Goal: Check status: Check status

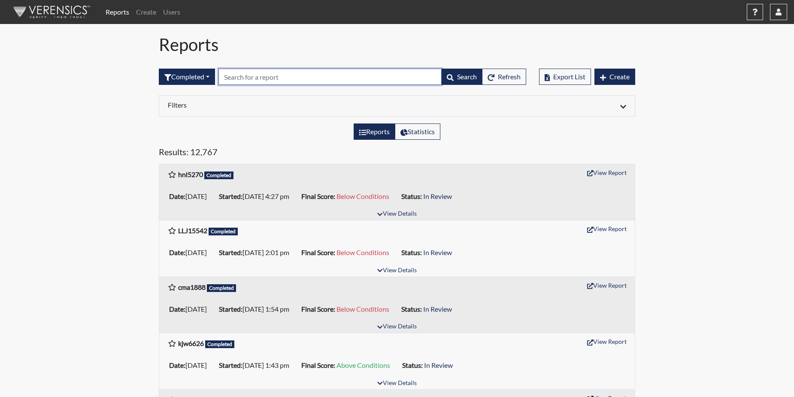
click at [234, 77] on input "text" at bounding box center [329, 77] width 223 height 16
paste input "CMA1888"
click at [258, 161] on div "Results: 12,767" at bounding box center [396, 155] width 489 height 17
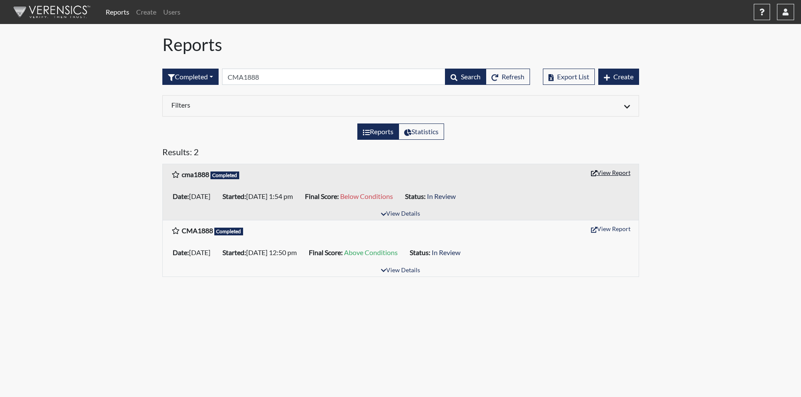
click at [610, 173] on button "View Report" at bounding box center [610, 172] width 47 height 13
drag, startPoint x: 265, startPoint y: 72, endPoint x: 261, endPoint y: 77, distance: 6.2
click at [264, 75] on input "CMA1888" at bounding box center [333, 77] width 223 height 16
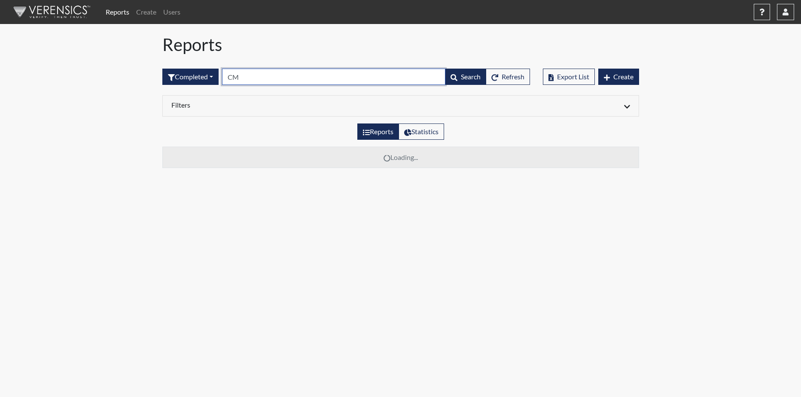
type input "C"
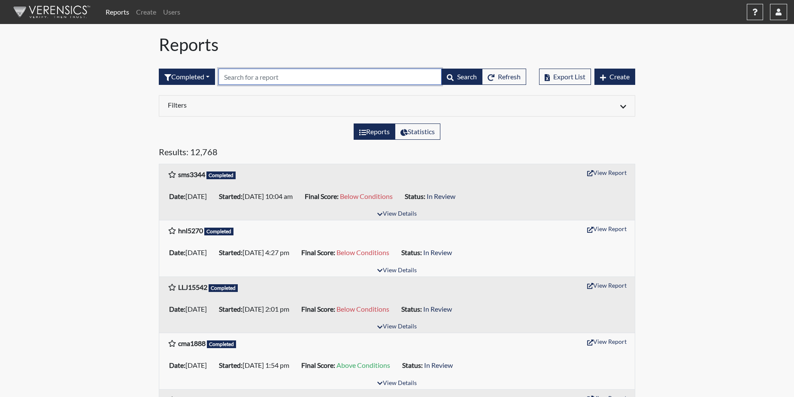
drag, startPoint x: 256, startPoint y: 69, endPoint x: 227, endPoint y: 79, distance: 30.0
click at [227, 79] on input "text" at bounding box center [329, 77] width 223 height 16
paste input "TLC5064"
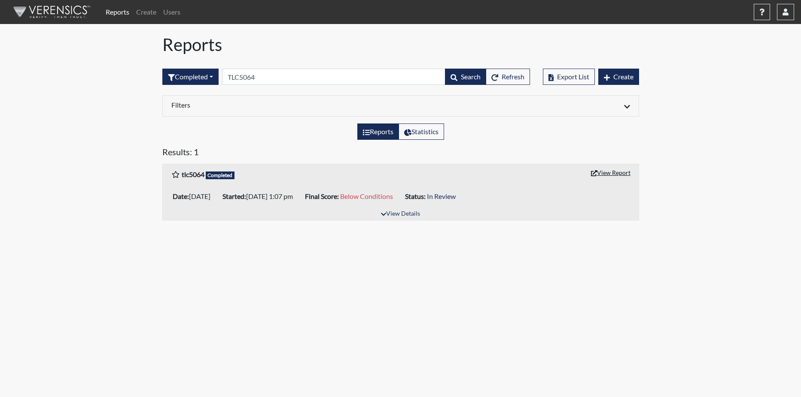
click at [621, 170] on button "View Report" at bounding box center [610, 172] width 47 height 13
click at [279, 71] on input "TLC5064" at bounding box center [333, 77] width 223 height 16
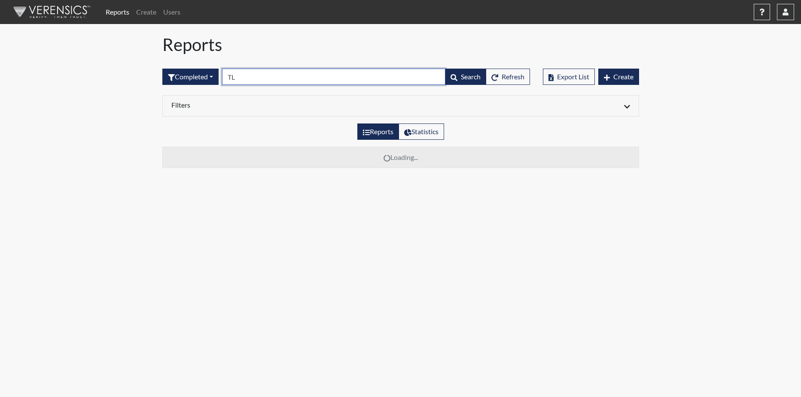
type input "T"
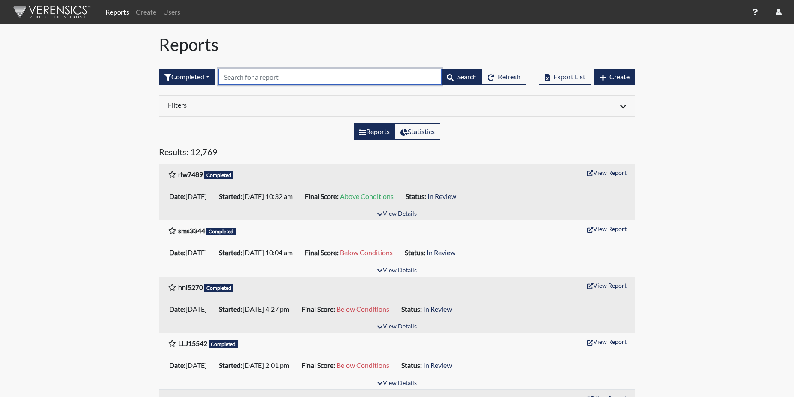
paste input "hnl5270"
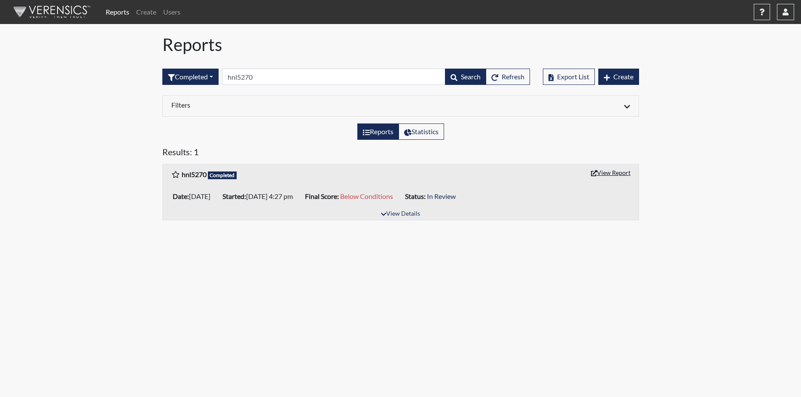
click at [618, 176] on button "View Report" at bounding box center [610, 172] width 47 height 13
click at [259, 81] on input "hnl5270" at bounding box center [333, 77] width 223 height 16
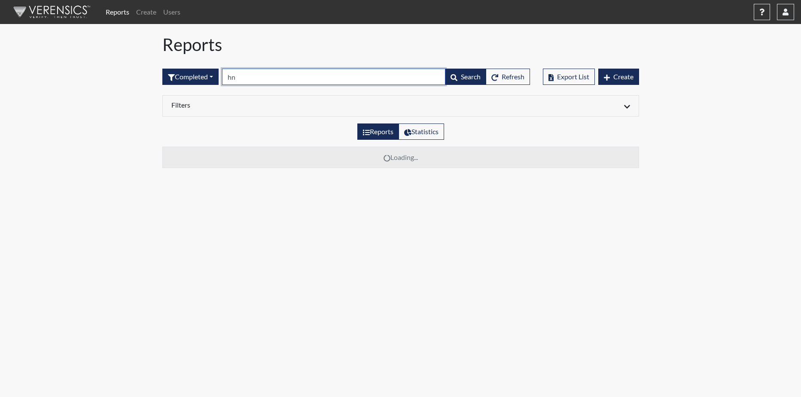
type input "h"
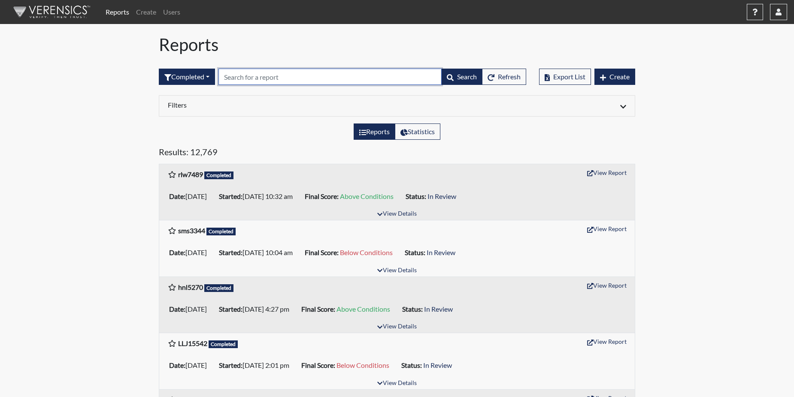
paste input "LC5115"
type input "LC5115"
click at [269, 158] on h5 "Results: 12,769" at bounding box center [397, 154] width 476 height 14
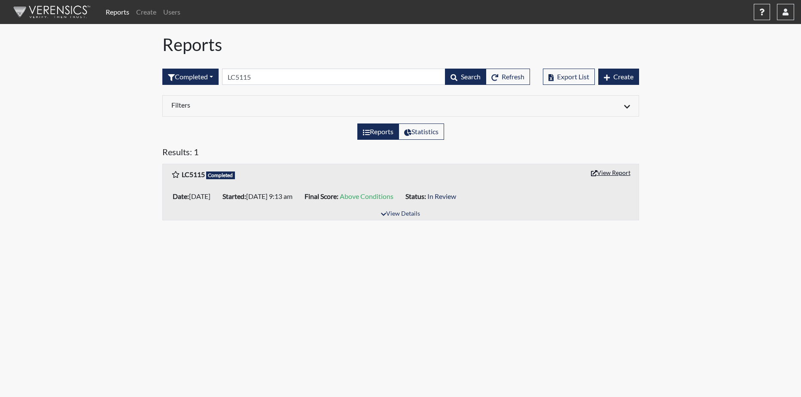
click at [604, 174] on button "View Report" at bounding box center [610, 172] width 47 height 13
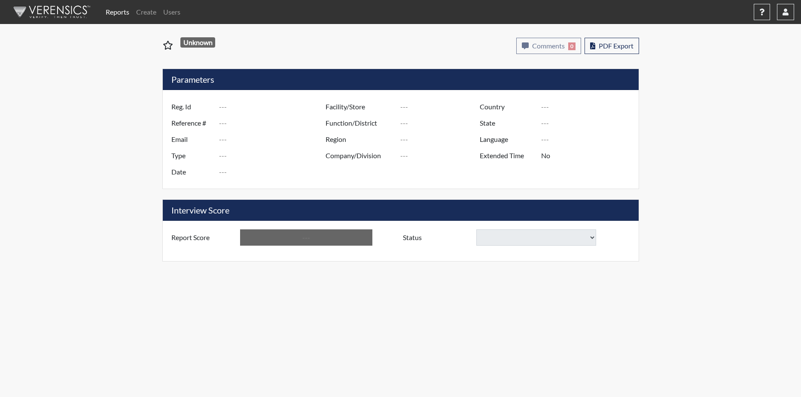
type input "cma1888"
type input "50783"
type input "---"
type input "Corrections Pre-Employment"
type input "[DATE]"
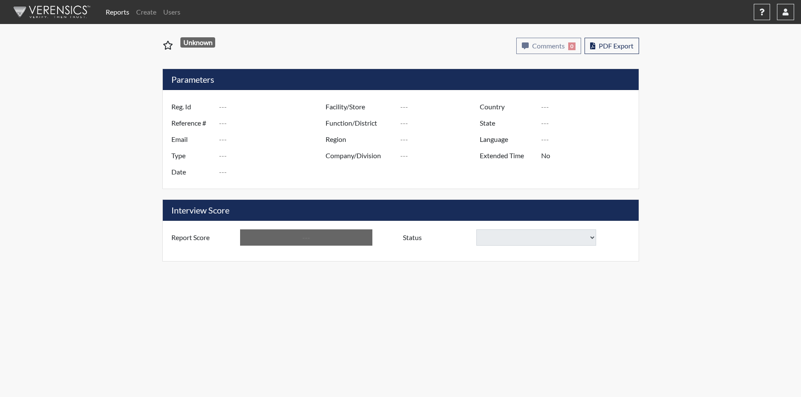
type input "Coastal SP"
type input "[GEOGRAPHIC_DATA]"
type input "[US_STATE]"
type input "English"
type input "Below Conditions"
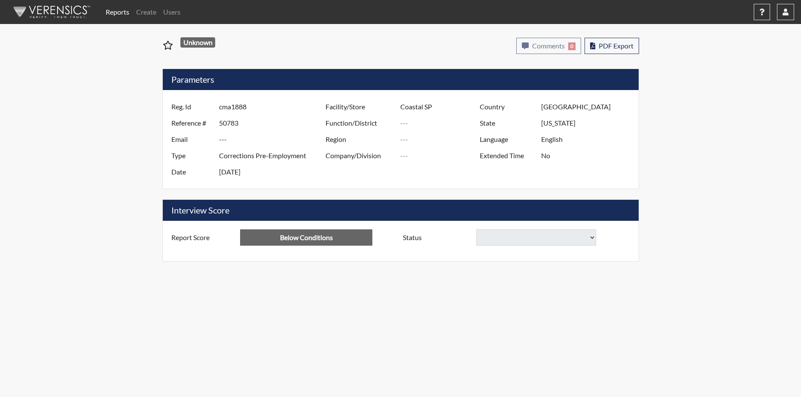
select select
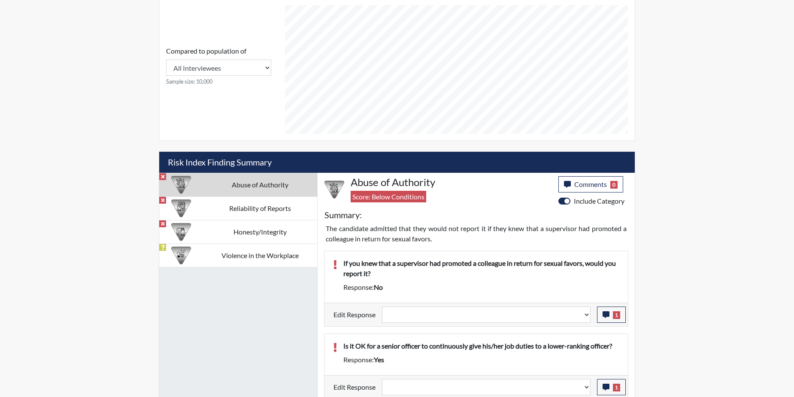
scroll to position [386, 0]
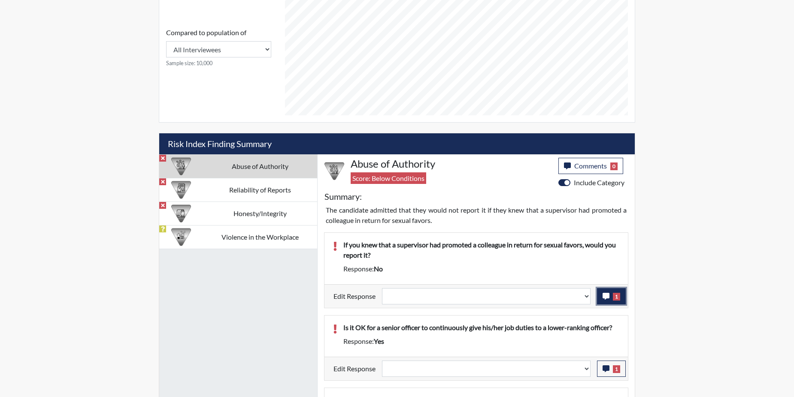
click at [609, 297] on icon "button" at bounding box center [606, 296] width 7 height 7
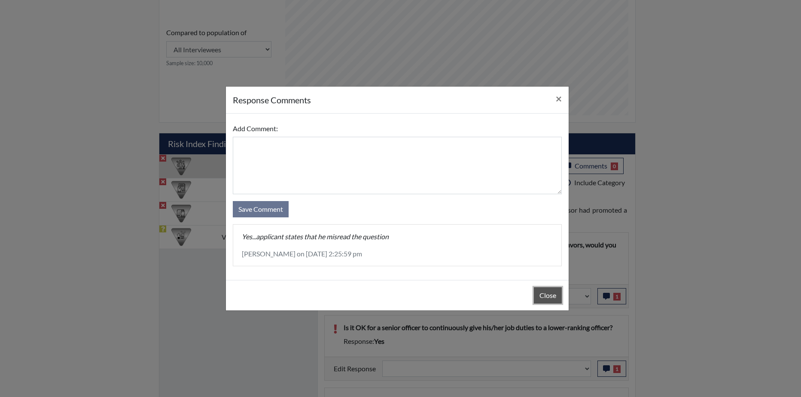
click at [540, 295] on button "Close" at bounding box center [548, 296] width 28 height 16
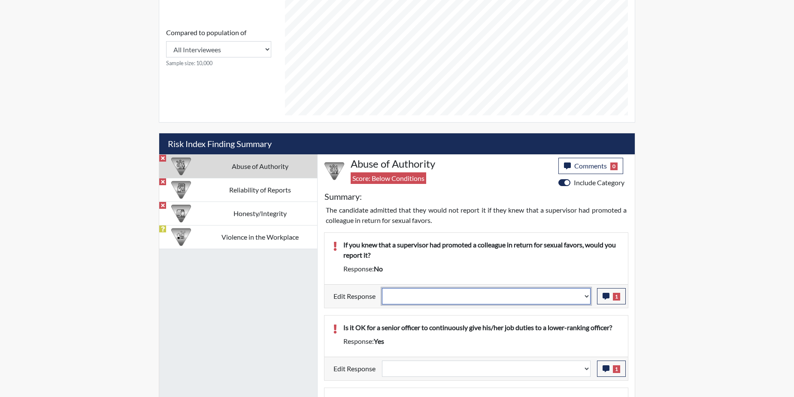
click at [586, 297] on select "Question is not relevant. Results will be updated. Reasonable explanation provi…" at bounding box center [486, 296] width 209 height 16
select select "reasonable-explanation-provided"
click at [382, 288] on select "Question is not relevant. Results will be updated. Reasonable explanation provi…" at bounding box center [486, 296] width 209 height 16
select select
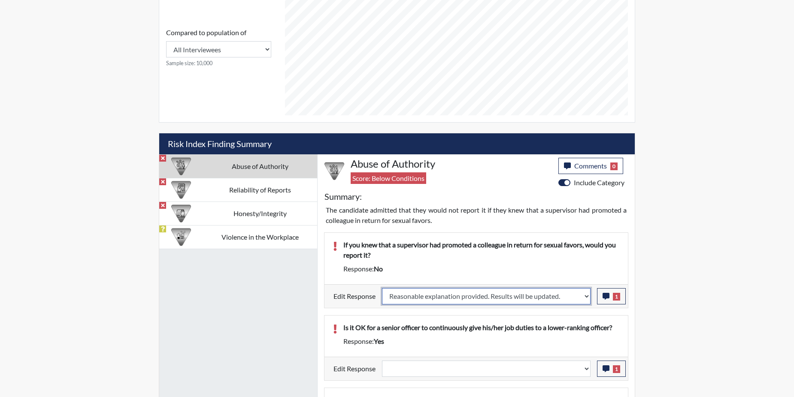
select select
click at [577, 321] on div "Is it OK for a senior officer to continuously give his/her job duties to a lowe…" at bounding box center [475, 336] width 303 height 41
select select
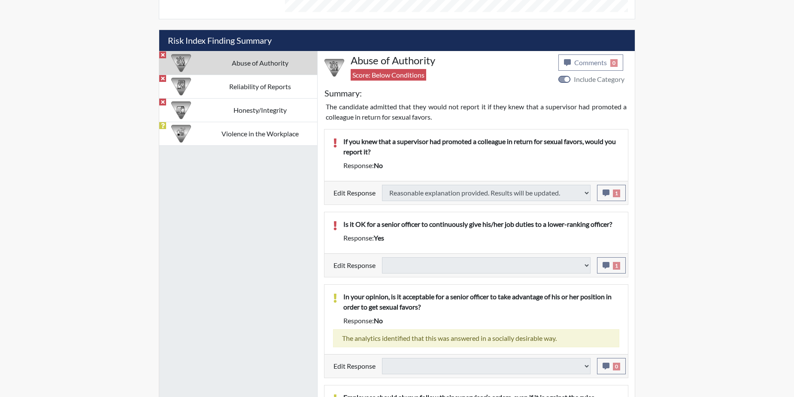
scroll to position [515, 0]
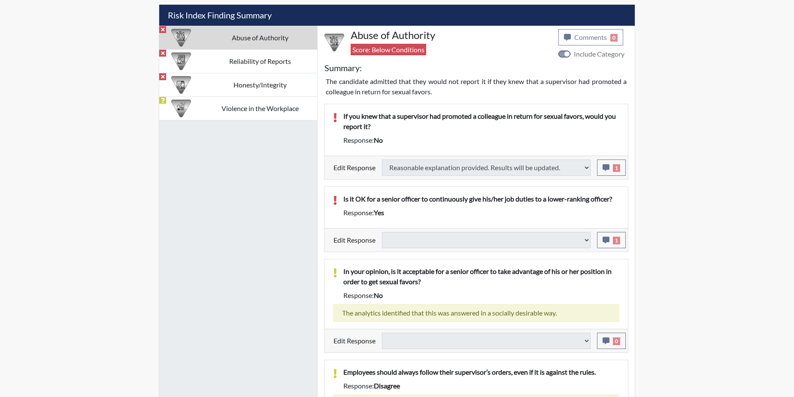
select select
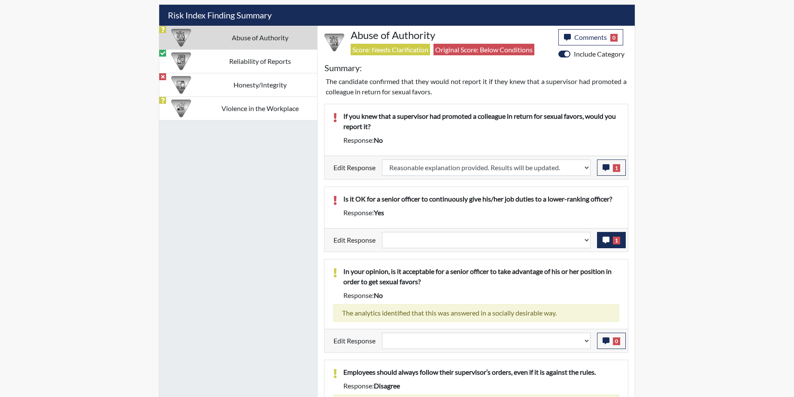
scroll to position [143, 357]
click at [603, 243] on icon "button" at bounding box center [606, 240] width 7 height 7
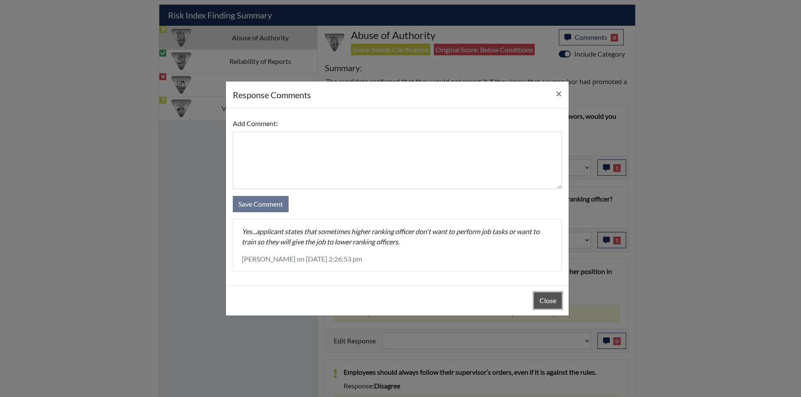
click at [545, 294] on button "Close" at bounding box center [548, 301] width 28 height 16
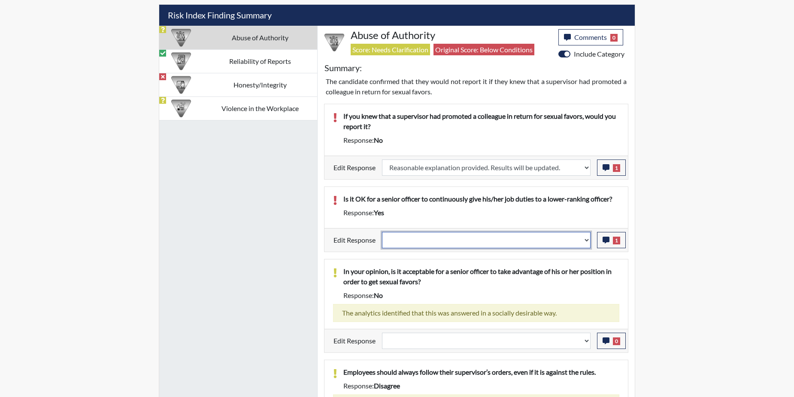
click at [586, 241] on select "Question is not relevant. Results will be updated. Reasonable explanation provi…" at bounding box center [486, 240] width 209 height 16
select select "reasonable-explanation-provided"
click at [382, 232] on select "Question is not relevant. Results will be updated. Reasonable explanation provi…" at bounding box center [486, 240] width 209 height 16
select select
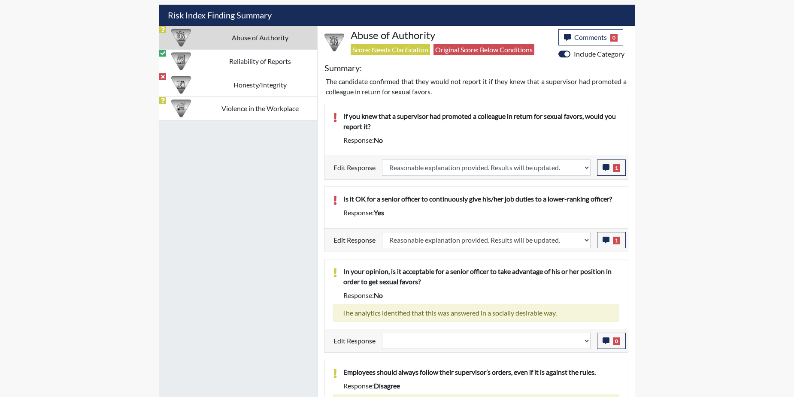
click at [585, 267] on p "In your opinion, is it acceptable for a senior officer to take advantage of his…" at bounding box center [481, 277] width 276 height 21
select select
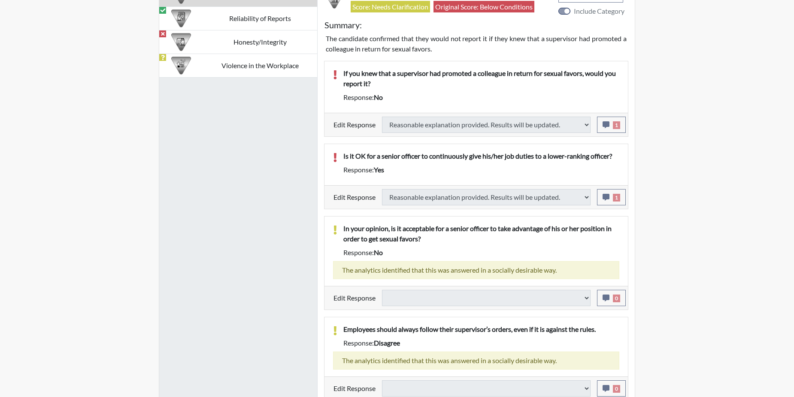
select select
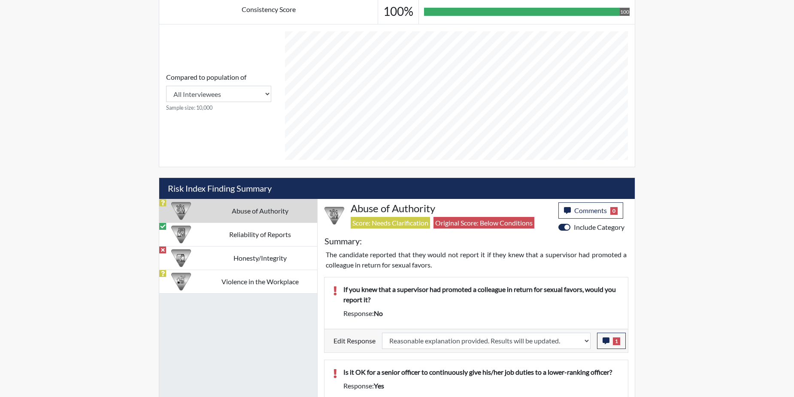
scroll to position [347, 0]
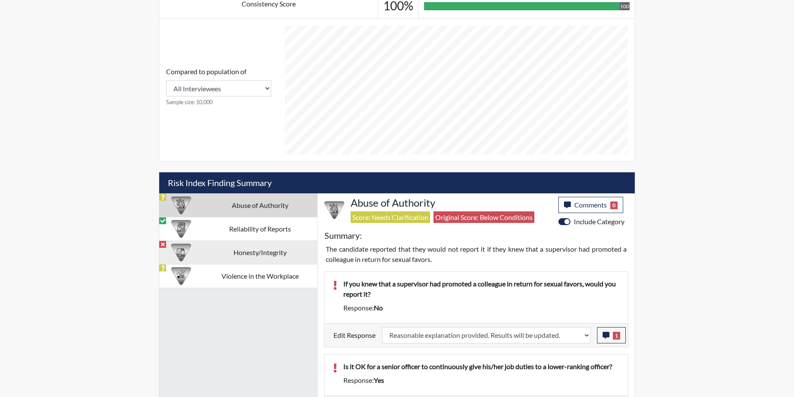
click at [257, 250] on td "Honesty/Integrity" at bounding box center [260, 253] width 114 height 24
select select
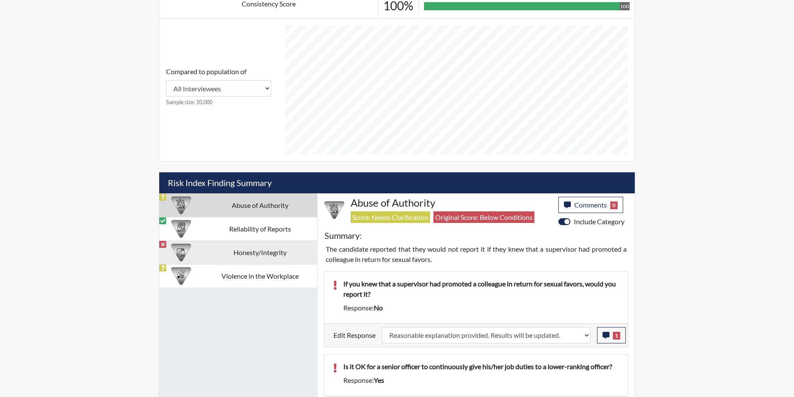
select select
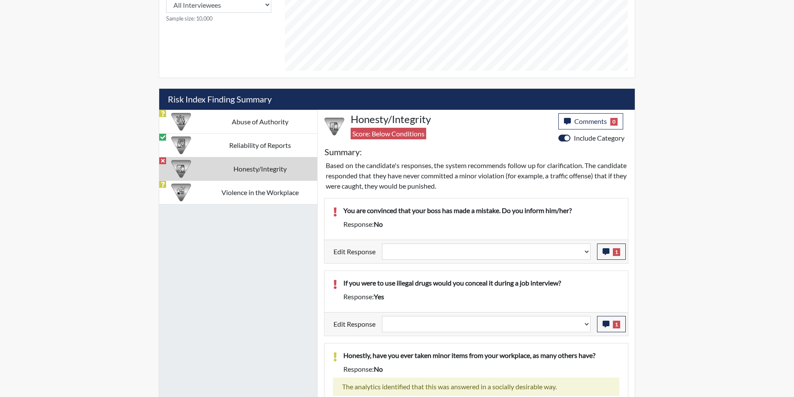
scroll to position [433, 0]
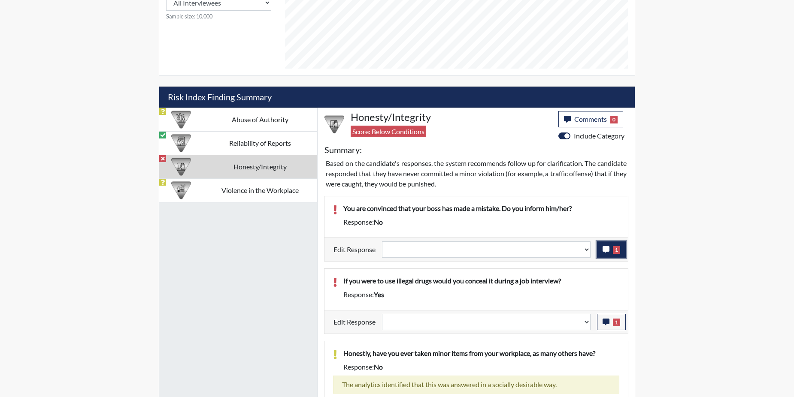
click at [605, 250] on icon "button" at bounding box center [606, 249] width 7 height 7
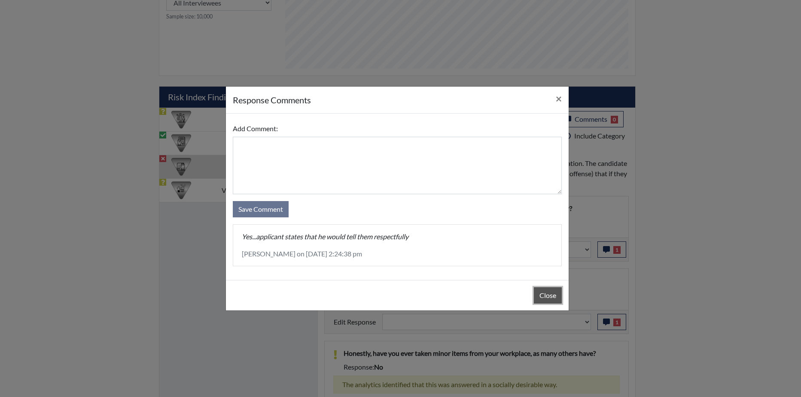
click at [546, 295] on button "Close" at bounding box center [548, 296] width 28 height 16
click at [546, 295] on div "Close" at bounding box center [397, 295] width 343 height 30
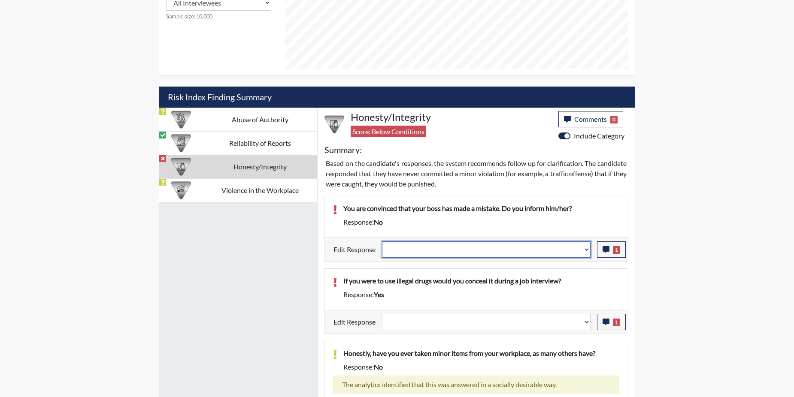
click at [586, 250] on select "Question is not relevant. Results will be updated. Reasonable explanation provi…" at bounding box center [486, 250] width 209 height 16
select select "reasonable-explanation-provided"
click at [382, 242] on select "Question is not relevant. Results will be updated. Reasonable explanation provi…" at bounding box center [486, 250] width 209 height 16
select select
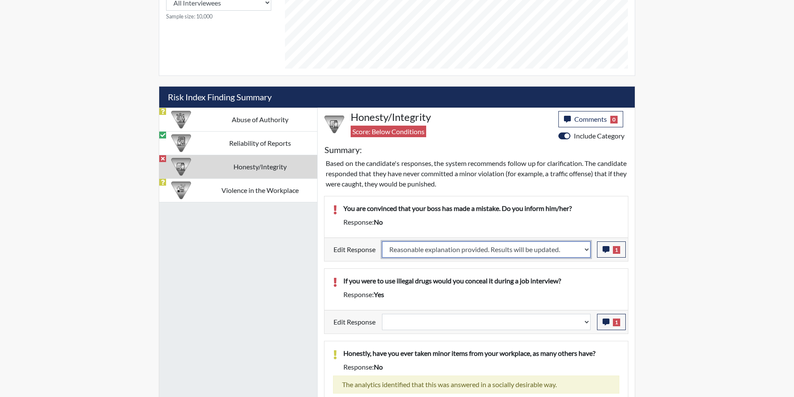
select select
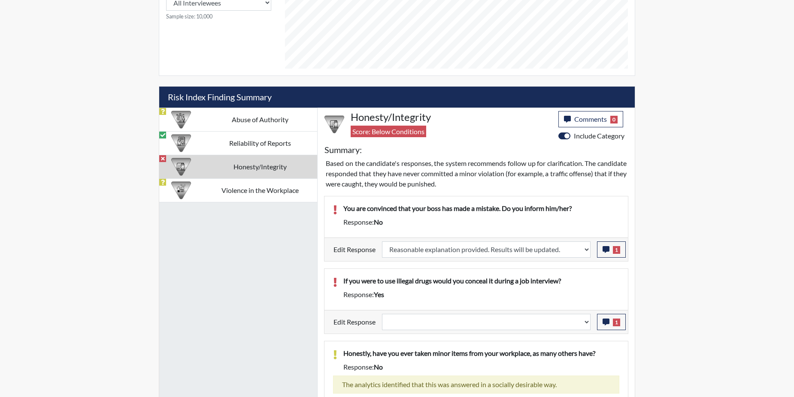
select select
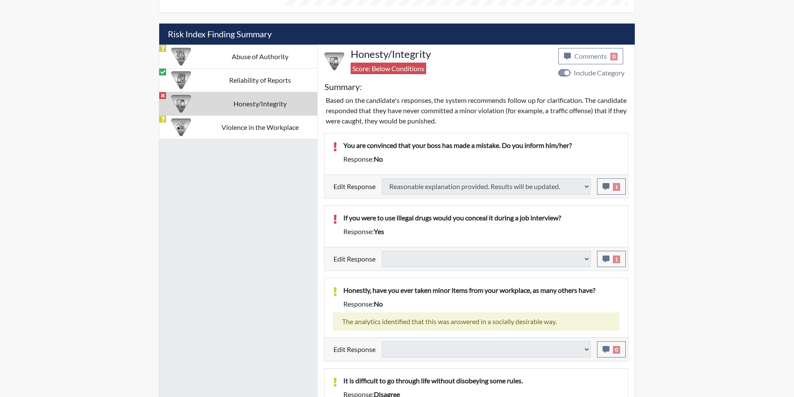
scroll to position [519, 0]
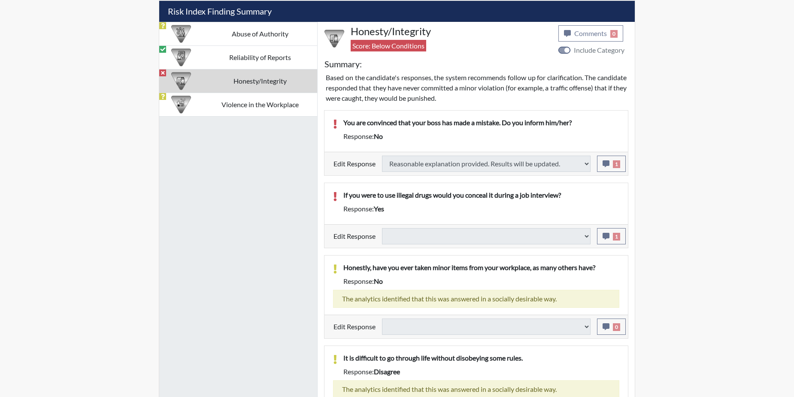
type input "Above Conditions"
select select
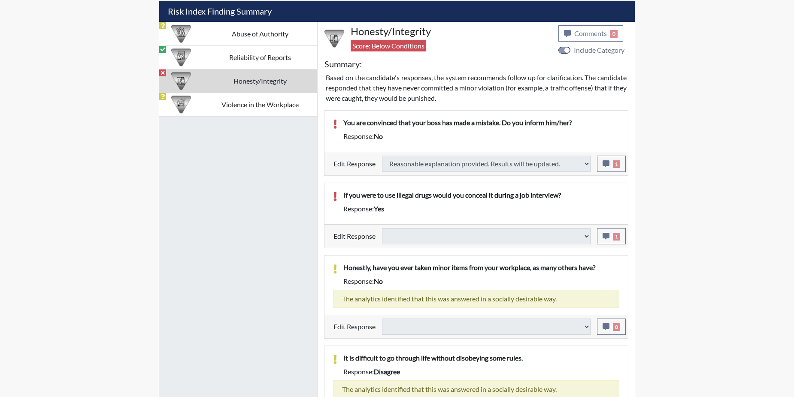
select select
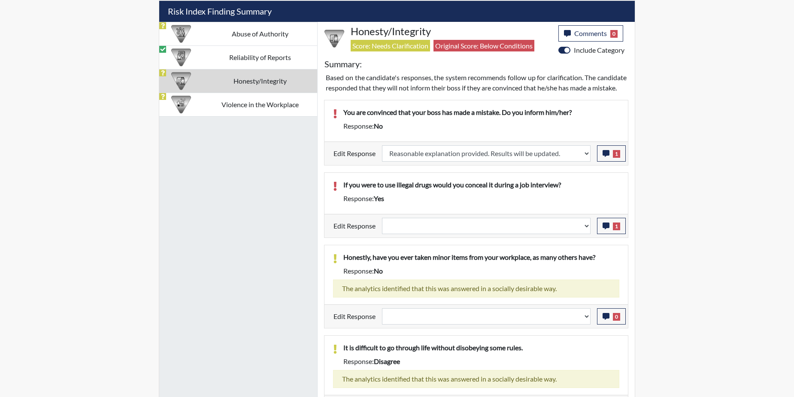
scroll to position [143, 357]
click at [605, 230] on icon "button" at bounding box center [606, 226] width 7 height 7
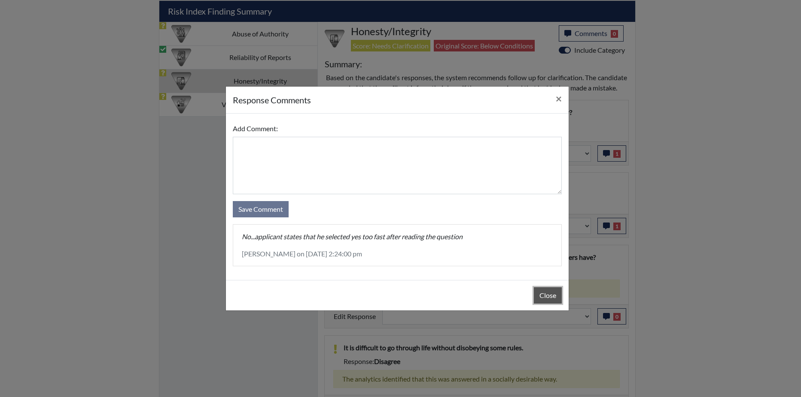
click at [542, 296] on button "Close" at bounding box center [548, 296] width 28 height 16
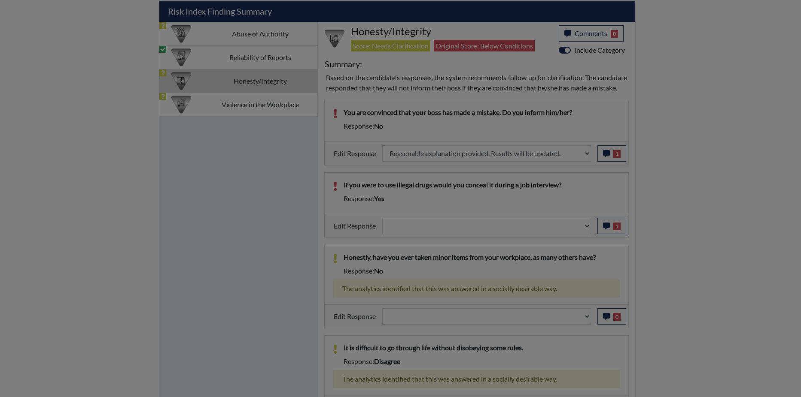
drag, startPoint x: 542, startPoint y: 296, endPoint x: 551, endPoint y: 280, distance: 18.3
click at [542, 289] on div "Close" at bounding box center [397, 274] width 343 height 30
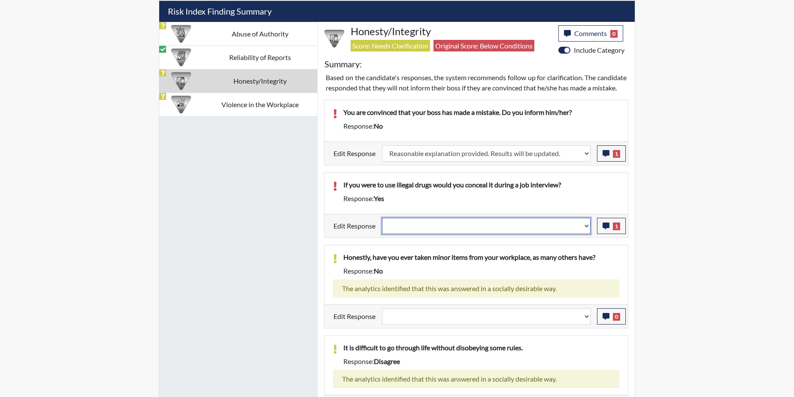
click at [587, 234] on select "Question is not relevant. Results will be updated. Reasonable explanation provi…" at bounding box center [486, 226] width 209 height 16
select select "reasonable-explanation-provided"
click at [382, 228] on select "Question is not relevant. Results will be updated. Reasonable explanation provi…" at bounding box center [486, 226] width 209 height 16
select select
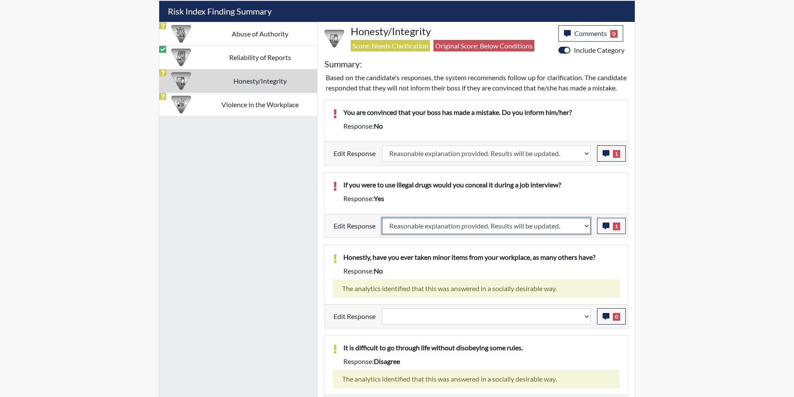
select select
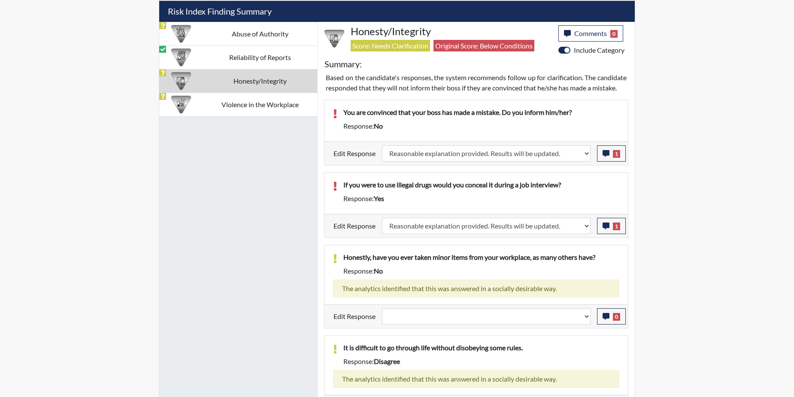
select select
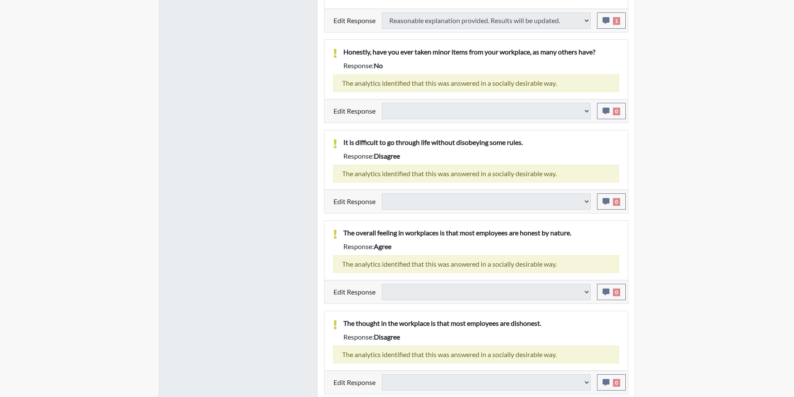
select select
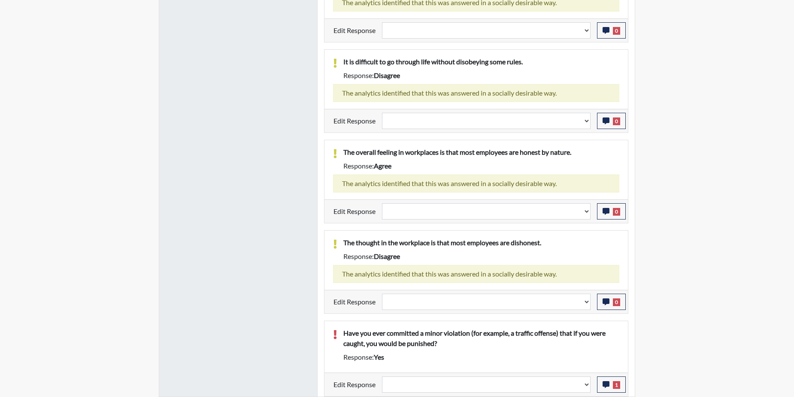
scroll to position [816, 0]
click at [607, 388] on icon "button" at bounding box center [606, 385] width 7 height 7
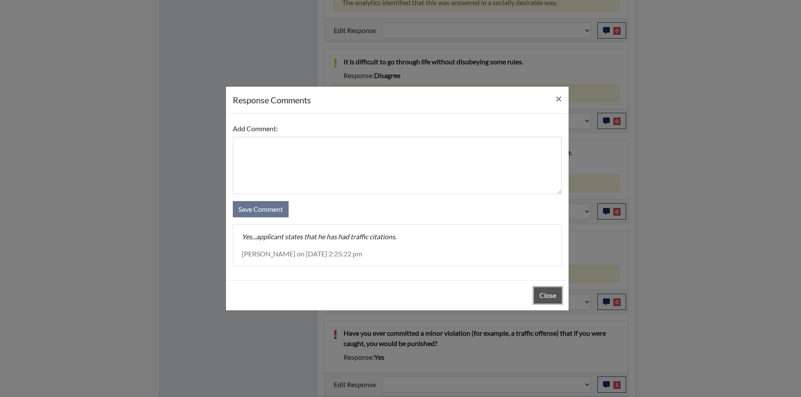
click at [554, 295] on button "Close" at bounding box center [548, 296] width 28 height 16
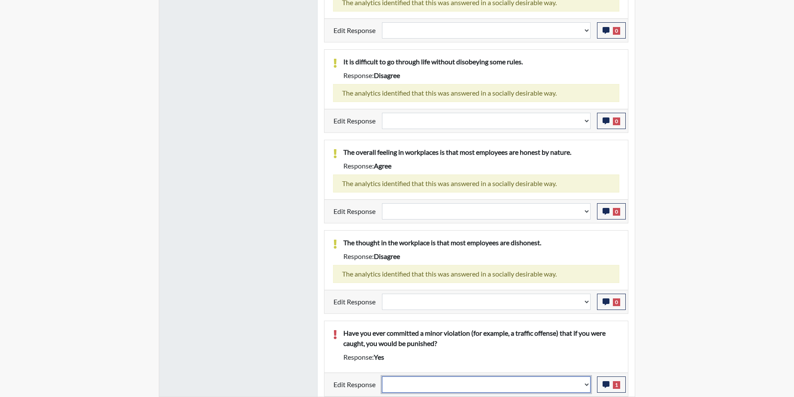
click at [585, 383] on select "Question is not relevant. Results will be updated. Reasonable explanation provi…" at bounding box center [486, 385] width 209 height 16
click at [585, 386] on select "Question is not relevant. Results will be updated. Reasonable explanation provi…" at bounding box center [486, 385] width 209 height 16
select select "reasonable-explanation-provided"
click at [382, 377] on select "Question is not relevant. Results will be updated. Reasonable explanation provi…" at bounding box center [486, 385] width 209 height 16
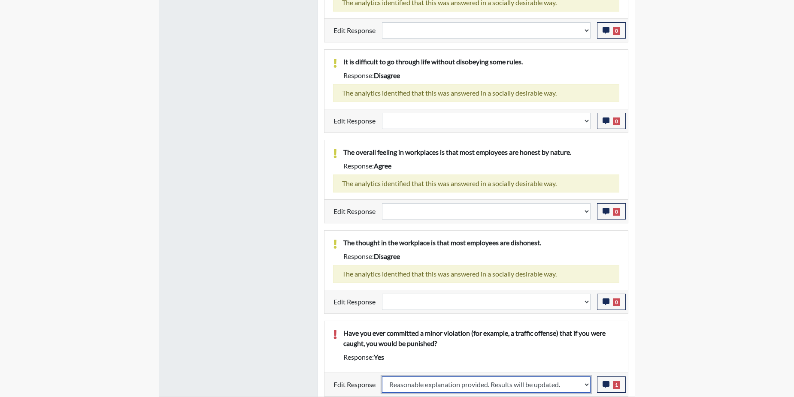
select select
click at [565, 349] on div "Have you ever committed a minor violation (for example, a traffic offense) that…" at bounding box center [481, 340] width 289 height 24
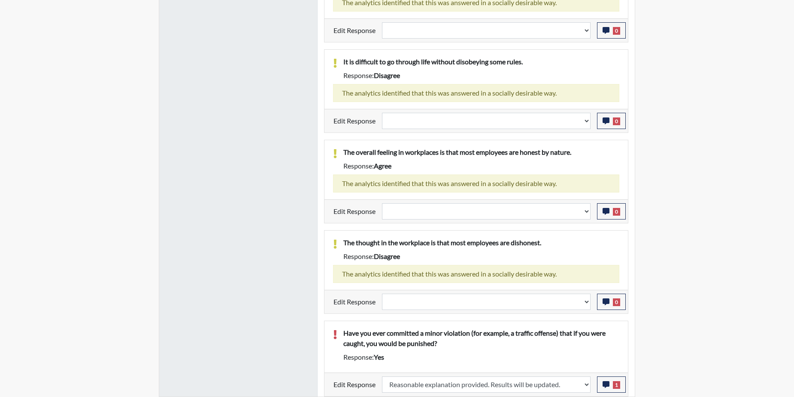
select select
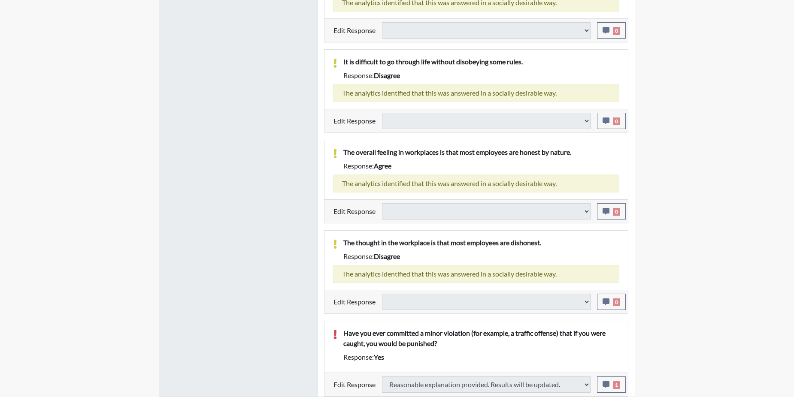
select select
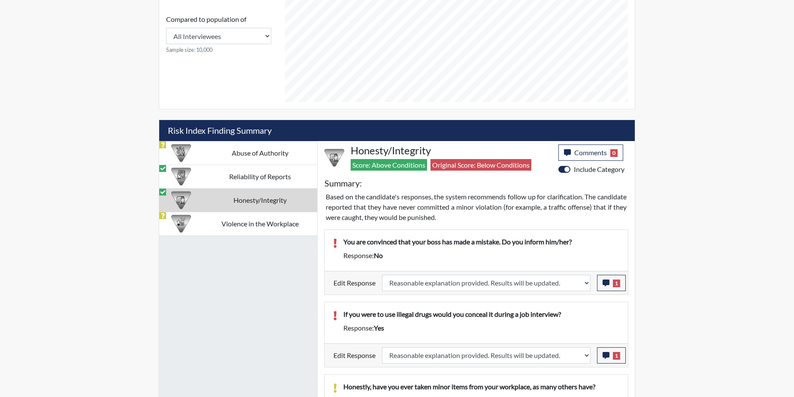
scroll to position [386, 0]
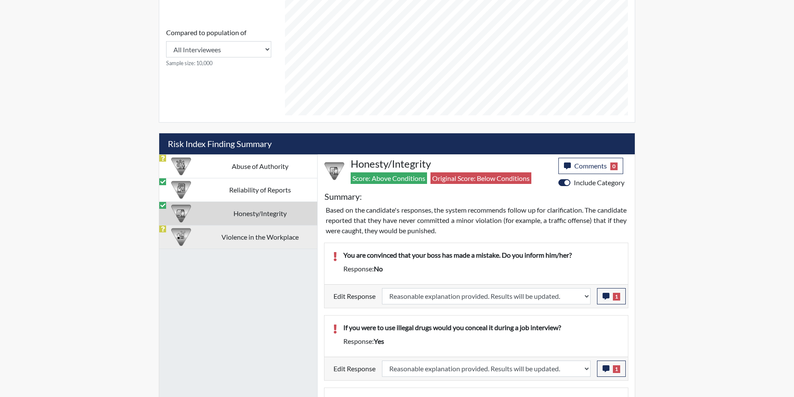
click at [221, 242] on td "Violence in the Workplace" at bounding box center [260, 237] width 114 height 24
select select
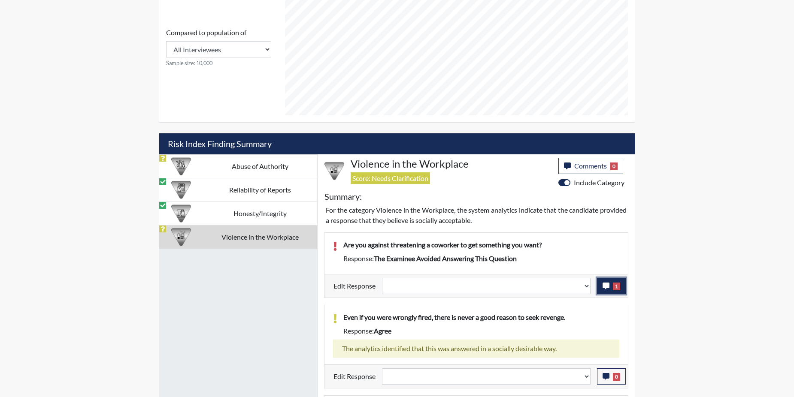
click at [602, 287] on button "1" at bounding box center [611, 286] width 29 height 16
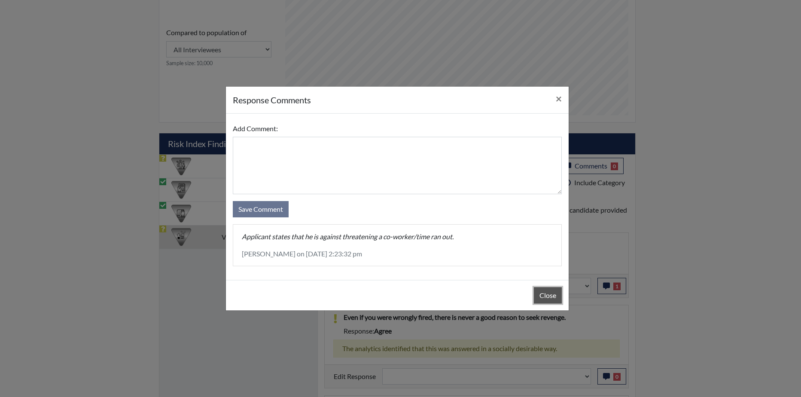
click at [550, 293] on button "Close" at bounding box center [548, 296] width 28 height 16
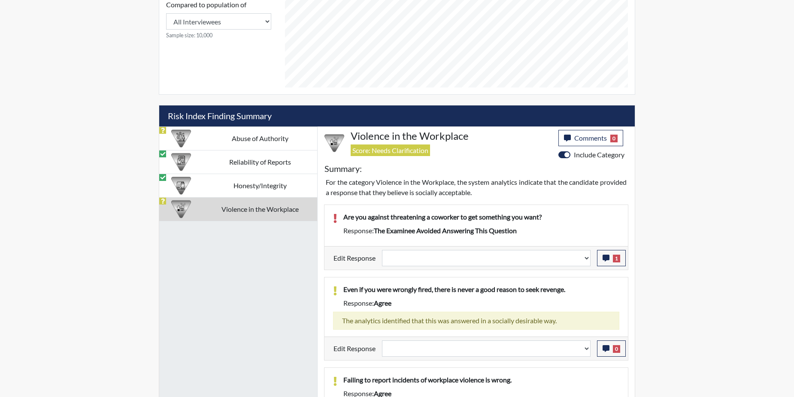
scroll to position [429, 0]
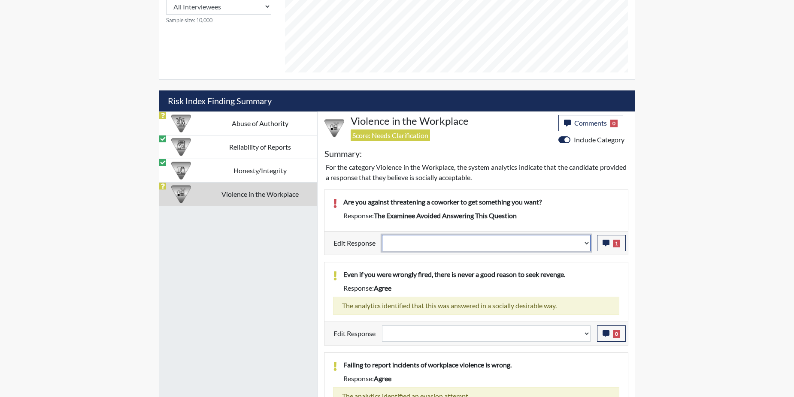
click at [588, 242] on select "Question is not relevant. Results will be updated. Reasonable explanation provi…" at bounding box center [486, 243] width 209 height 16
click at [585, 243] on select "Question is not relevant. Results will be updated. Reasonable explanation provi…" at bounding box center [486, 243] width 209 height 16
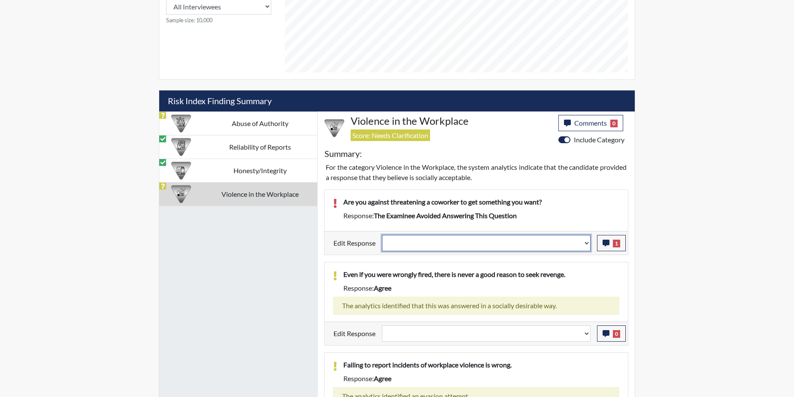
select select "reasonable-explanation-provided"
click at [382, 235] on select "Question is not relevant. Results will be updated. Reasonable explanation provi…" at bounding box center [486, 243] width 209 height 16
select select
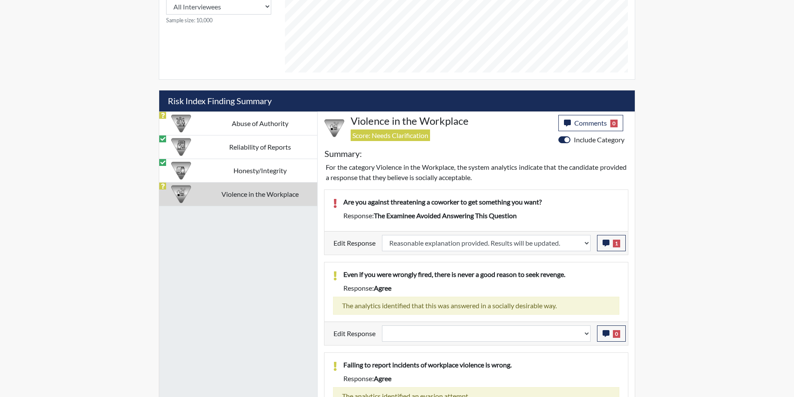
select select
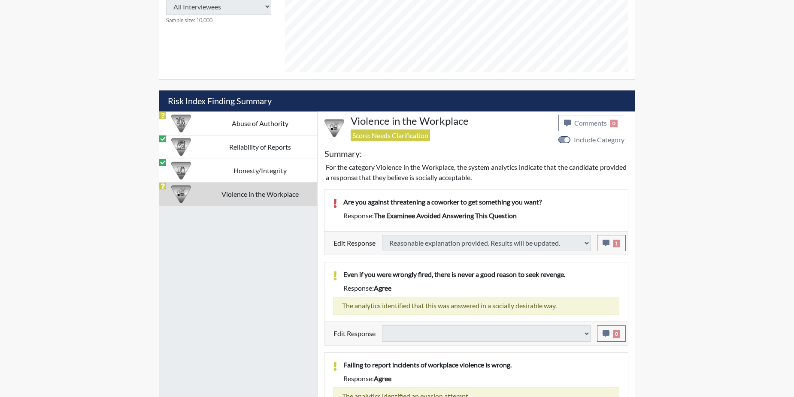
scroll to position [469, 0]
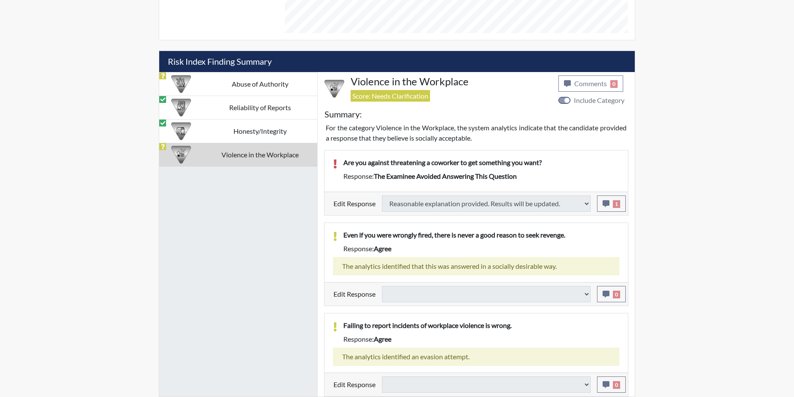
select select
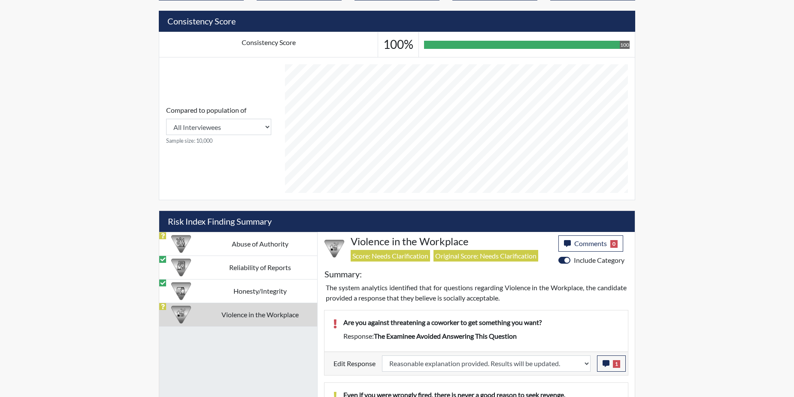
scroll to position [254, 0]
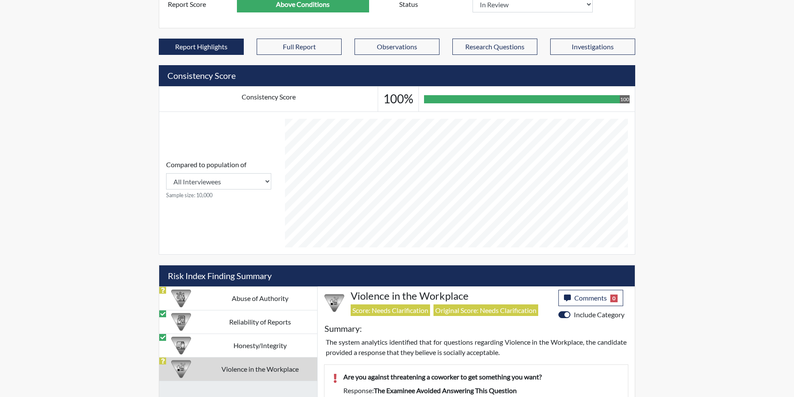
click at [255, 367] on td "Violence in the Workplace" at bounding box center [260, 370] width 114 height 24
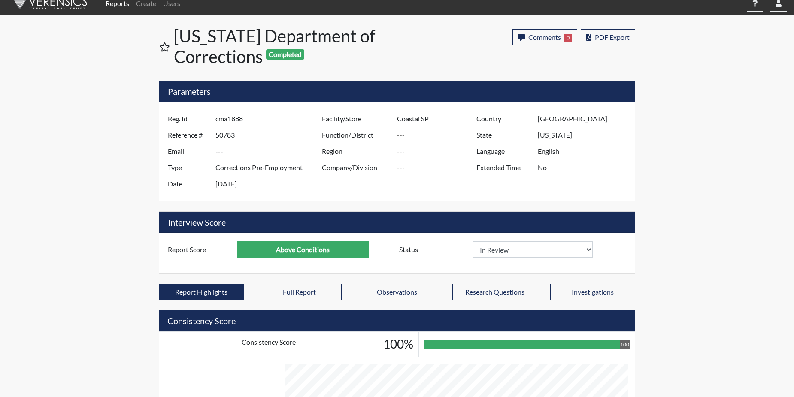
scroll to position [0, 0]
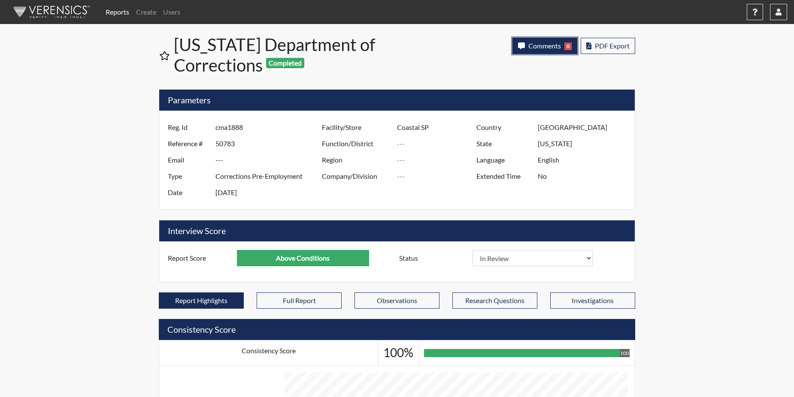
click at [544, 43] on span "Comments" at bounding box center [544, 46] width 33 height 8
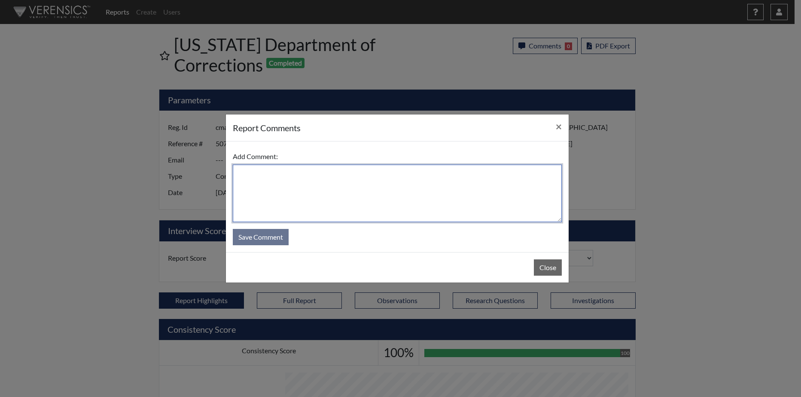
click at [259, 179] on textarea at bounding box center [397, 194] width 329 height 58
type textarea "A"
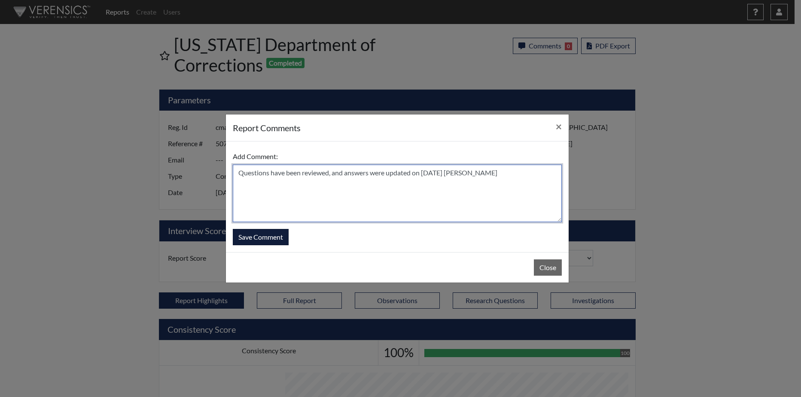
type textarea "Questions have been reviewed, and answers were updated on [DATE] [PERSON_NAME]"
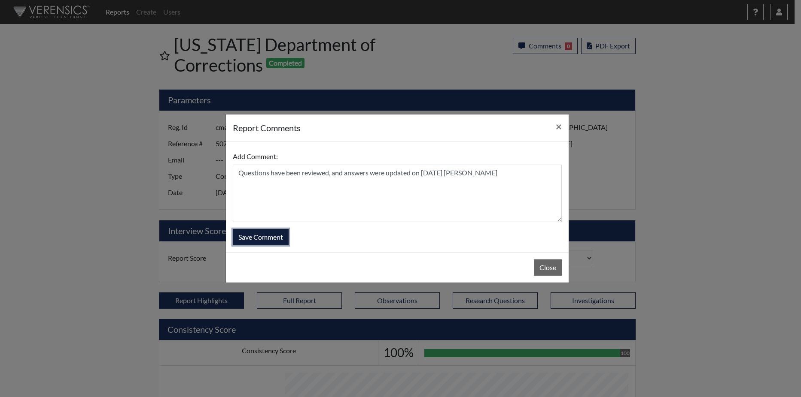
click at [251, 237] on button "Save Comment" at bounding box center [261, 237] width 56 height 16
select select
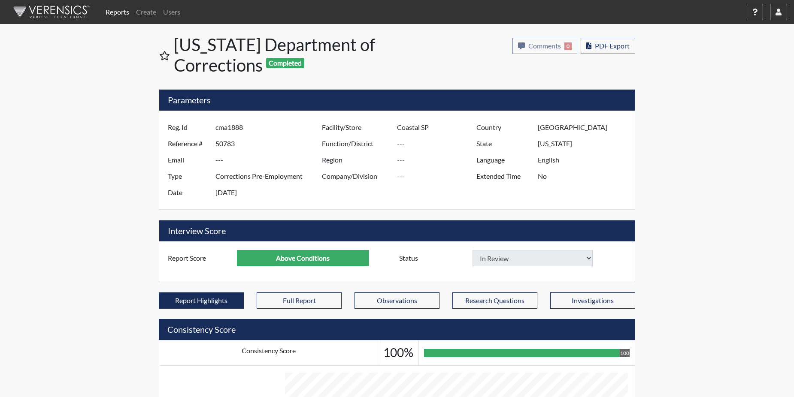
select select
click at [118, 13] on link "Reports" at bounding box center [117, 11] width 30 height 17
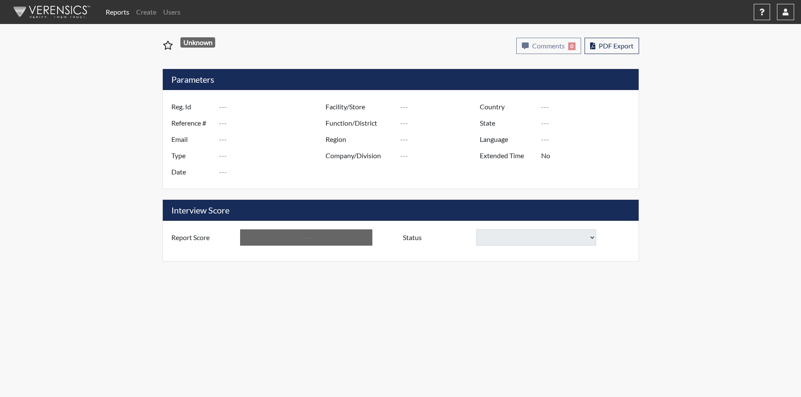
type input "tlc5064"
type input "50778"
type input "---"
type input "Corrections Pre-Employment"
type input "Aug 14, 2025"
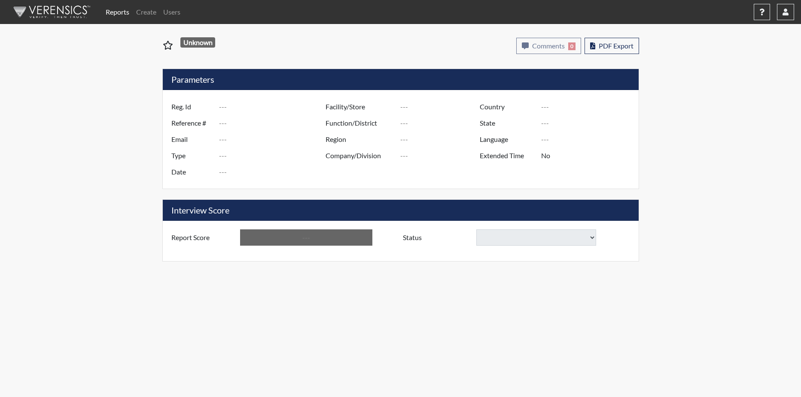
type input "Coastal SP"
type input "[GEOGRAPHIC_DATA]"
type input "[US_STATE]"
type input "English"
type input "Below Conditions"
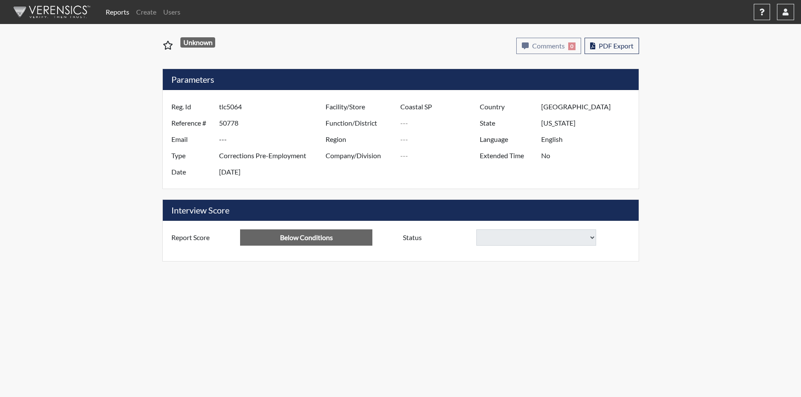
select select
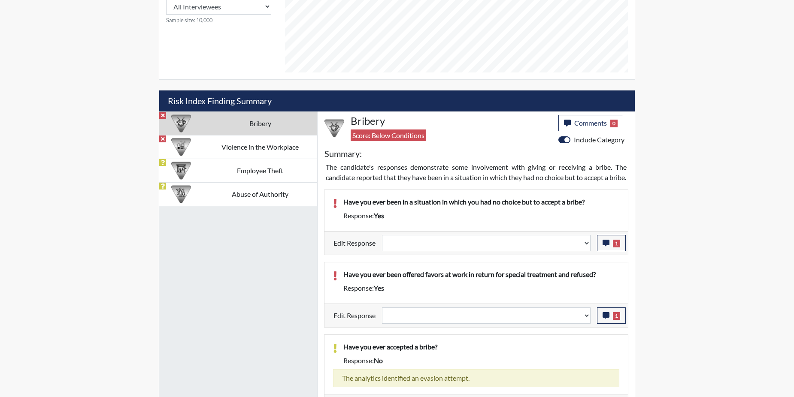
scroll to position [461, 0]
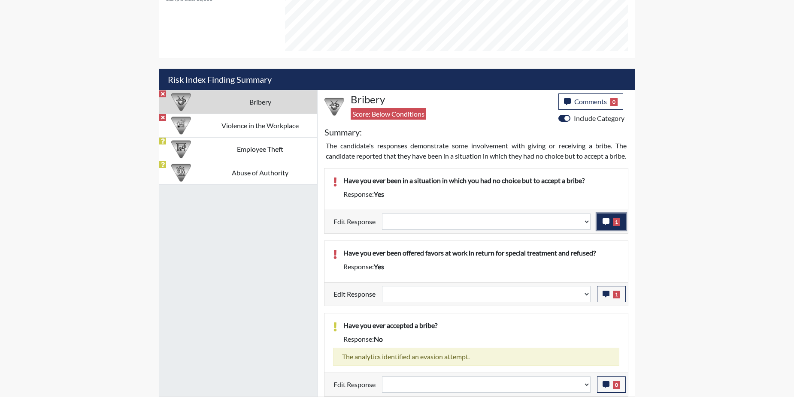
click at [608, 217] on button "1" at bounding box center [611, 222] width 29 height 16
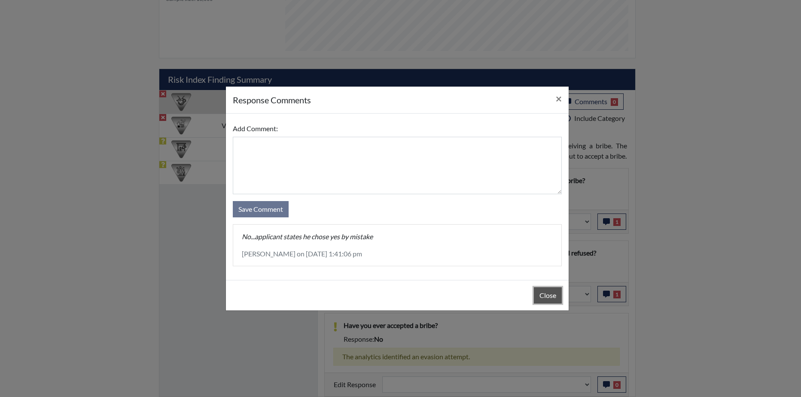
click at [547, 299] on button "Close" at bounding box center [548, 296] width 28 height 16
click at [547, 299] on div "Close" at bounding box center [397, 295] width 343 height 30
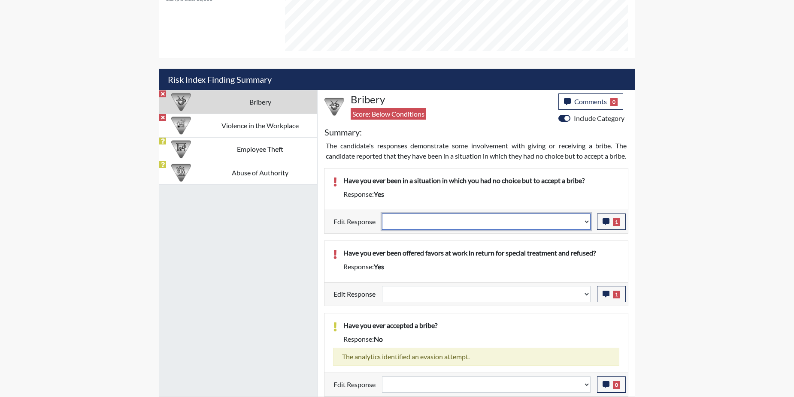
click at [585, 220] on select "Question is not relevant. Results will be updated. Reasonable explanation provi…" at bounding box center [486, 222] width 209 height 16
select select "reasonable-explanation-provided"
click at [382, 214] on select "Question is not relevant. Results will be updated. Reasonable explanation provi…" at bounding box center [486, 222] width 209 height 16
select select
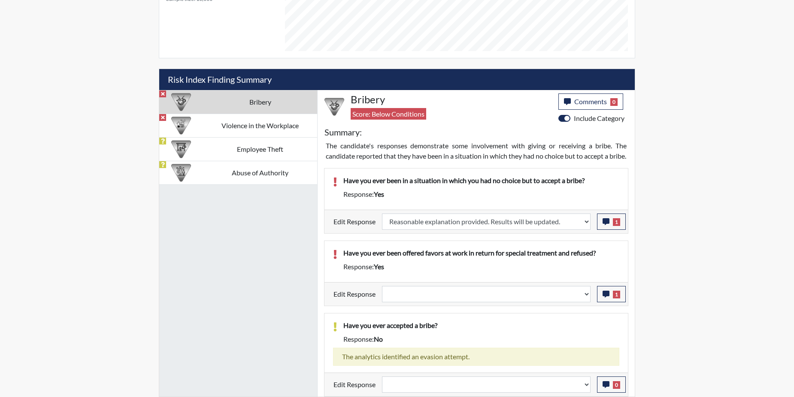
click at [577, 247] on div "Have you ever been offered favors at work in return for special treatment and r…" at bounding box center [475, 261] width 303 height 41
select select
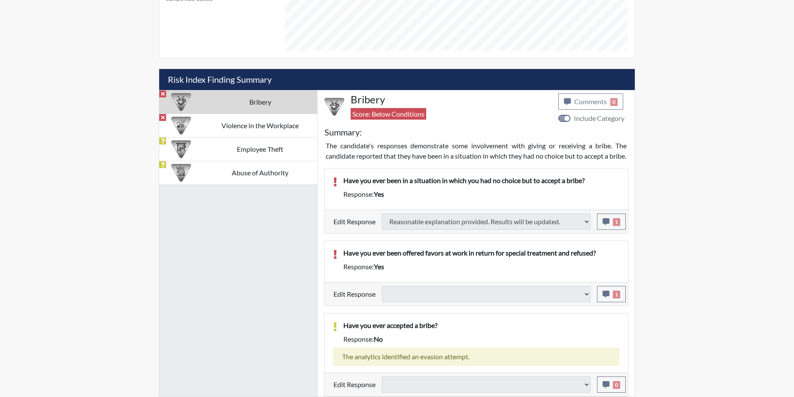
select select
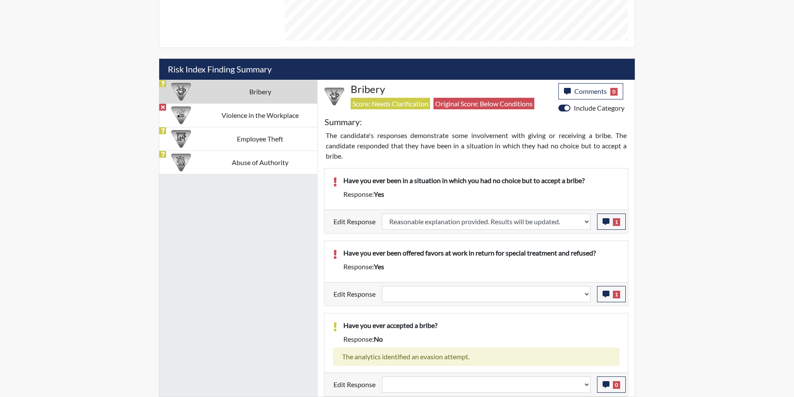
scroll to position [143, 357]
click at [607, 297] on icon "button" at bounding box center [606, 294] width 7 height 7
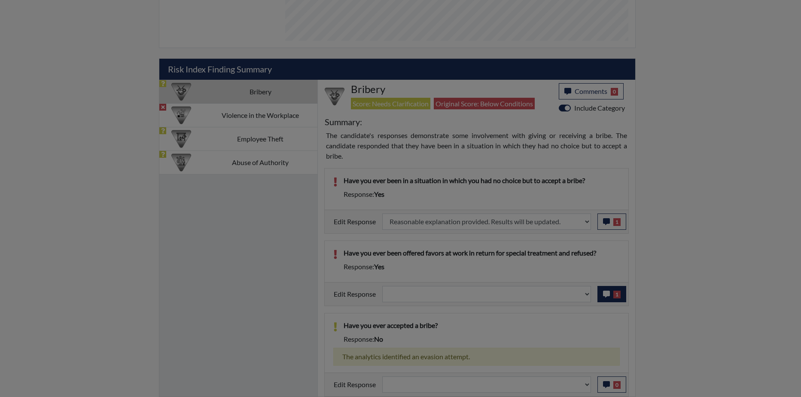
click at [607, 297] on div at bounding box center [400, 198] width 801 height 397
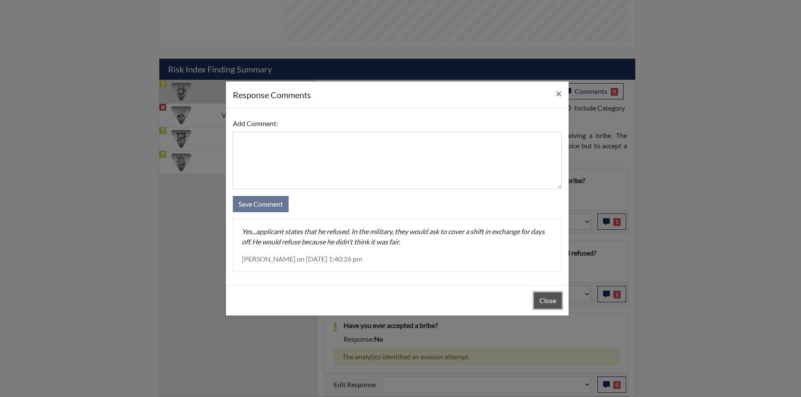
click at [545, 302] on button "Close" at bounding box center [548, 301] width 28 height 16
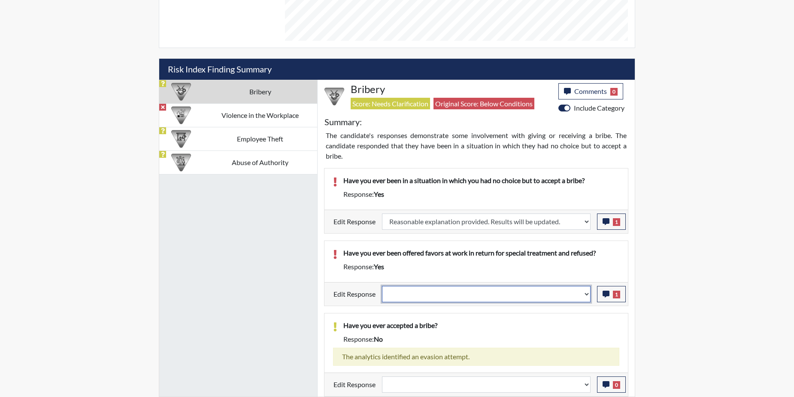
click at [586, 294] on select "Question is not relevant. Results will be updated. Reasonable explanation provi…" at bounding box center [486, 294] width 209 height 16
select select "reasonable-explanation-provided"
click at [382, 286] on select "Question is not relevant. Results will be updated. Reasonable explanation provi…" at bounding box center [486, 294] width 209 height 16
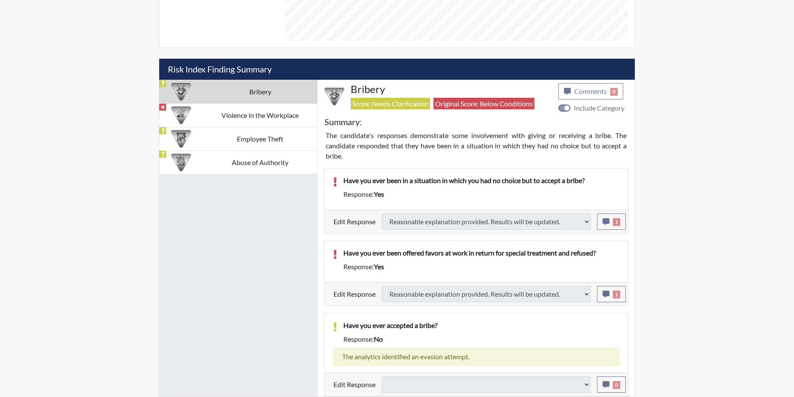
select select
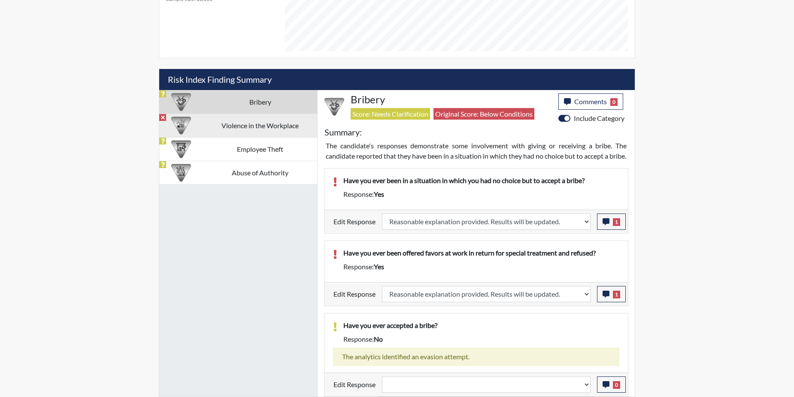
click at [246, 114] on td "Violence in the Workplace" at bounding box center [260, 126] width 114 height 24
select select
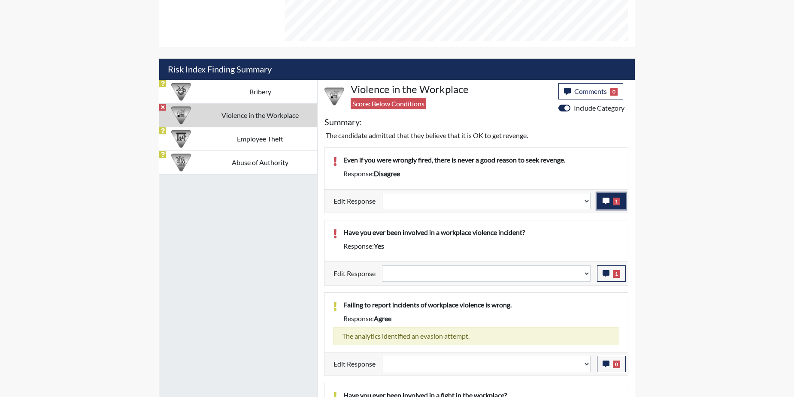
click at [609, 201] on icon "button" at bounding box center [606, 201] width 7 height 7
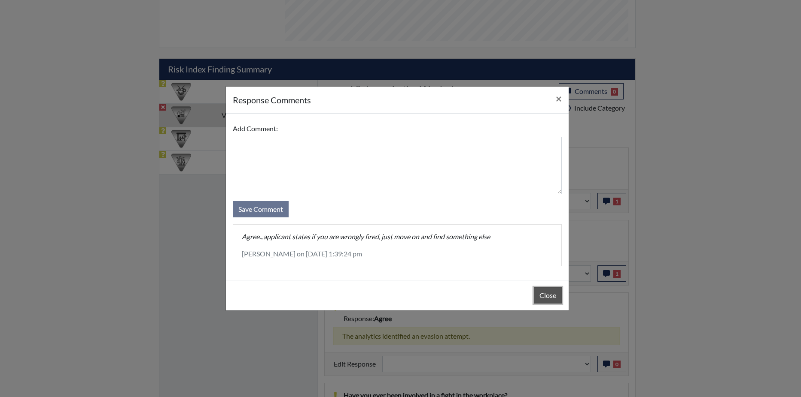
click at [538, 295] on button "Close" at bounding box center [548, 296] width 28 height 16
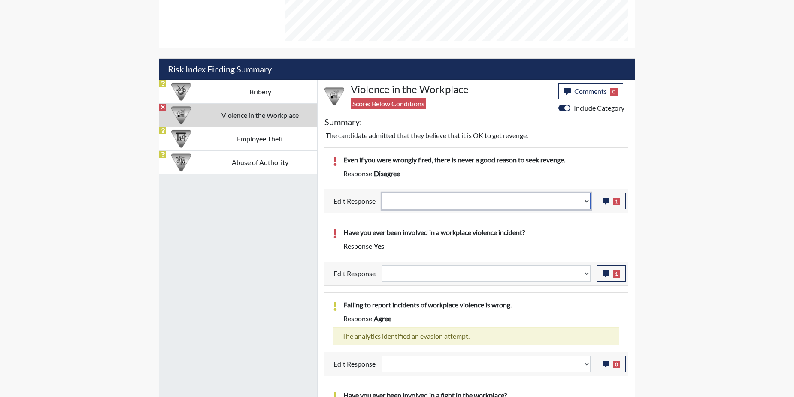
click at [584, 202] on select "Question is not relevant. Results will be updated. Reasonable explanation provi…" at bounding box center [486, 201] width 209 height 16
select select "reasonable-explanation-provided"
click at [382, 193] on select "Question is not relevant. Results will be updated. Reasonable explanation provi…" at bounding box center [486, 201] width 209 height 16
select select
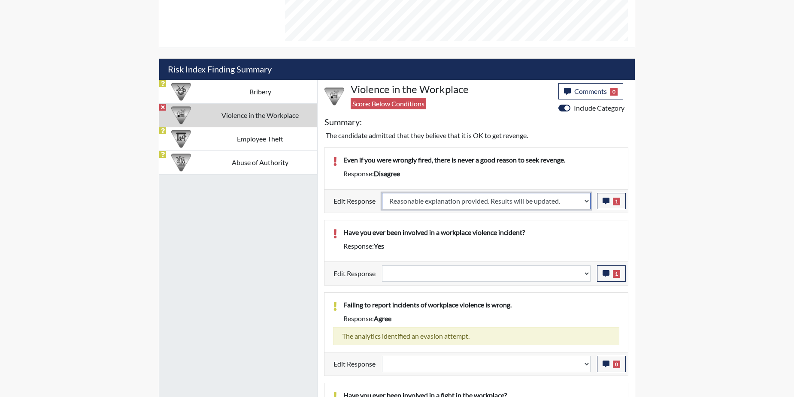
select select
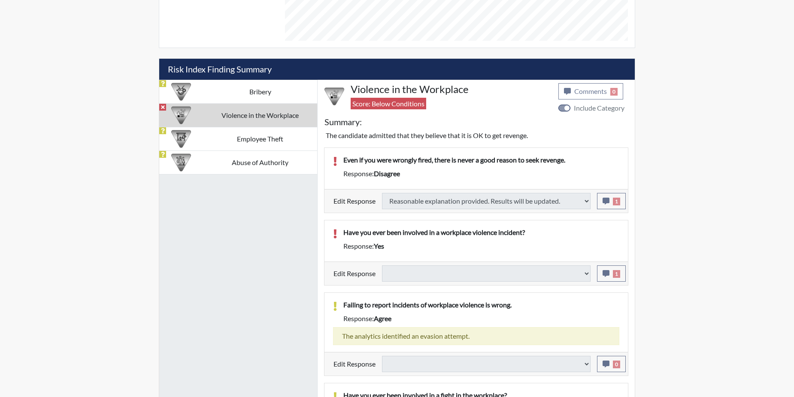
type input "Above Conditions"
select select
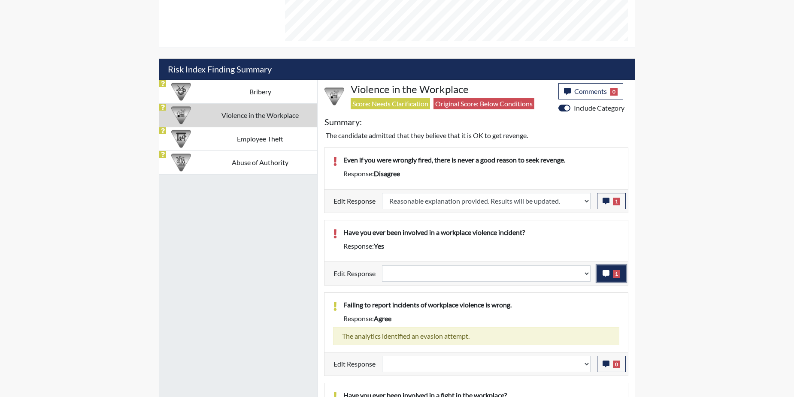
click at [607, 276] on icon "button" at bounding box center [606, 273] width 7 height 7
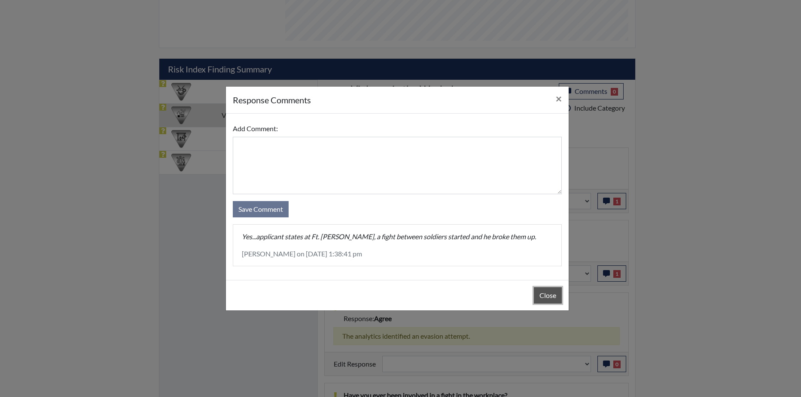
drag, startPoint x: 548, startPoint y: 294, endPoint x: 597, endPoint y: 277, distance: 52.8
click at [548, 294] on button "Close" at bounding box center [548, 296] width 28 height 16
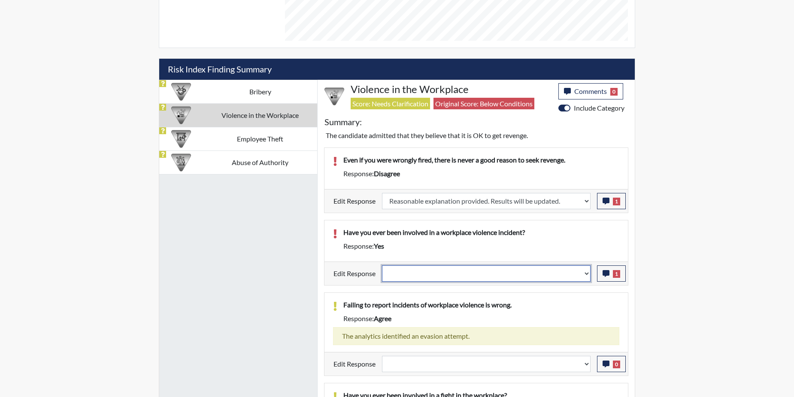
click at [589, 273] on select "Question is not relevant. Results will be updated. Reasonable explanation provi…" at bounding box center [486, 274] width 209 height 16
select select "reasonable-explanation-provided"
click at [382, 266] on select "Question is not relevant. Results will be updated. Reasonable explanation provi…" at bounding box center [486, 274] width 209 height 16
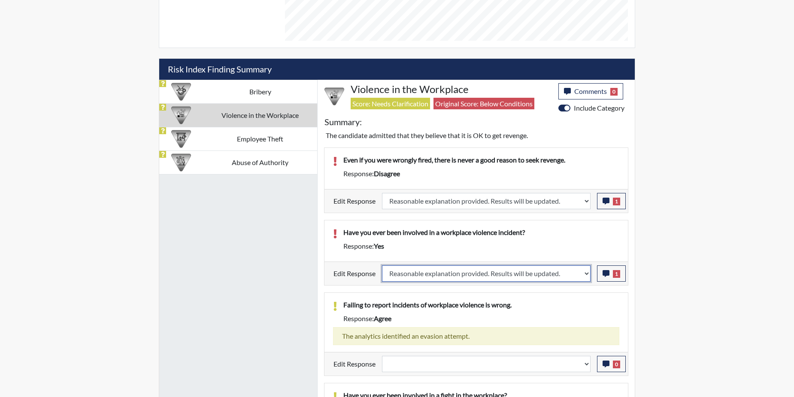
select select
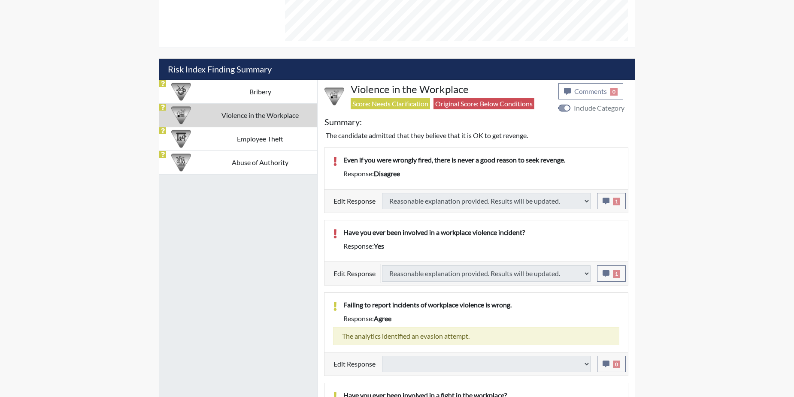
select select
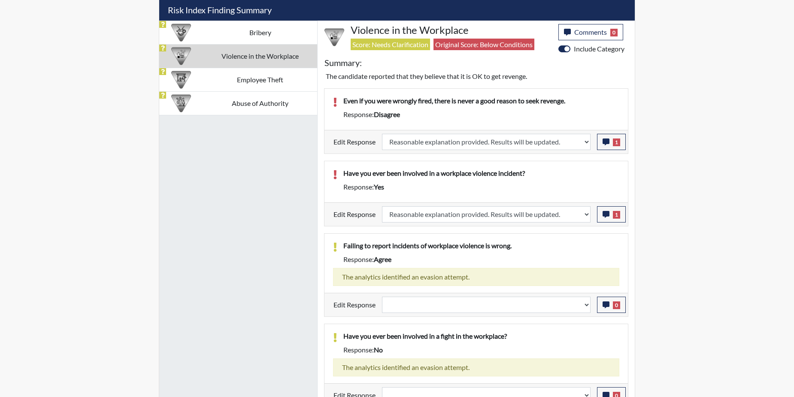
scroll to position [531, 0]
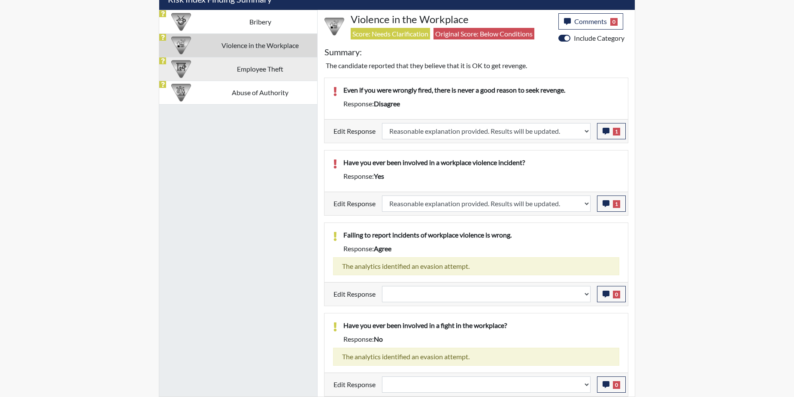
click at [275, 69] on td "Employee Theft" at bounding box center [260, 69] width 114 height 24
select select
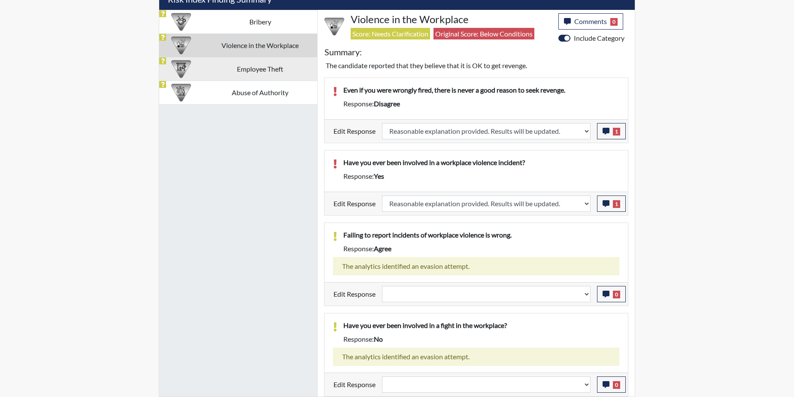
select select
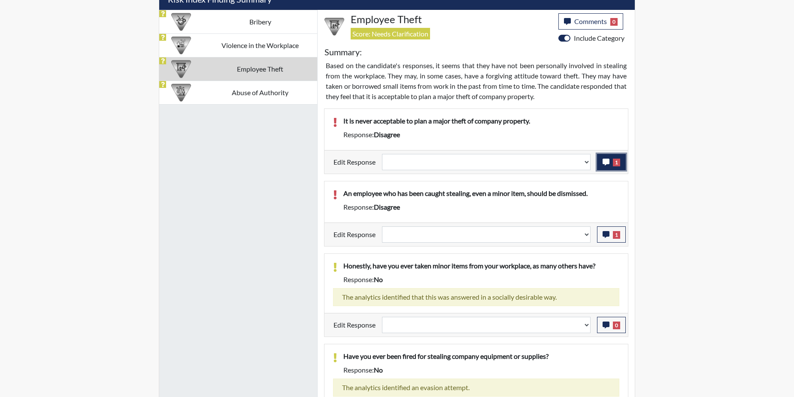
click at [604, 159] on icon "button" at bounding box center [606, 162] width 7 height 7
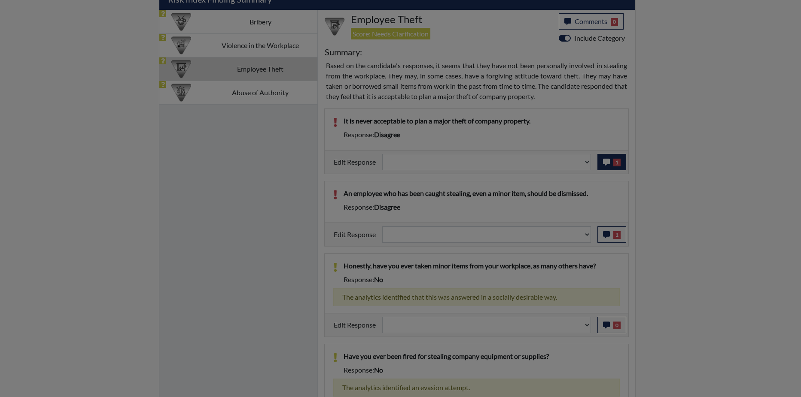
click at [604, 159] on div at bounding box center [400, 198] width 801 height 397
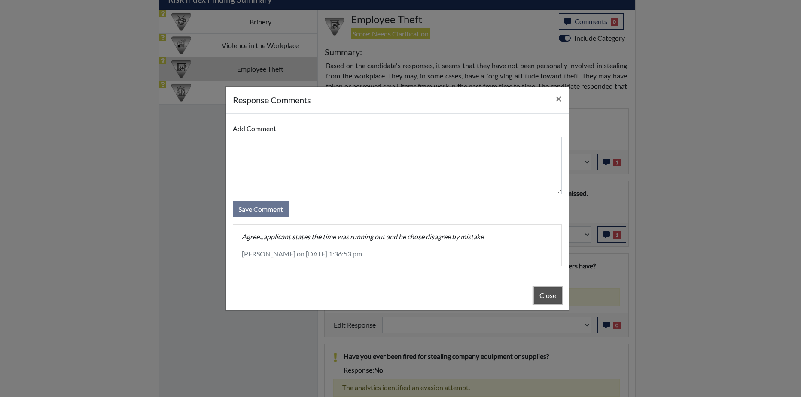
click at [551, 296] on button "Close" at bounding box center [548, 296] width 28 height 16
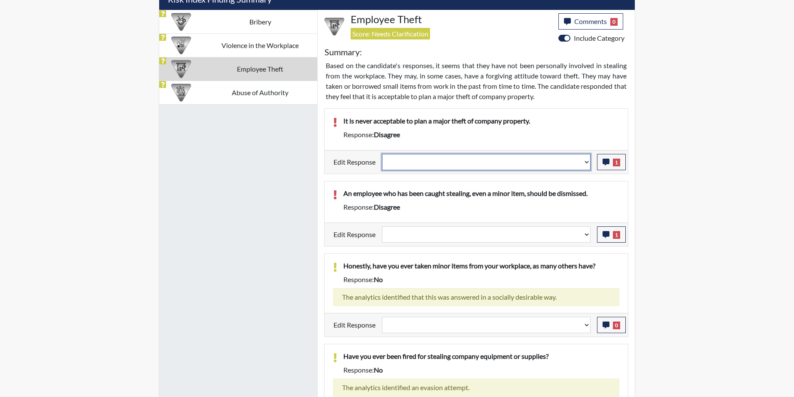
click at [586, 161] on select "Question is not relevant. Results will be updated. Reasonable explanation provi…" at bounding box center [486, 162] width 209 height 16
click at [585, 162] on select "Question is not relevant. Results will be updated. Reasonable explanation provi…" at bounding box center [486, 162] width 209 height 16
select select "reasonable-explanation-provided"
click at [382, 154] on select "Question is not relevant. Results will be updated. Reasonable explanation provi…" at bounding box center [486, 162] width 209 height 16
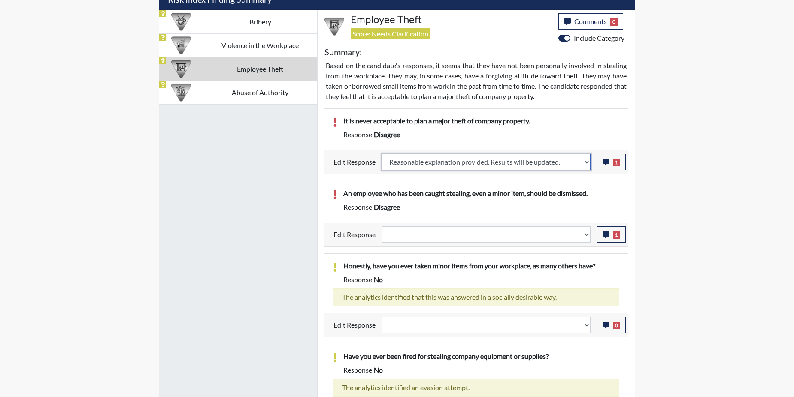
select select
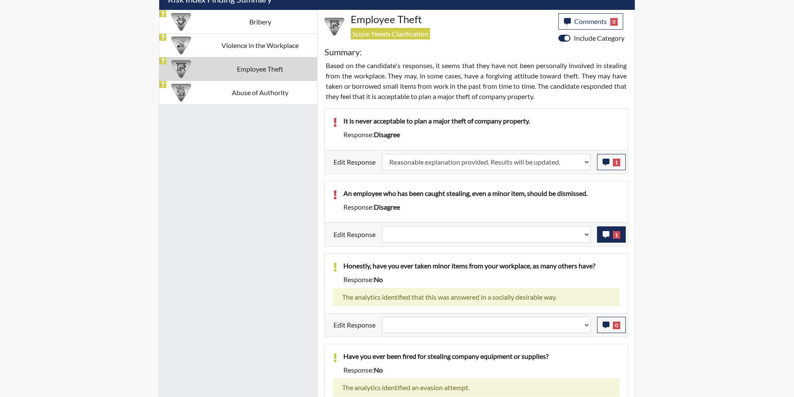
select select
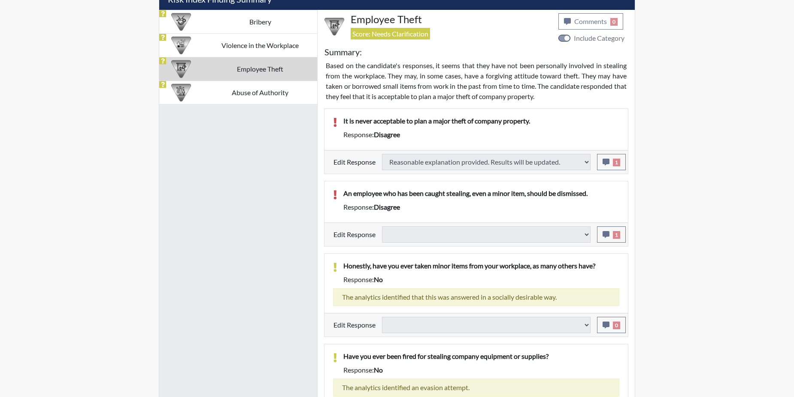
select select
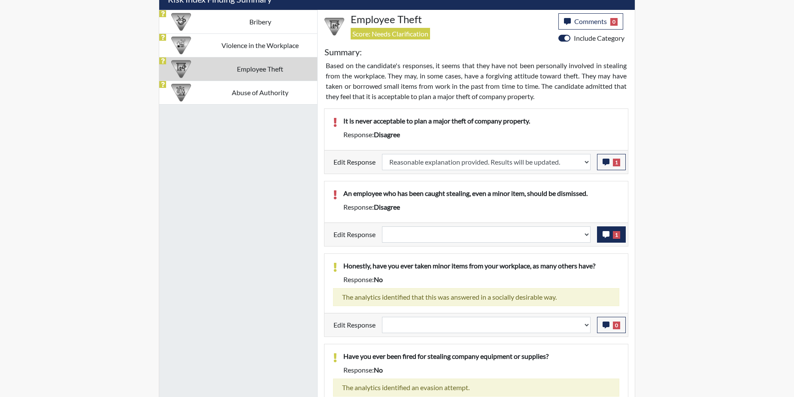
scroll to position [143, 357]
click at [610, 237] on icon "button" at bounding box center [606, 234] width 7 height 7
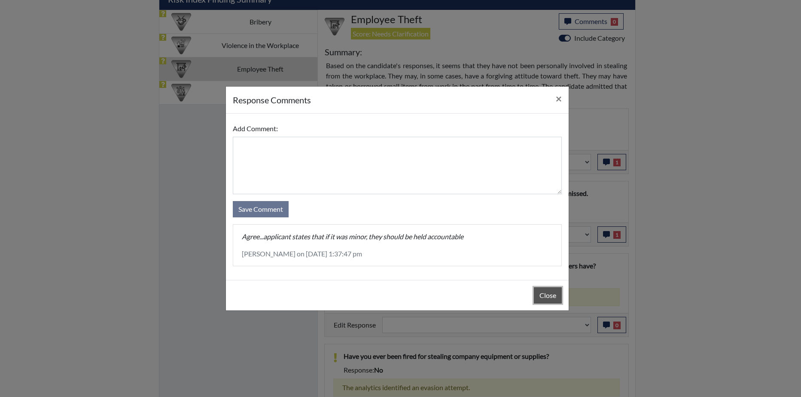
click at [551, 295] on button "Close" at bounding box center [548, 296] width 28 height 16
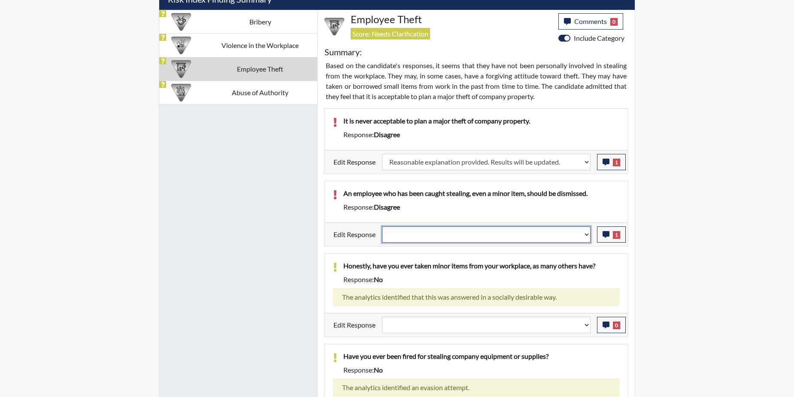
click at [585, 235] on select "Question is not relevant. Results will be updated. Reasonable explanation provi…" at bounding box center [486, 235] width 209 height 16
select select "reasonable-explanation-provided"
click at [382, 227] on select "Question is not relevant. Results will be updated. Reasonable explanation provi…" at bounding box center [486, 235] width 209 height 16
select select
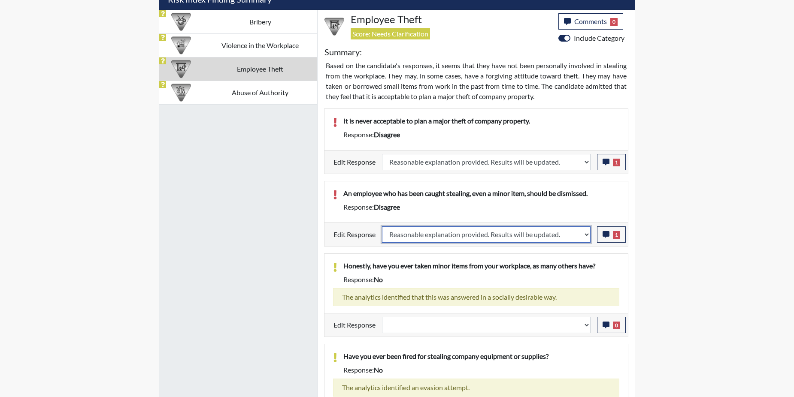
select select
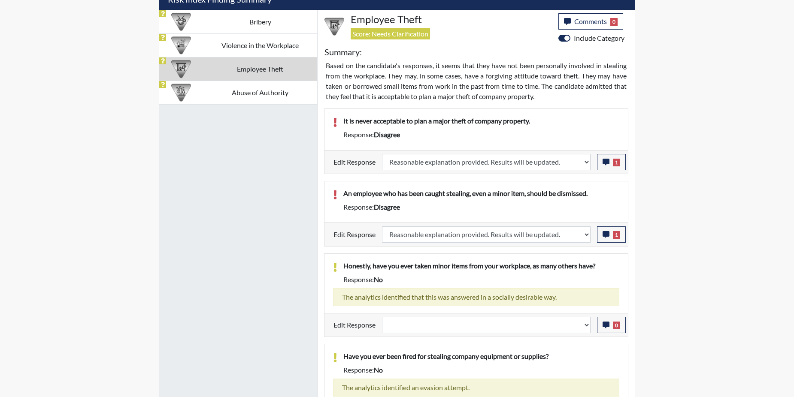
select select
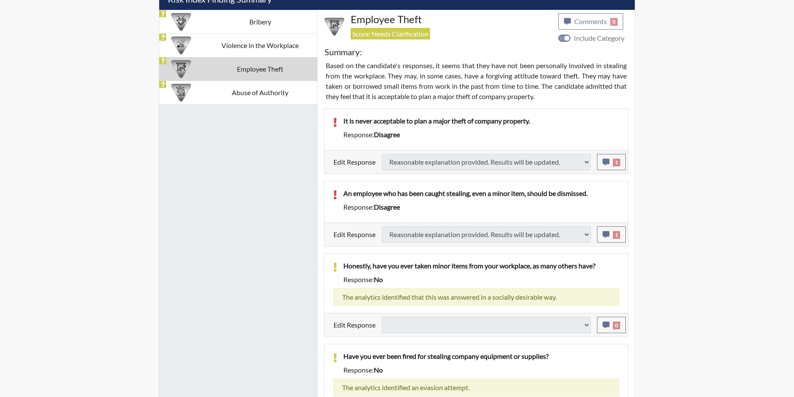
select select
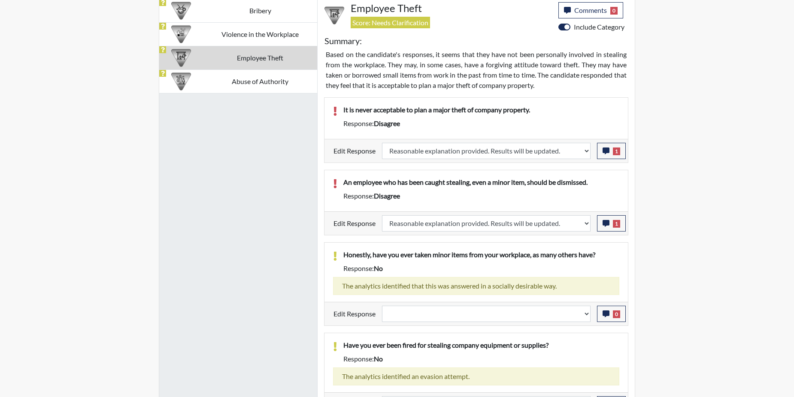
scroll to position [400, 0]
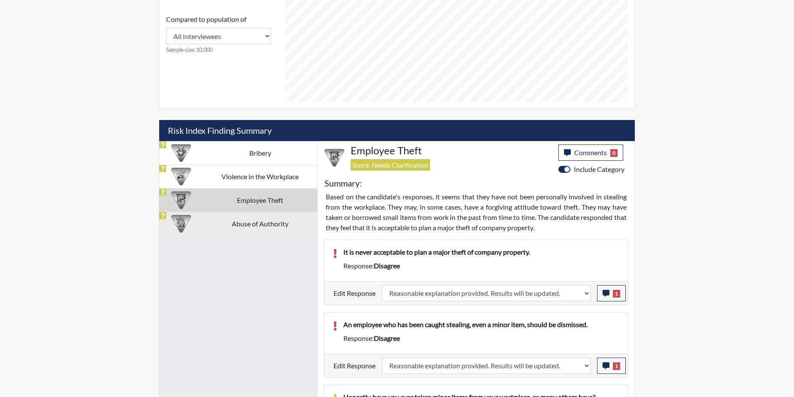
click at [218, 224] on td "Abuse of Authority" at bounding box center [260, 224] width 114 height 24
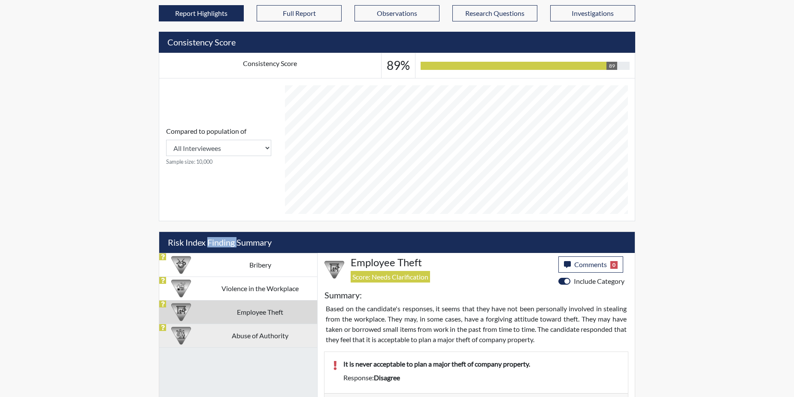
click at [218, 224] on div "Georgia Department of Corrections Completed Comments 0 report Comments × Add Co…" at bounding box center [396, 300] width 489 height 1106
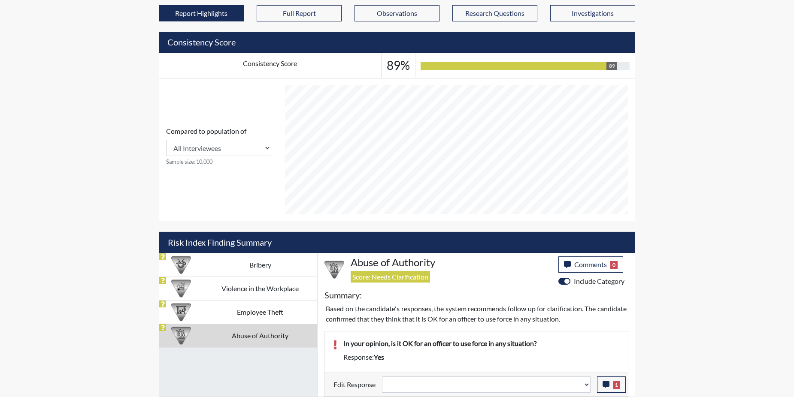
click at [207, 341] on td "Abuse of Authority" at bounding box center [260, 336] width 114 height 24
click at [610, 385] on button "1" at bounding box center [611, 385] width 29 height 16
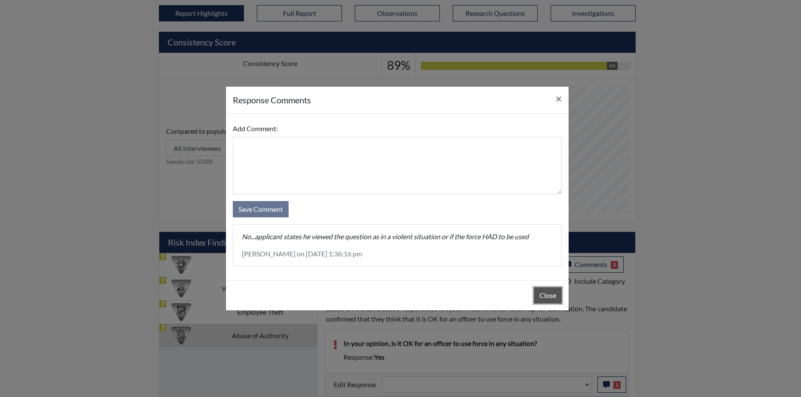
click at [544, 295] on button "Close" at bounding box center [548, 296] width 28 height 16
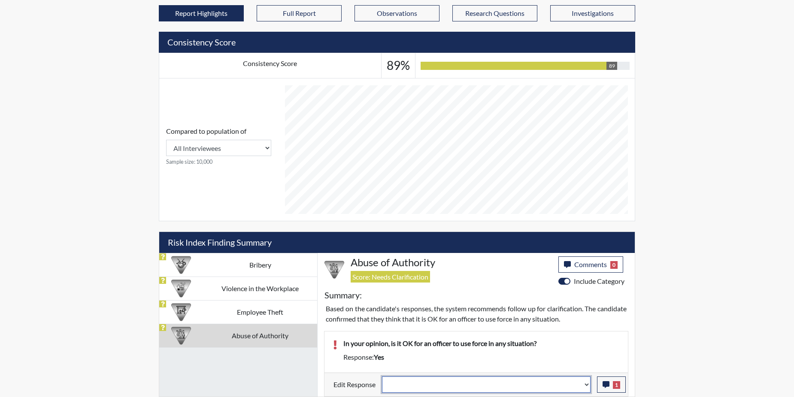
click at [588, 387] on select "Question is not relevant. Results will be updated. Reasonable explanation provi…" at bounding box center [486, 385] width 209 height 16
click at [587, 383] on select "Question is not relevant. Results will be updated. Reasonable explanation provi…" at bounding box center [486, 385] width 209 height 16
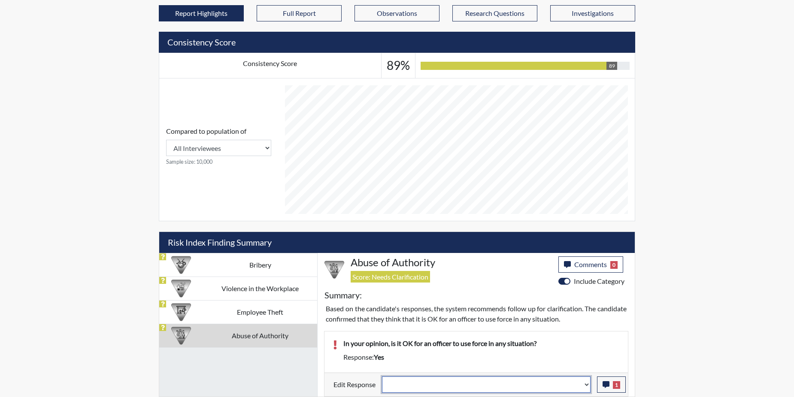
click at [587, 383] on select "Question is not relevant. Results will be updated. Reasonable explanation provi…" at bounding box center [486, 385] width 209 height 16
select select "reasonable-explanation-provided"
click at [382, 377] on select "Question is not relevant. Results will be updated. Reasonable explanation provi…" at bounding box center [486, 385] width 209 height 16
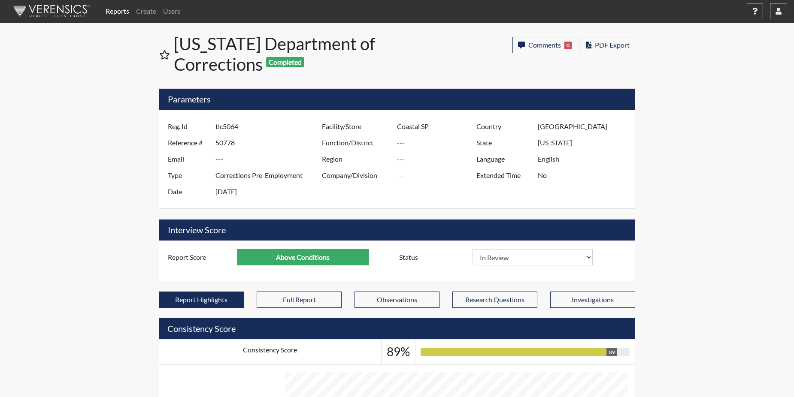
scroll to position [0, 0]
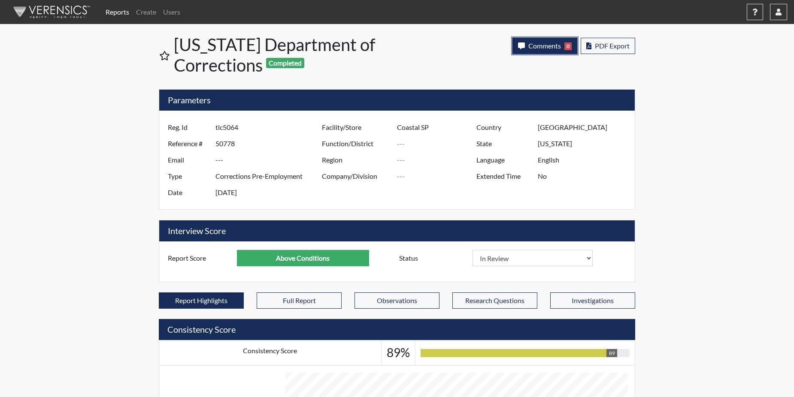
click at [536, 42] on span "Comments" at bounding box center [544, 46] width 33 height 8
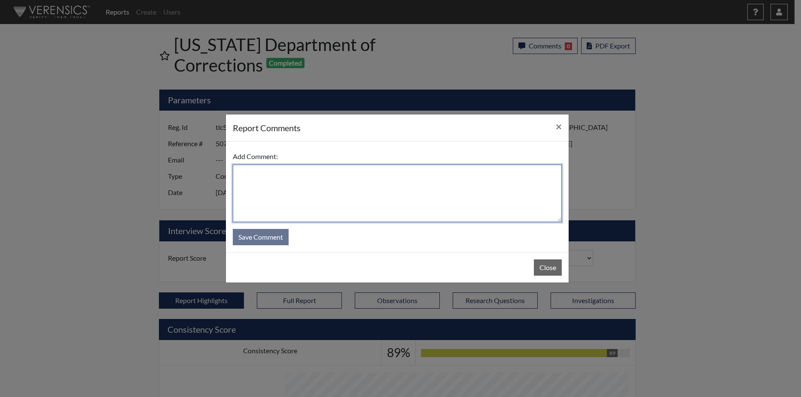
click at [402, 188] on textarea at bounding box center [397, 194] width 329 height 58
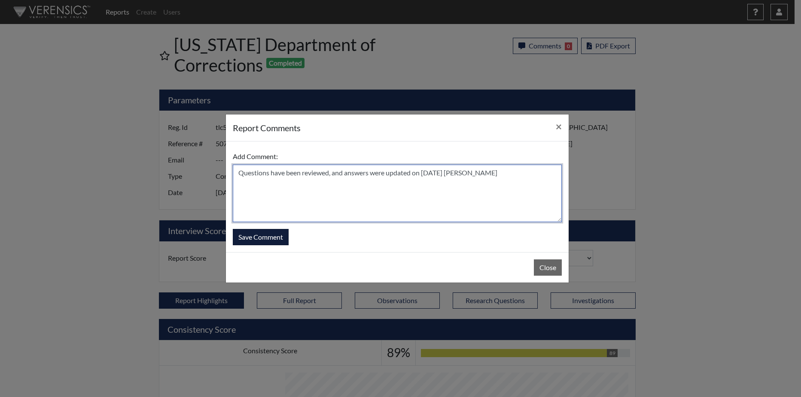
type textarea "Questions have been reviewed, and answers were updated on [DATE] [PERSON_NAME]"
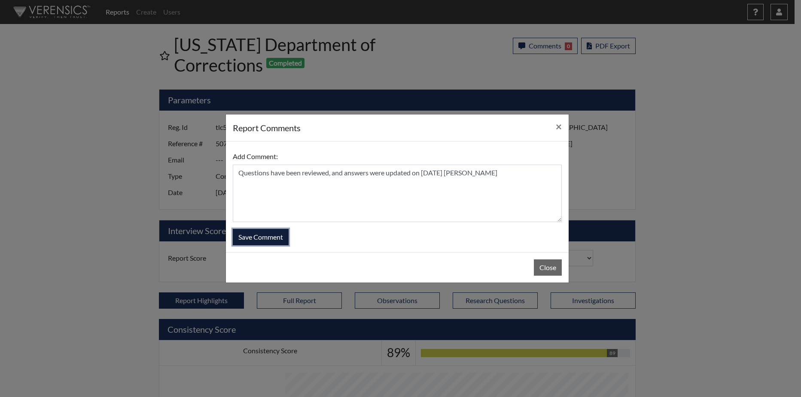
click at [269, 237] on button "Save Comment" at bounding box center [261, 237] width 56 height 16
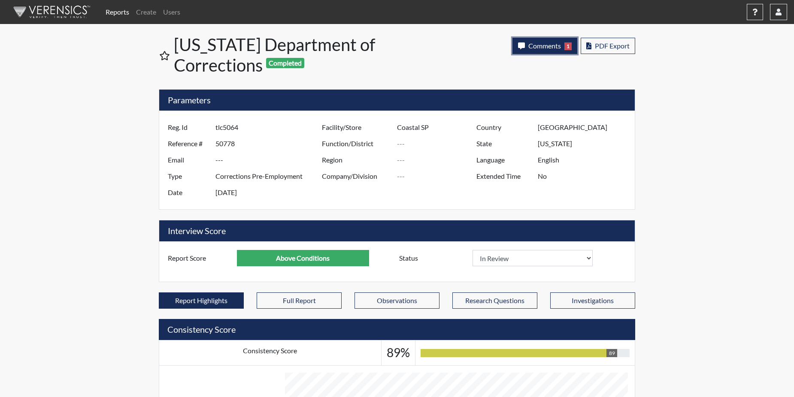
click at [542, 45] on span "Comments" at bounding box center [544, 46] width 33 height 8
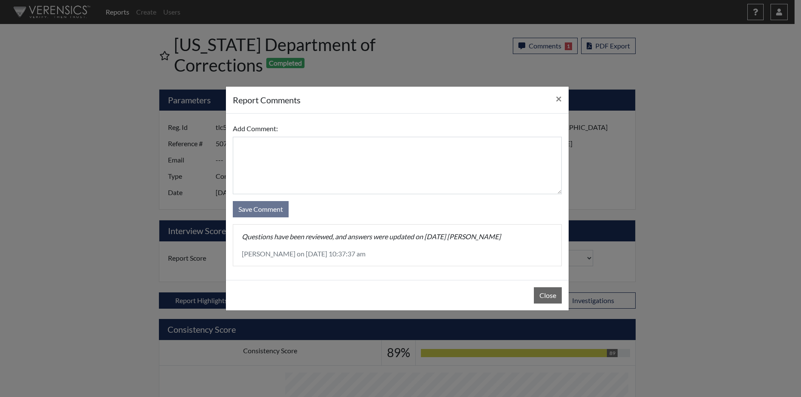
click at [488, 51] on div "report Comments × Add Comment: Save Comment Questions have been reviewed, and a…" at bounding box center [400, 198] width 801 height 397
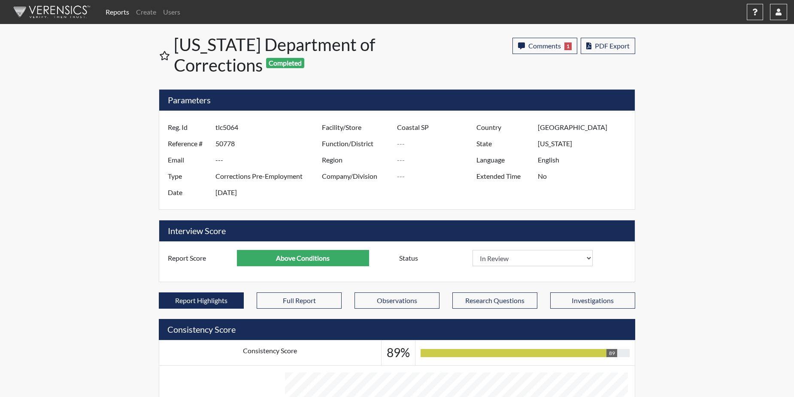
click at [114, 12] on link "Reports" at bounding box center [117, 11] width 30 height 17
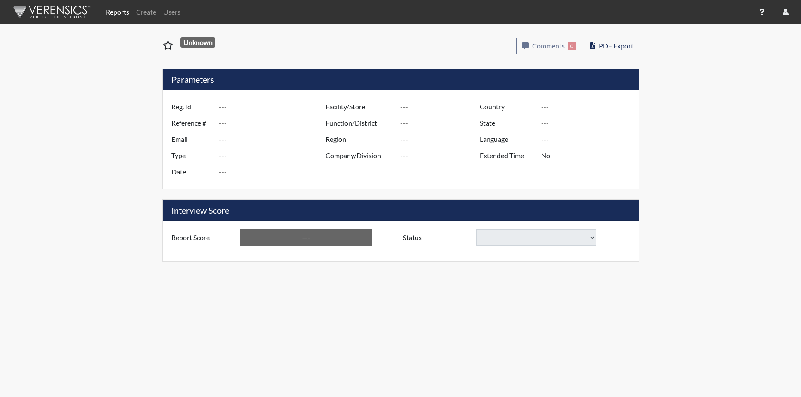
type input "hnl5270"
type input "50789"
type input "---"
type input "Corrections Pre-Employment"
type input "Aug 14, 2025"
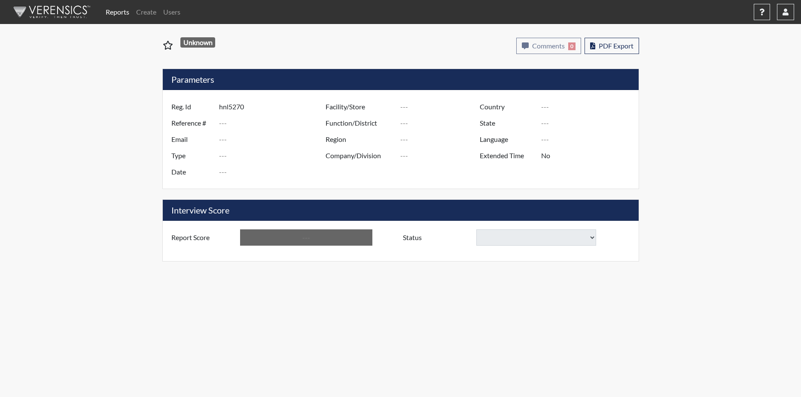
type input "[PERSON_NAME]"
type input "[GEOGRAPHIC_DATA]"
type input "[US_STATE]"
type input "English"
type input "Below Conditions"
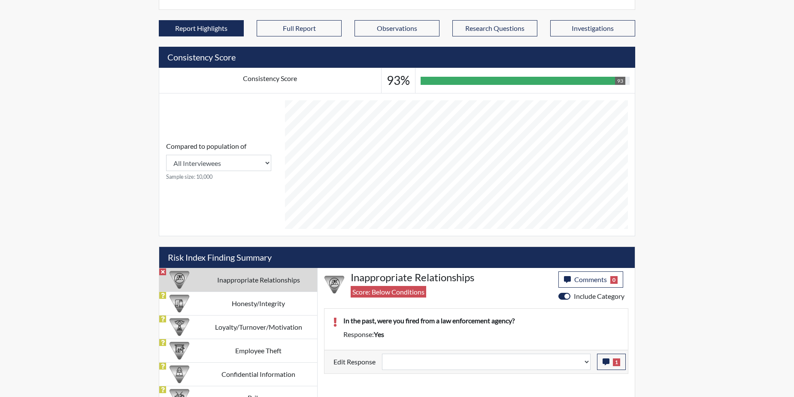
scroll to position [286, 0]
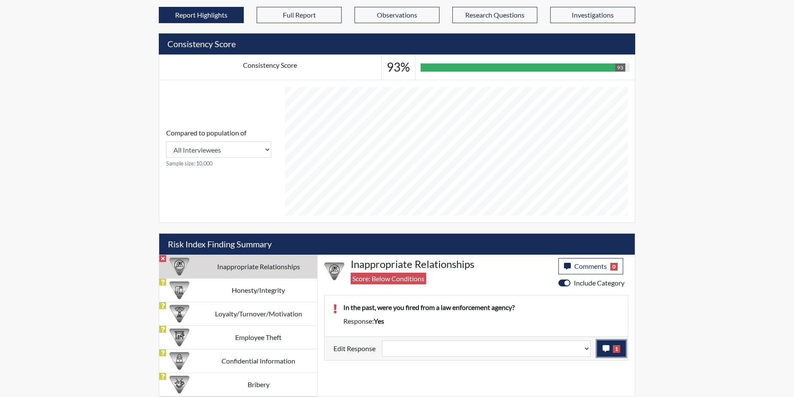
click at [607, 352] on icon "button" at bounding box center [606, 349] width 7 height 7
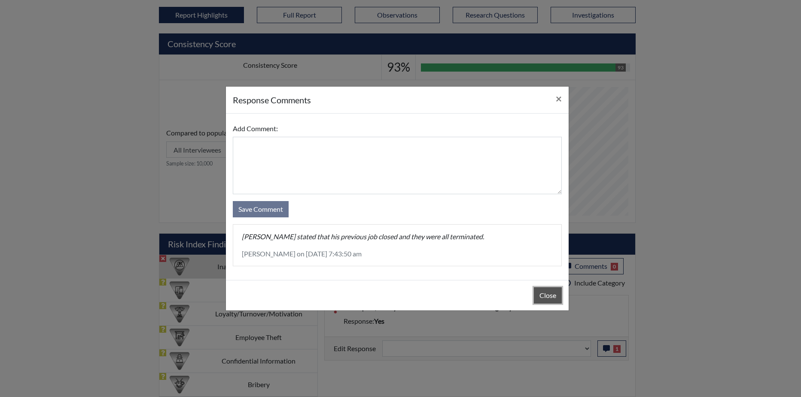
click at [543, 293] on button "Close" at bounding box center [548, 296] width 28 height 16
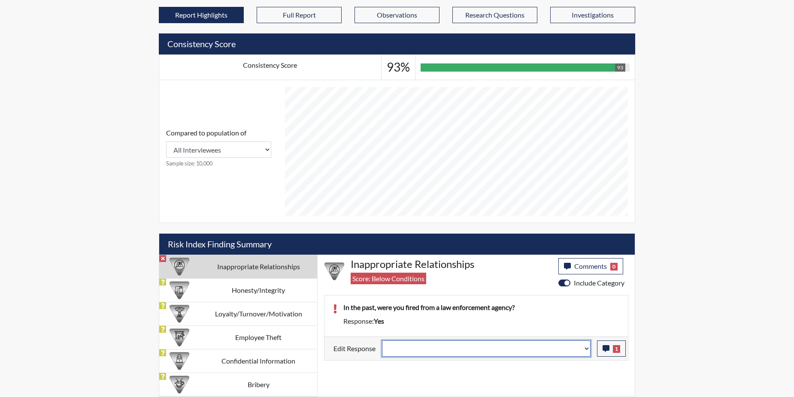
click at [585, 349] on select "Question is not relevant. Results will be updated. Reasonable explanation provi…" at bounding box center [486, 349] width 209 height 16
click at [586, 348] on select "Question is not relevant. Results will be updated. Reasonable explanation provi…" at bounding box center [486, 349] width 209 height 16
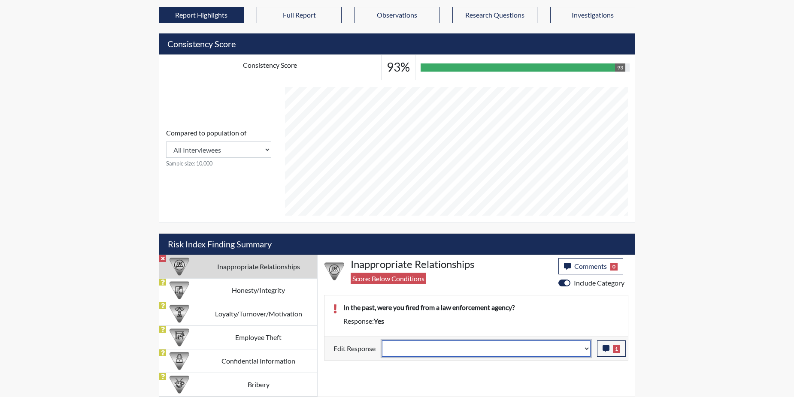
select select "reasonable-explanation-provided"
click at [382, 341] on select "Question is not relevant. Results will be updated. Reasonable explanation provi…" at bounding box center [486, 349] width 209 height 16
click at [570, 313] on div "In the past, were you fired from a law enforcement agency?" at bounding box center [481, 310] width 289 height 14
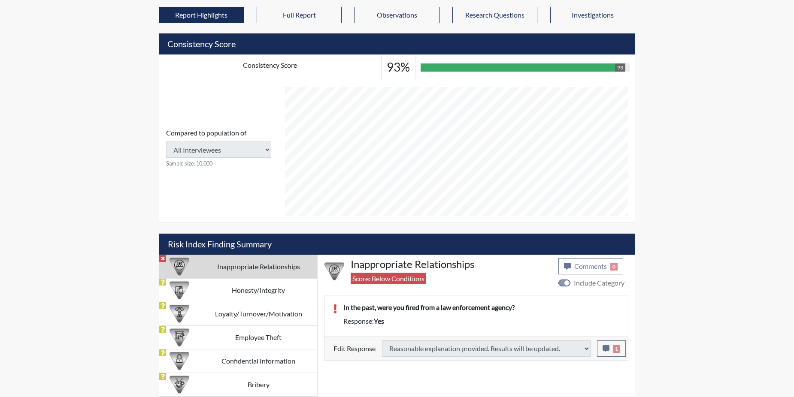
type input "Above Conditions"
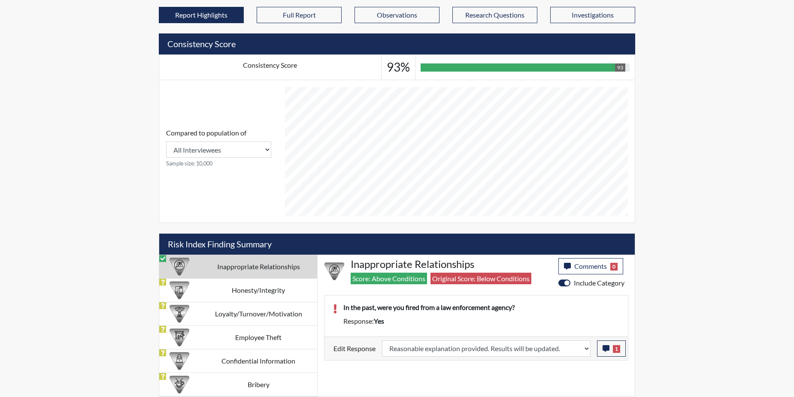
scroll to position [143, 357]
click at [282, 291] on td "Honesty/Integrity" at bounding box center [259, 291] width 118 height 24
select select
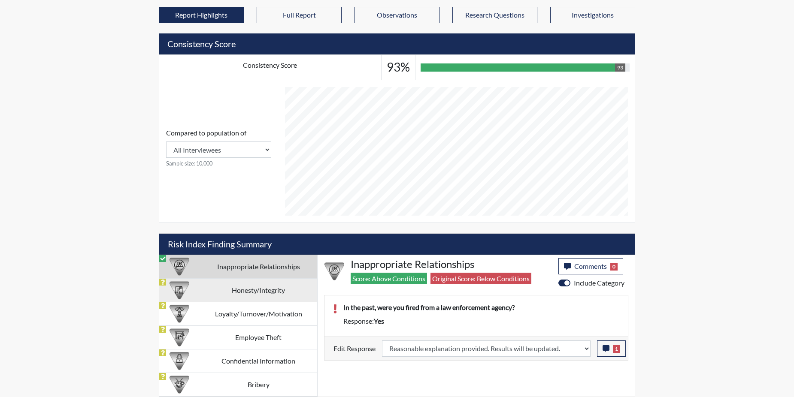
select select
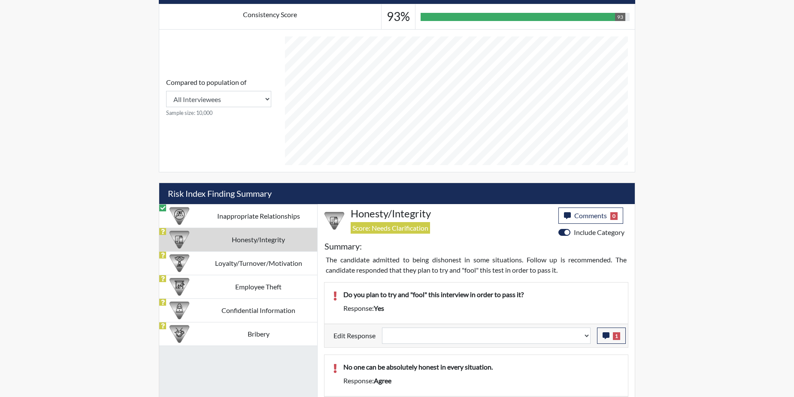
scroll to position [372, 0]
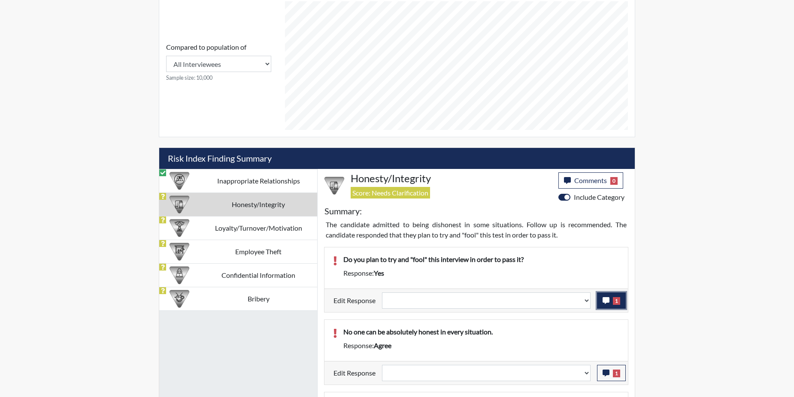
click at [607, 299] on icon "button" at bounding box center [606, 300] width 7 height 7
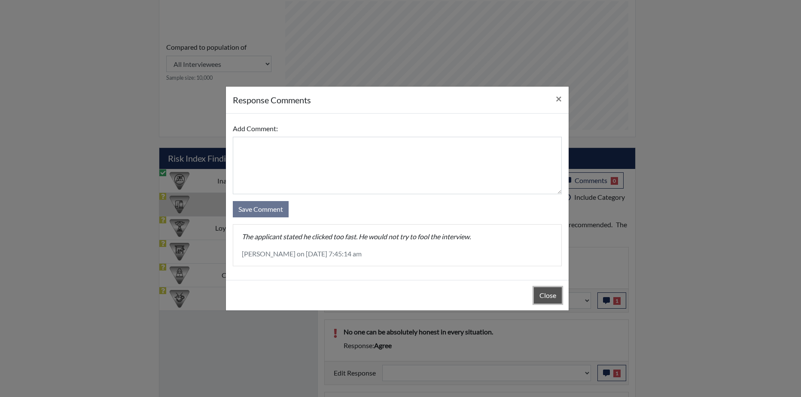
click at [549, 296] on button "Close" at bounding box center [548, 296] width 28 height 16
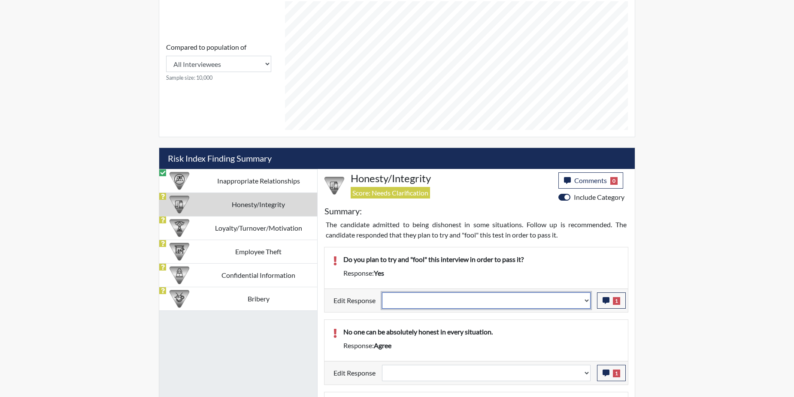
click at [588, 301] on select "Question is not relevant. Results will be updated. Reasonable explanation provi…" at bounding box center [486, 301] width 209 height 16
select select "reasonable-explanation-provided"
click at [382, 293] on select "Question is not relevant. Results will be updated. Reasonable explanation provi…" at bounding box center [486, 301] width 209 height 16
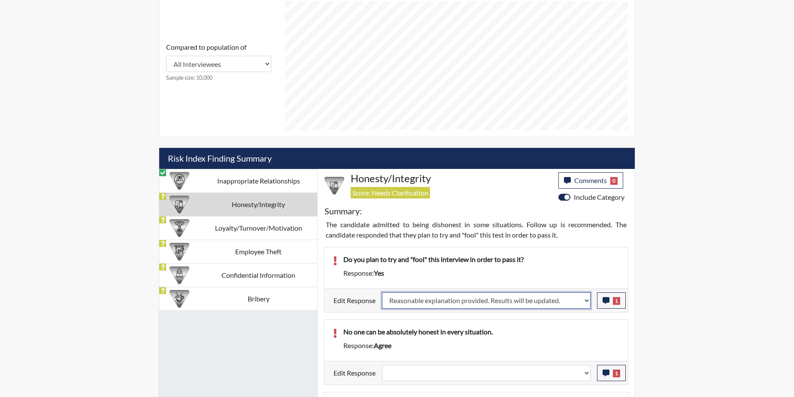
select select
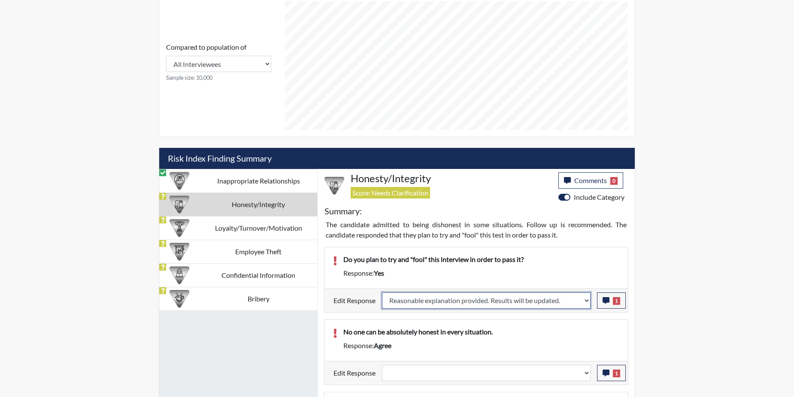
select select
click at [580, 327] on p "No one can be absolutely honest in every situation." at bounding box center [481, 332] width 276 height 10
select select
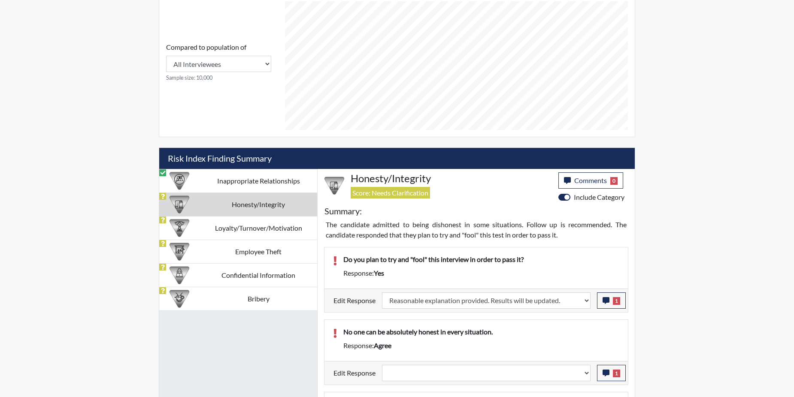
select select
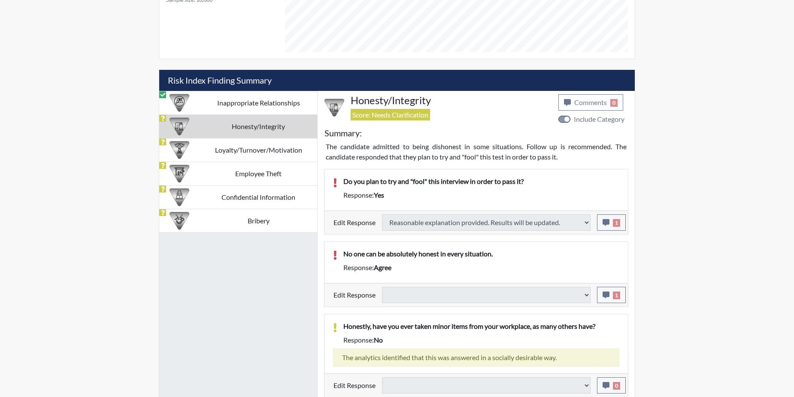
scroll to position [458, 0]
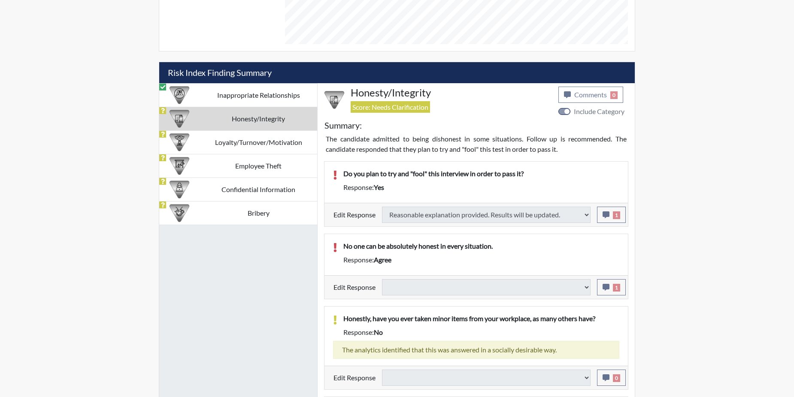
select select
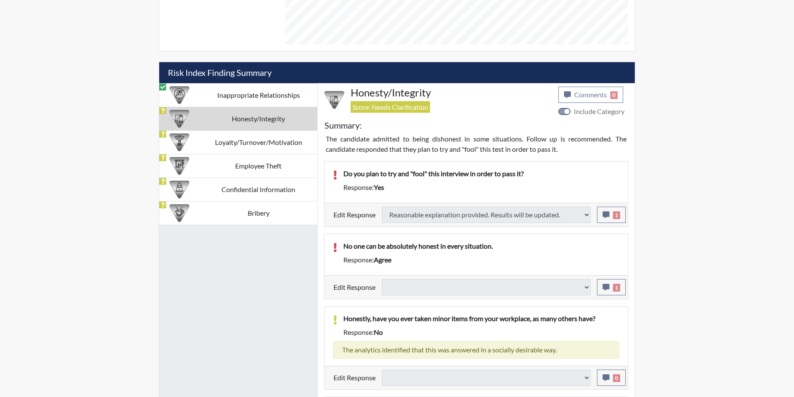
select select
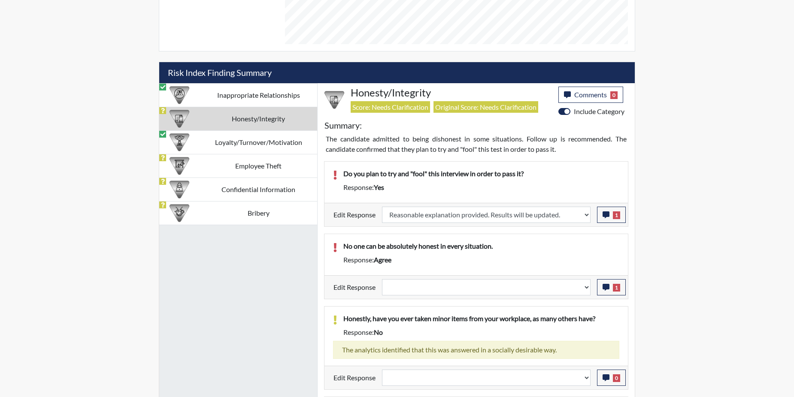
scroll to position [143, 357]
click at [603, 286] on icon "button" at bounding box center [606, 287] width 7 height 7
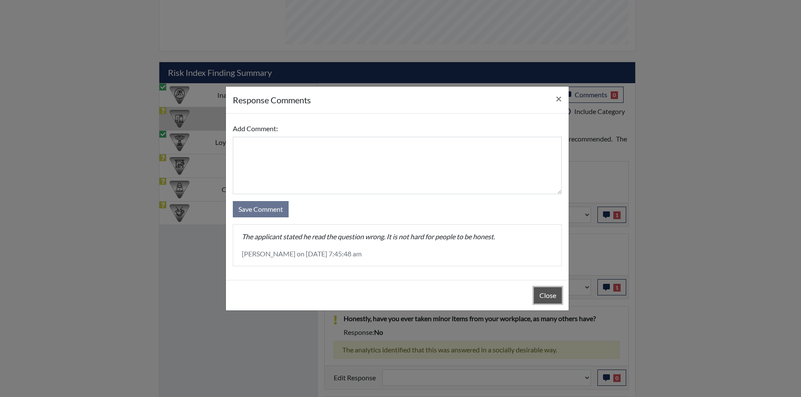
click at [545, 302] on button "Close" at bounding box center [548, 296] width 28 height 16
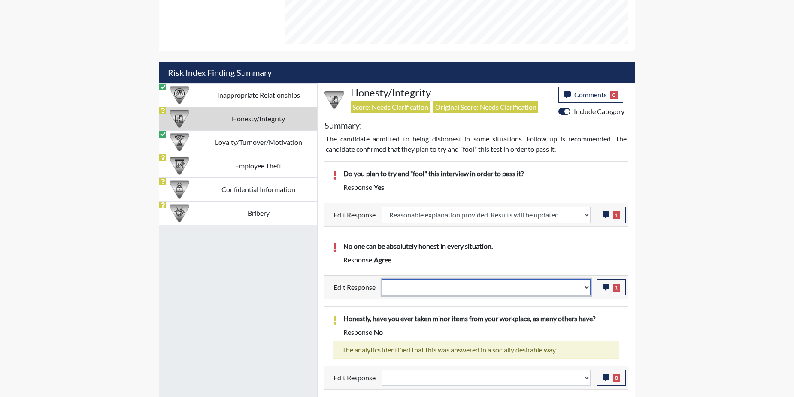
click at [589, 289] on select "Question is not relevant. Results will be updated. Reasonable explanation provi…" at bounding box center [486, 287] width 209 height 16
select select "reasonable-explanation-provided"
click at [382, 279] on select "Question is not relevant. Results will be updated. Reasonable explanation provi…" at bounding box center [486, 287] width 209 height 16
select select
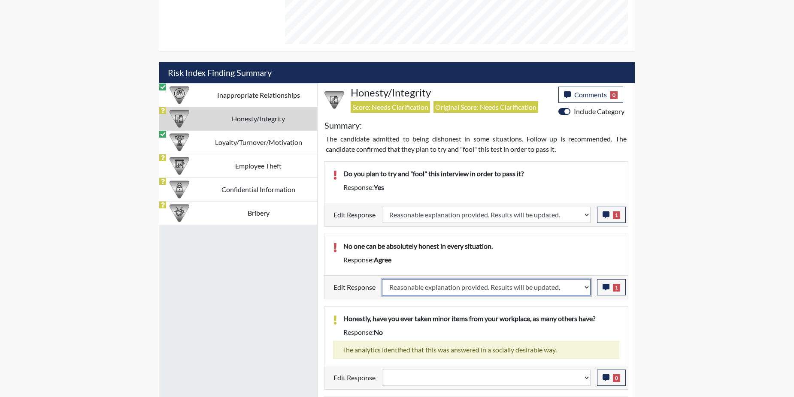
select select
click at [567, 315] on p "Honestly, have you ever taken minor items from your workplace, as many others h…" at bounding box center [481, 319] width 276 height 10
select select
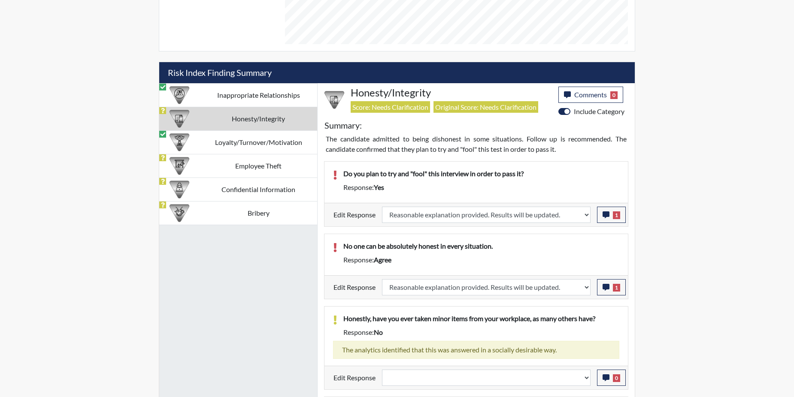
select select
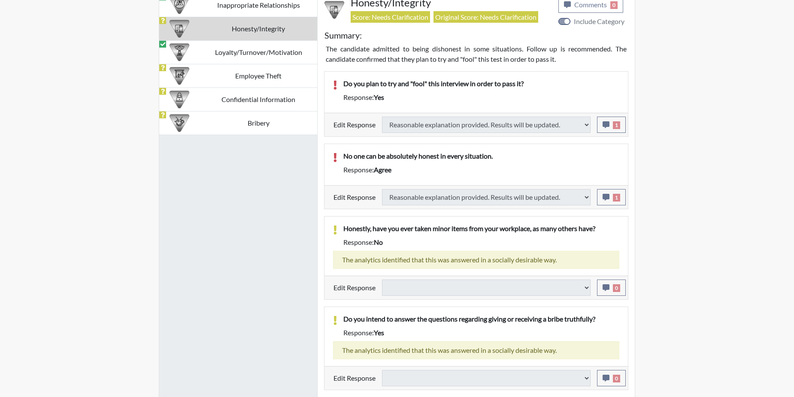
select select
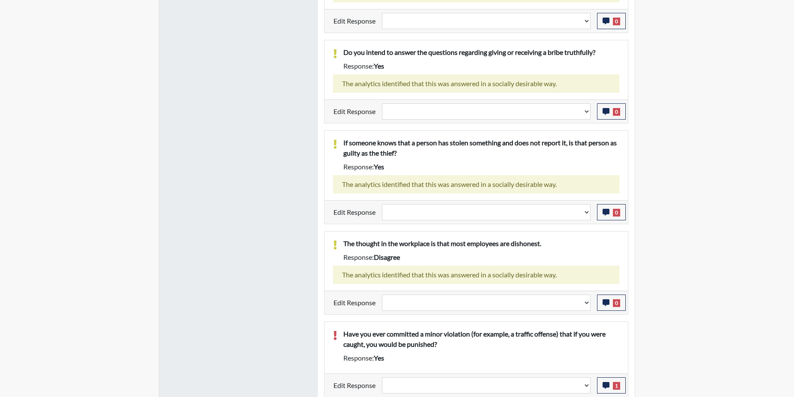
scroll to position [816, 0]
click at [604, 384] on icon "button" at bounding box center [606, 385] width 7 height 7
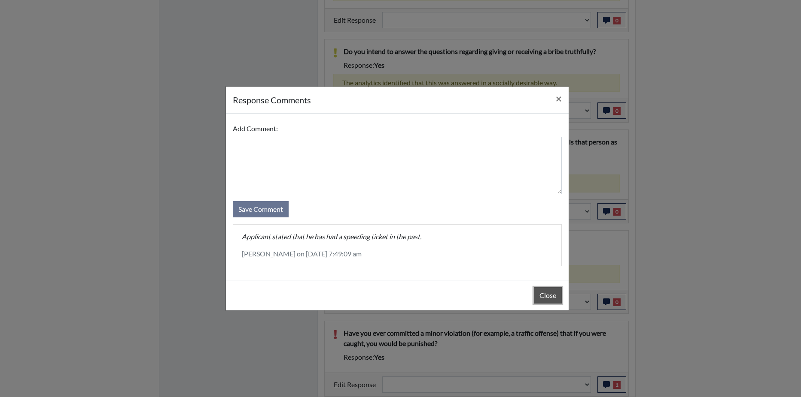
click at [543, 294] on button "Close" at bounding box center [548, 296] width 28 height 16
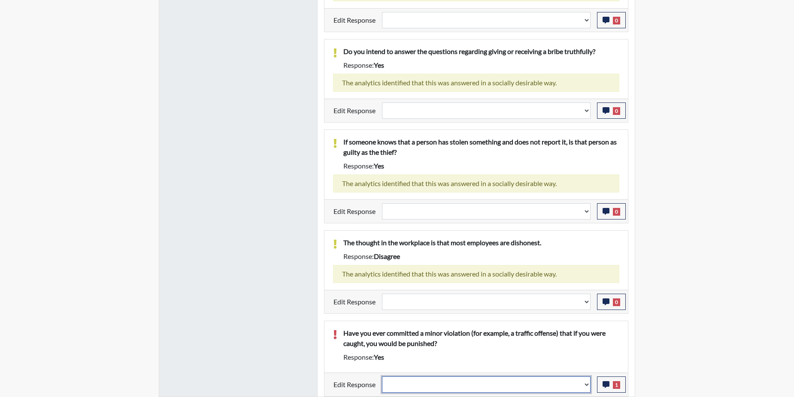
click at [588, 382] on select "Question is not relevant. Results will be updated. Reasonable explanation provi…" at bounding box center [486, 385] width 209 height 16
click at [587, 385] on select "Question is not relevant. Results will be updated. Reasonable explanation provi…" at bounding box center [486, 385] width 209 height 16
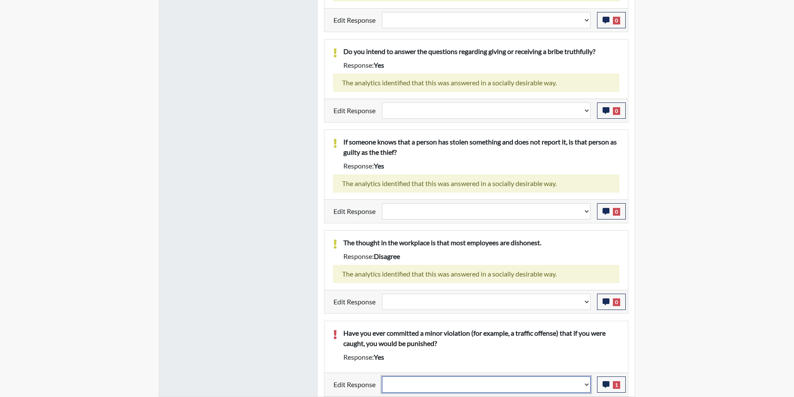
select select "reasonable-explanation-provided"
click at [382, 377] on select "Question is not relevant. Results will be updated. Reasonable explanation provi…" at bounding box center [486, 385] width 209 height 16
select select
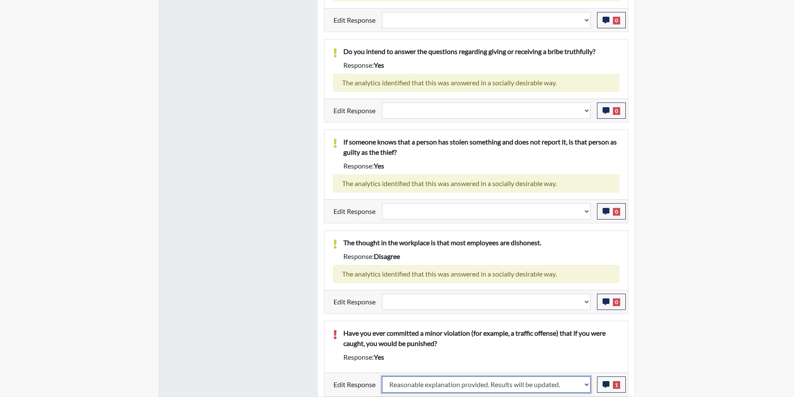
select select
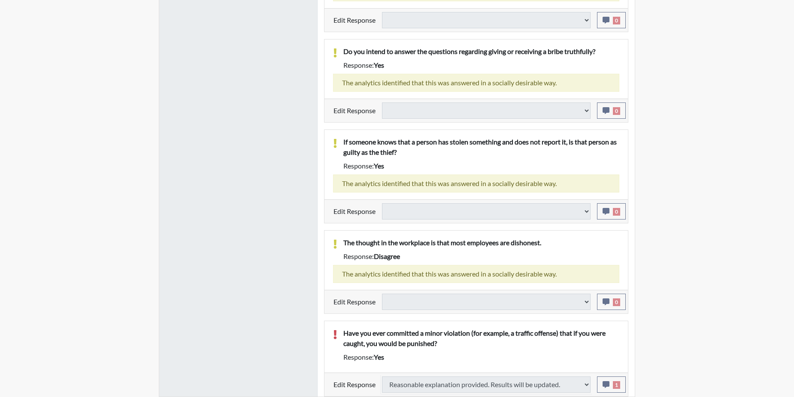
select select
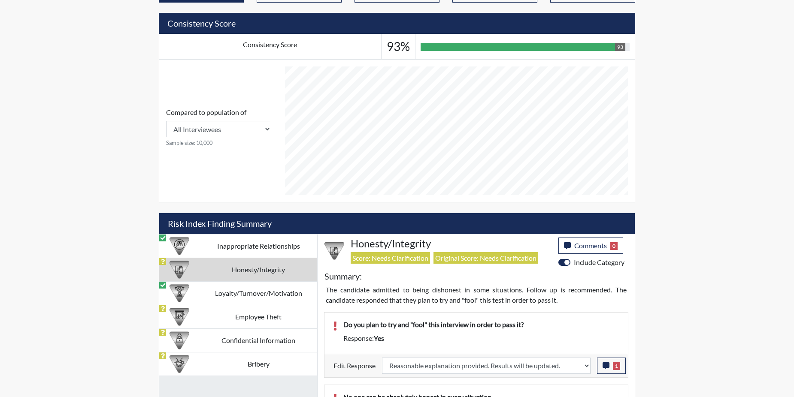
scroll to position [300, 0]
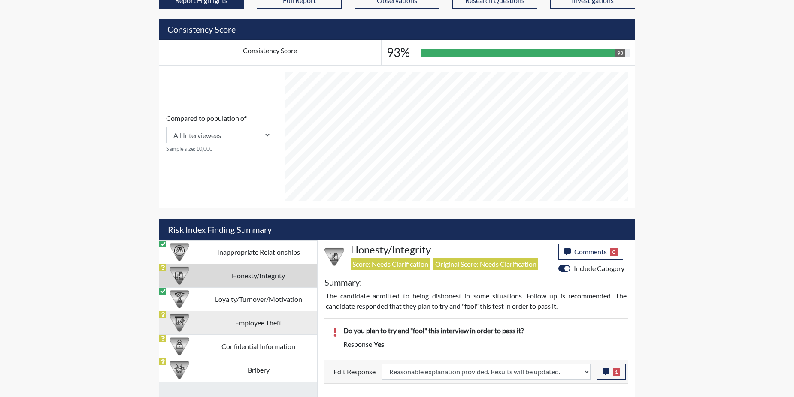
click at [234, 321] on td "Employee Theft" at bounding box center [259, 323] width 118 height 24
select select
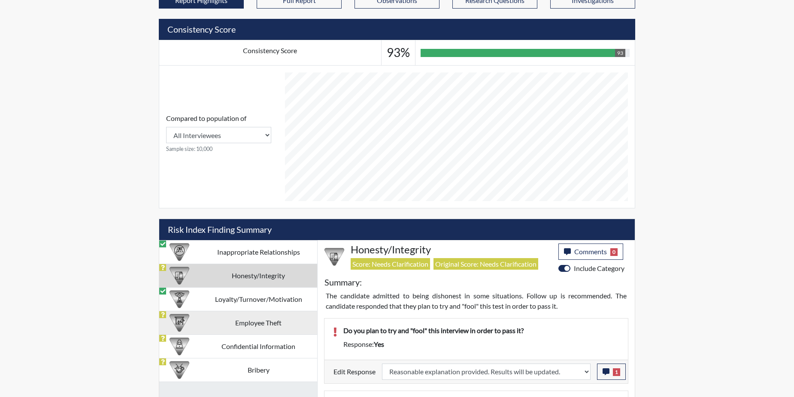
select select
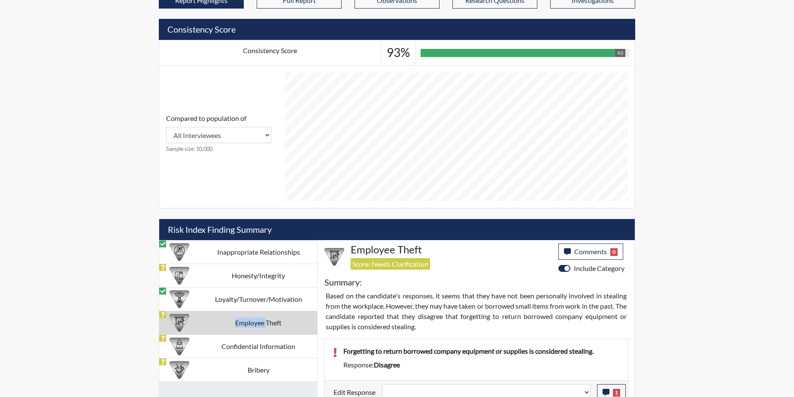
click at [234, 321] on td "Employee Theft" at bounding box center [259, 323] width 118 height 24
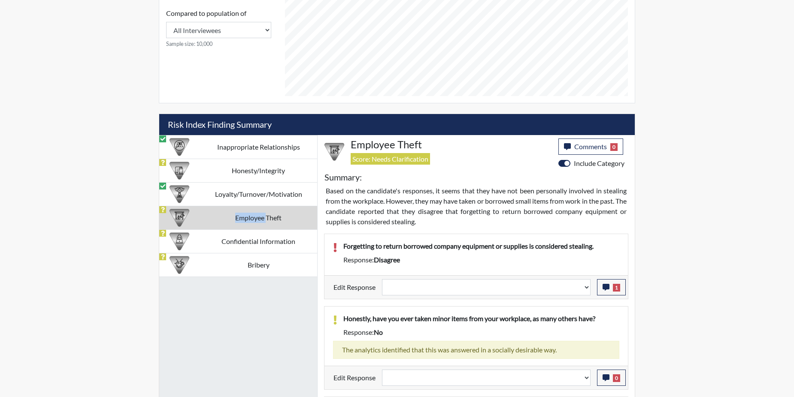
scroll to position [429, 0]
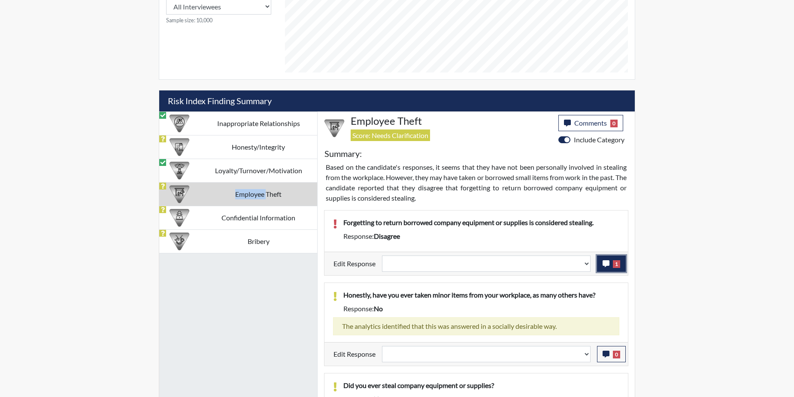
click at [608, 261] on icon "button" at bounding box center [606, 264] width 7 height 7
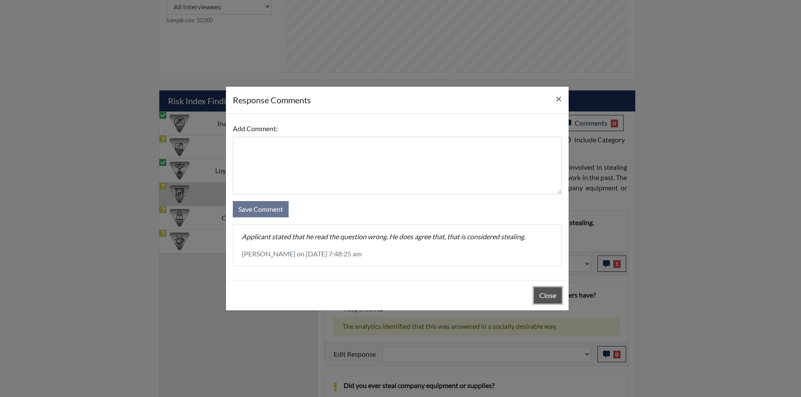
click at [546, 296] on button "Close" at bounding box center [548, 296] width 28 height 16
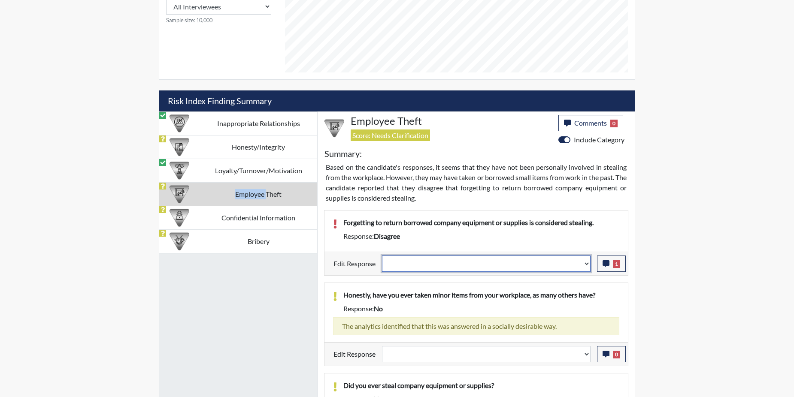
click at [586, 264] on select "Question is not relevant. Results will be updated. Reasonable explanation provi…" at bounding box center [486, 264] width 209 height 16
select select "reasonable-explanation-provided"
click at [382, 256] on select "Question is not relevant. Results will be updated. Reasonable explanation provi…" at bounding box center [486, 264] width 209 height 16
select select
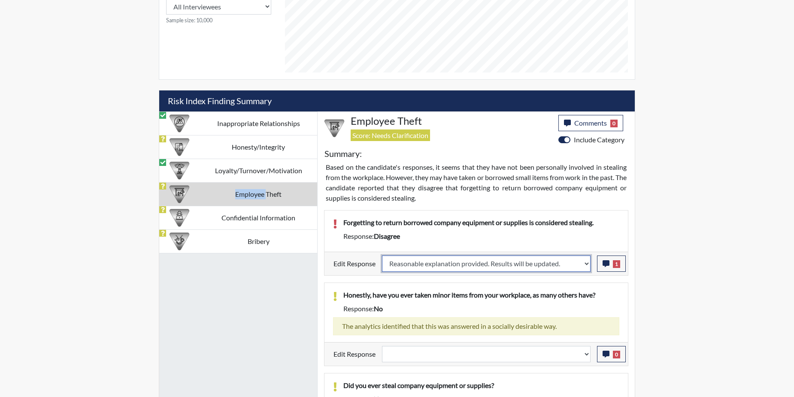
select select
click at [574, 288] on div "Honestly, have you ever taken minor items from your workplace, as many others h…" at bounding box center [475, 312] width 303 height 59
select select
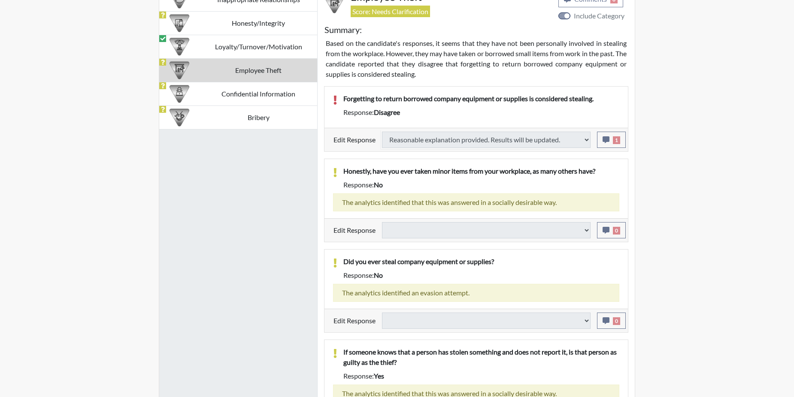
scroll to position [558, 0]
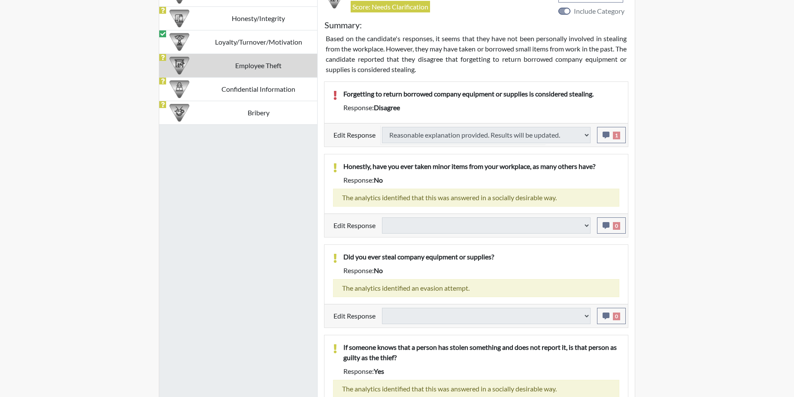
select select
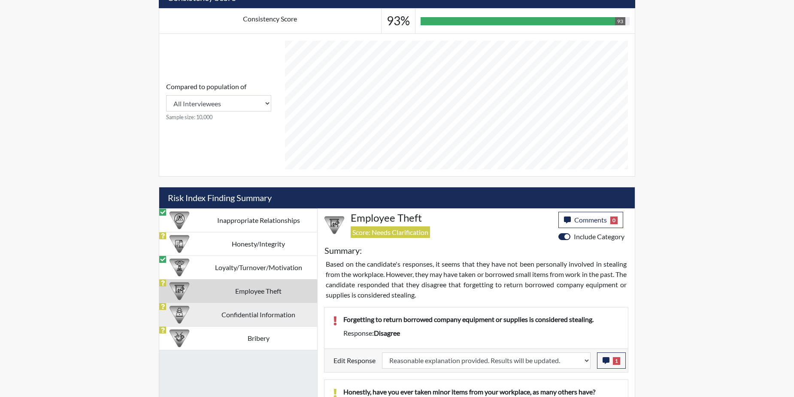
scroll to position [333, 0]
click at [227, 311] on td "Confidential Information" at bounding box center [259, 315] width 118 height 24
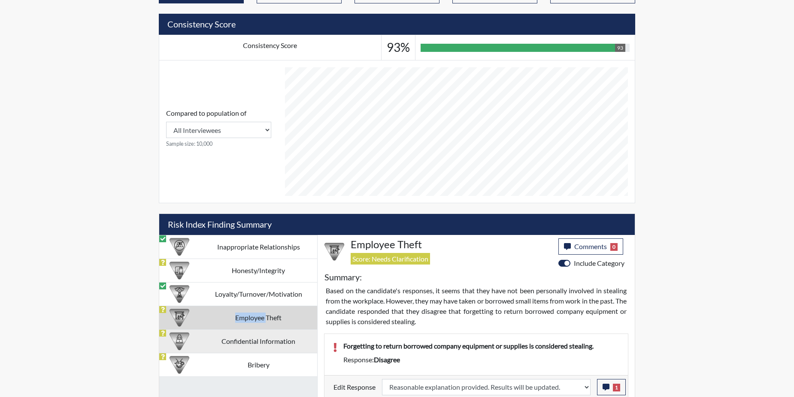
click at [227, 311] on td "Employee Theft" at bounding box center [259, 318] width 118 height 24
select select "reasonable-explanation-provided"
select select
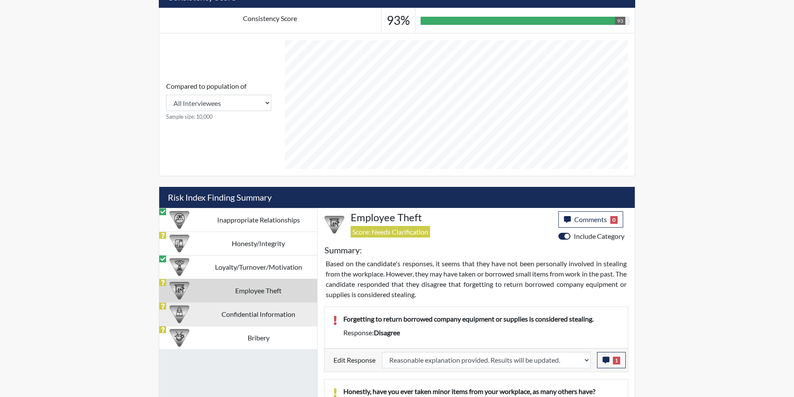
drag, startPoint x: 227, startPoint y: 311, endPoint x: 225, endPoint y: 318, distance: 6.7
click at [225, 318] on td "Confidential Information" at bounding box center [259, 315] width 118 height 24
select select
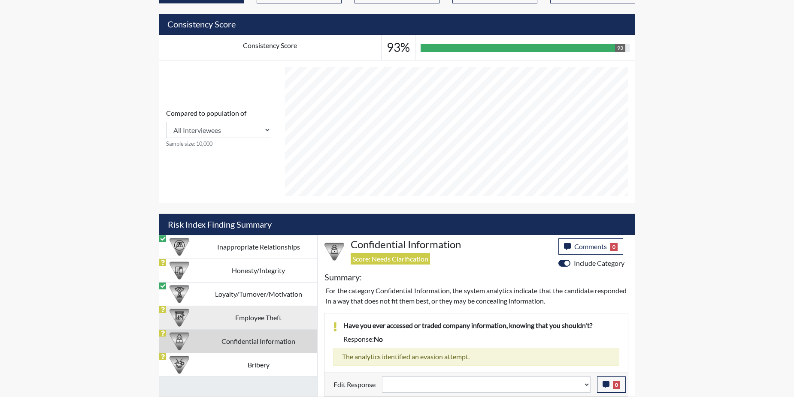
scroll to position [306, 0]
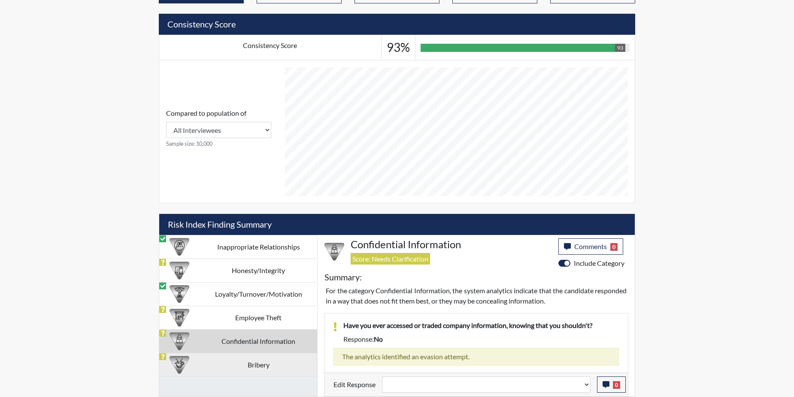
click at [225, 363] on td "Bribery" at bounding box center [259, 365] width 118 height 24
select select
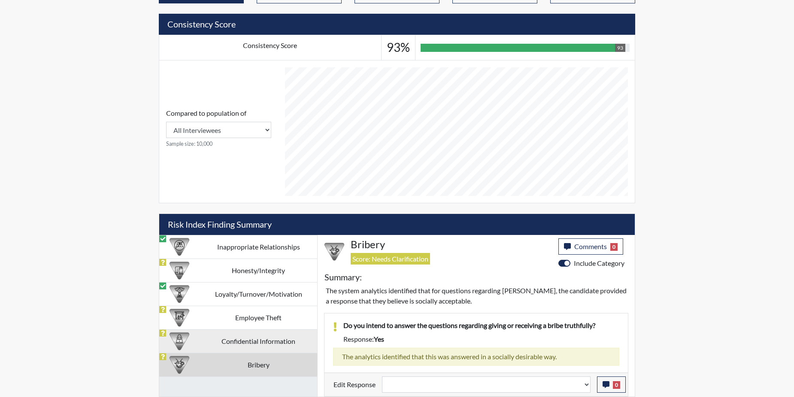
click at [262, 343] on td "Confidential Information" at bounding box center [259, 342] width 118 height 24
select select
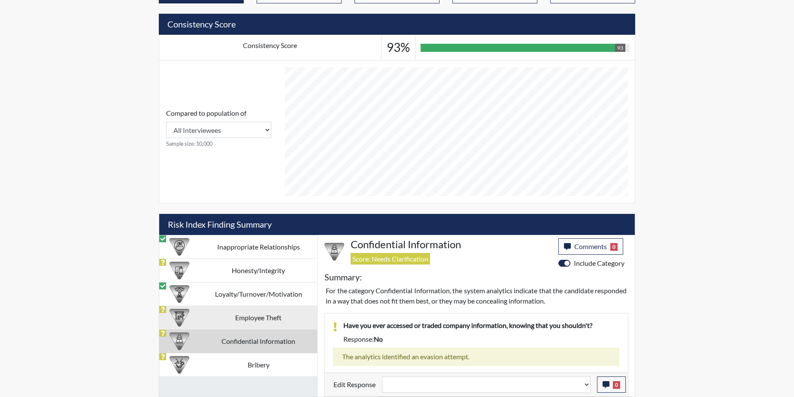
click at [285, 316] on td "Employee Theft" at bounding box center [259, 318] width 118 height 24
select select "reasonable-explanation-provided"
select select
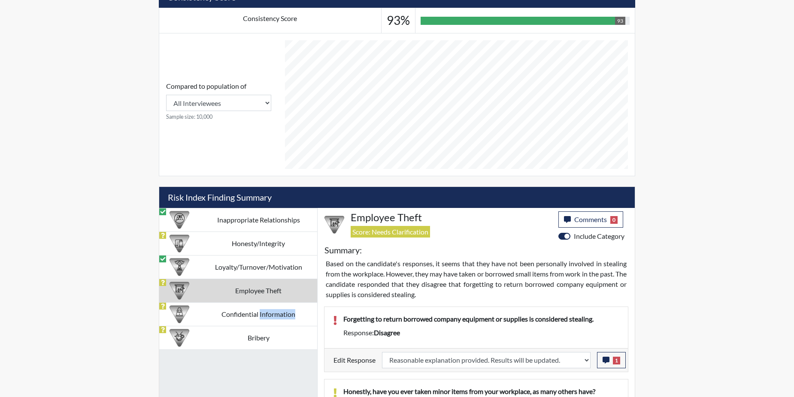
click at [285, 316] on td "Confidential Information" at bounding box center [259, 315] width 118 height 24
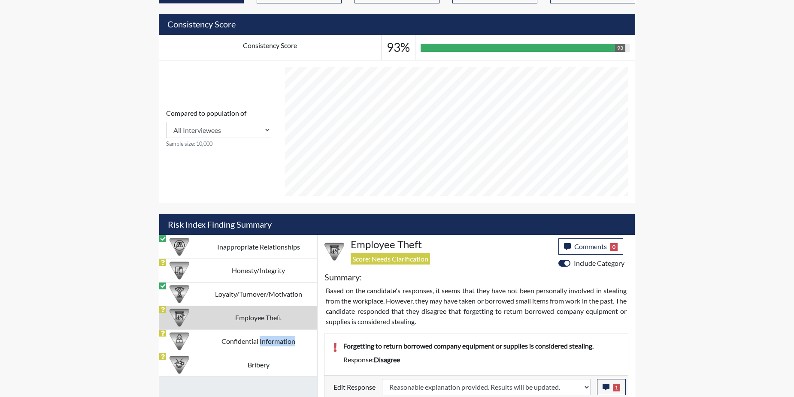
select select
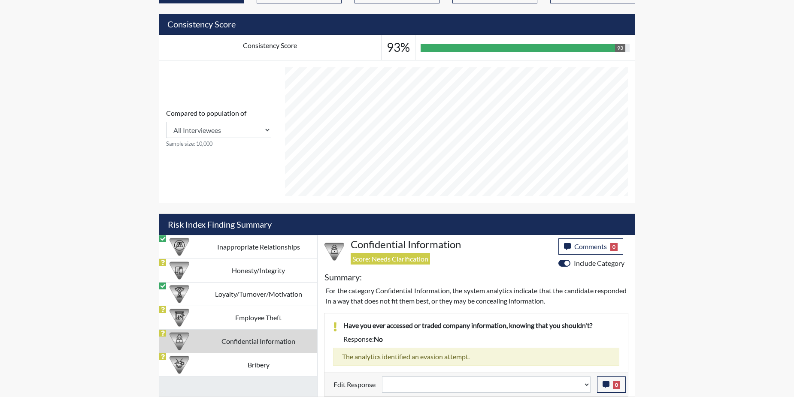
drag, startPoint x: 285, startPoint y: 316, endPoint x: 249, endPoint y: 313, distance: 36.6
click at [249, 313] on td "Employee Theft" at bounding box center [259, 318] width 118 height 24
select select "reasonable-explanation-provided"
select select
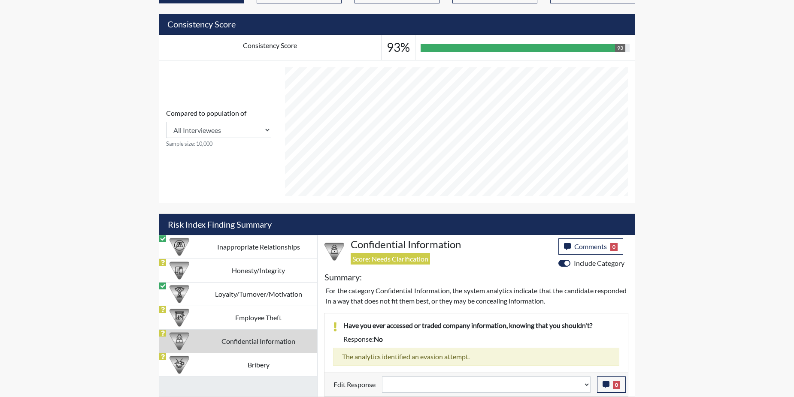
select select
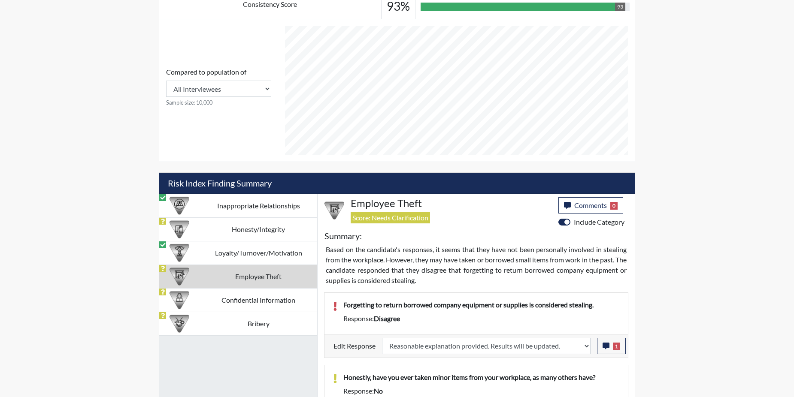
scroll to position [333, 0]
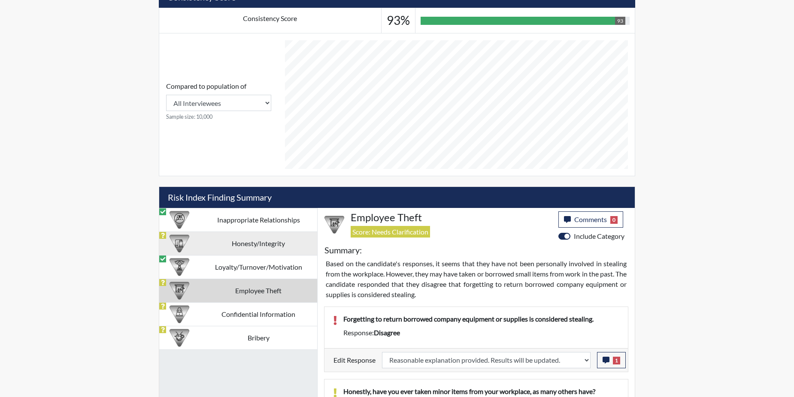
click at [226, 243] on td "Honesty/Integrity" at bounding box center [259, 244] width 118 height 24
select select
select select "reasonable-explanation-provided"
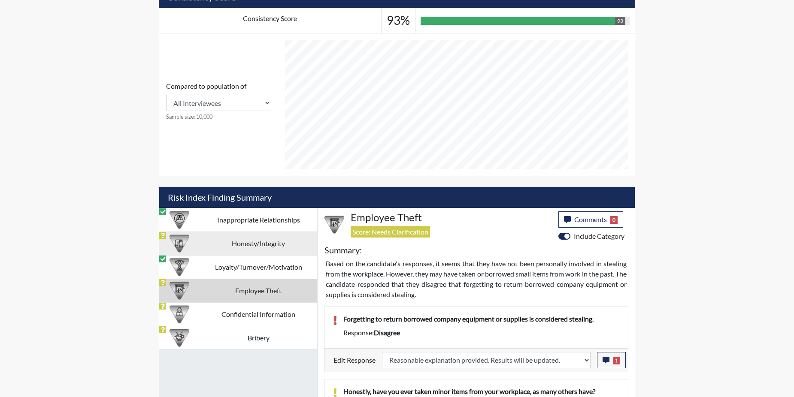
select select
select select "reasonable-explanation-provided"
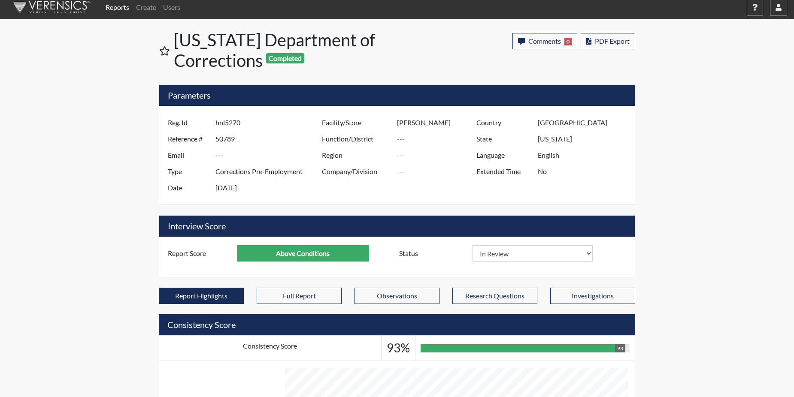
scroll to position [0, 0]
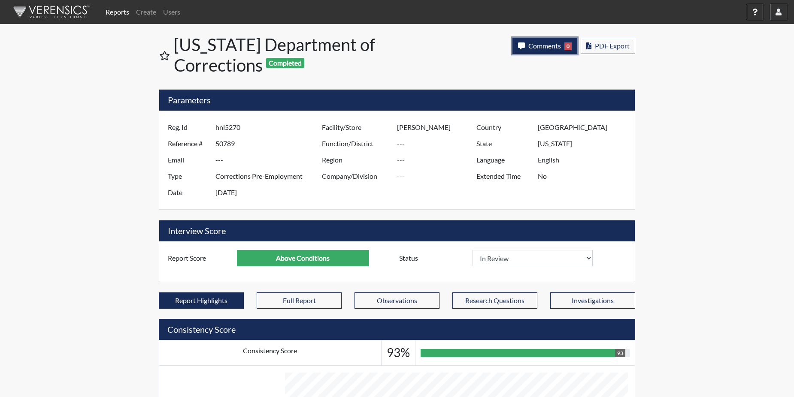
click at [538, 48] on span "Comments" at bounding box center [544, 46] width 33 height 8
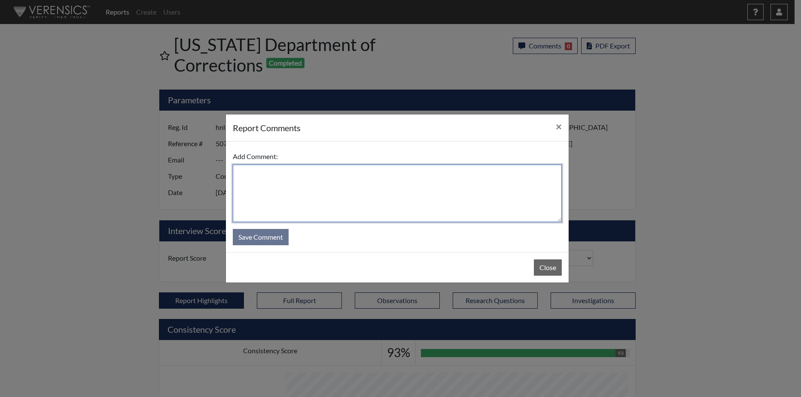
click at [337, 171] on textarea at bounding box center [397, 194] width 329 height 58
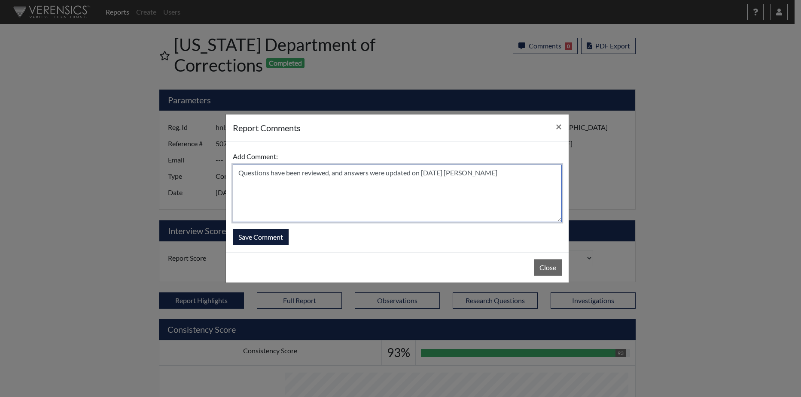
type textarea "Questions have been reviewed, and answers were updated on [DATE] [PERSON_NAME]"
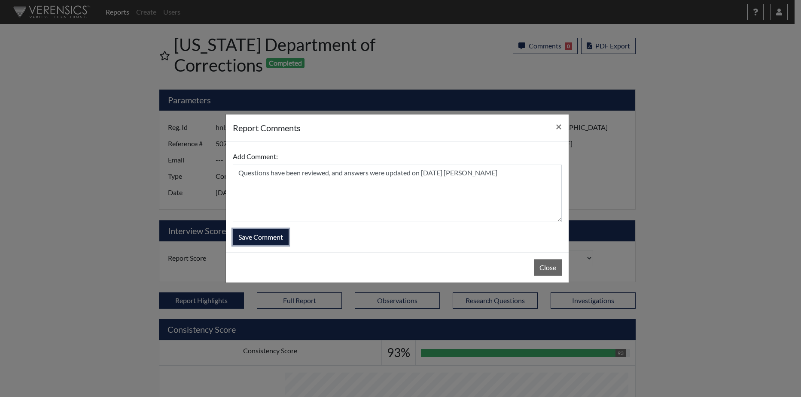
click at [248, 236] on button "Save Comment" at bounding box center [261, 237] width 56 height 16
select select
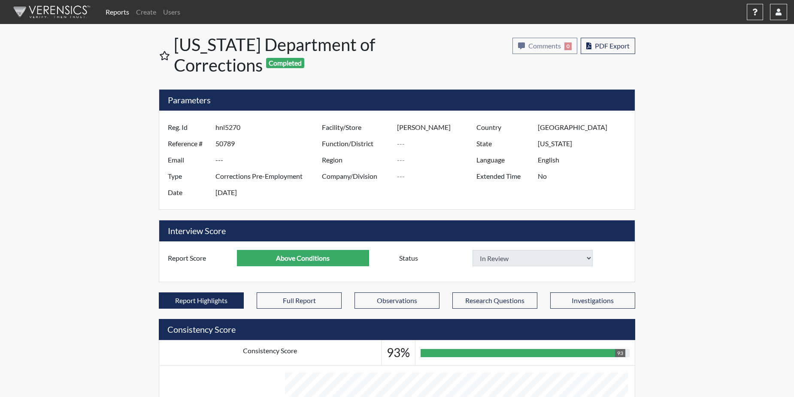
select select
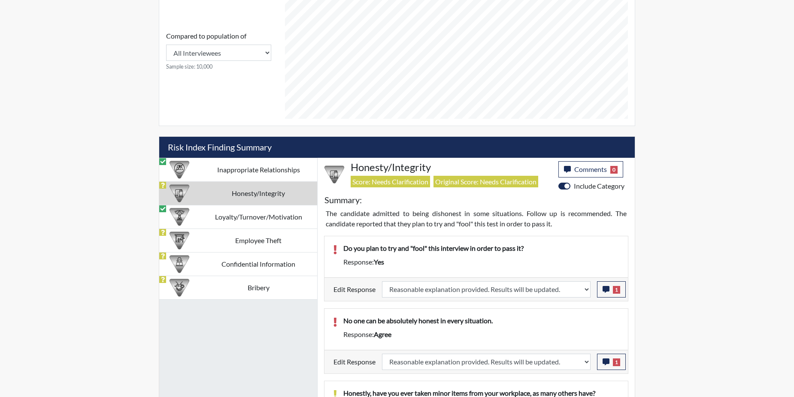
scroll to position [386, 0]
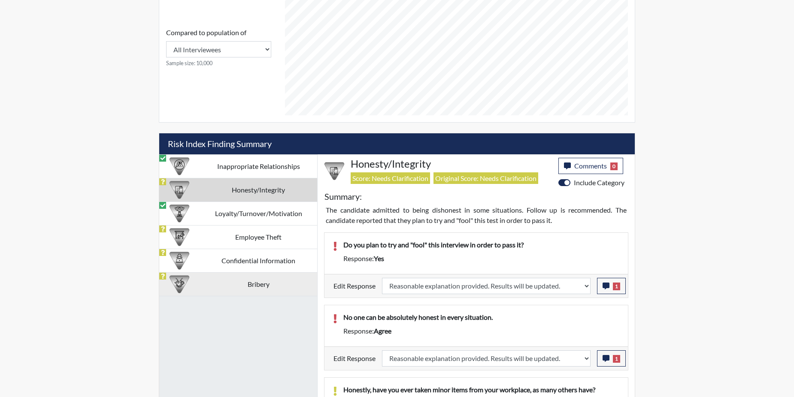
click at [267, 284] on td "Bribery" at bounding box center [259, 285] width 118 height 24
select select
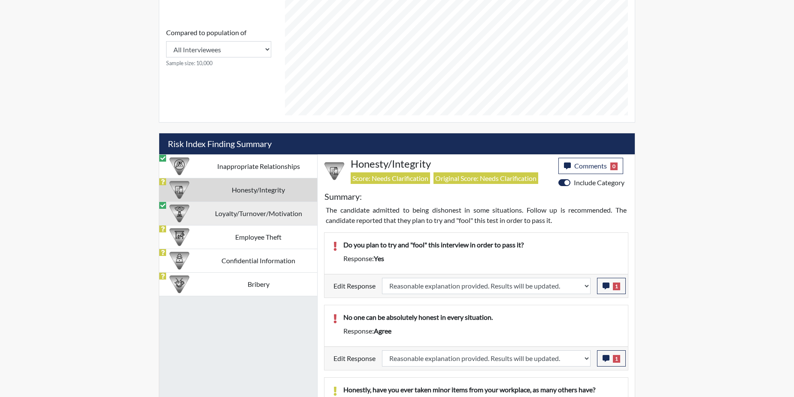
select select
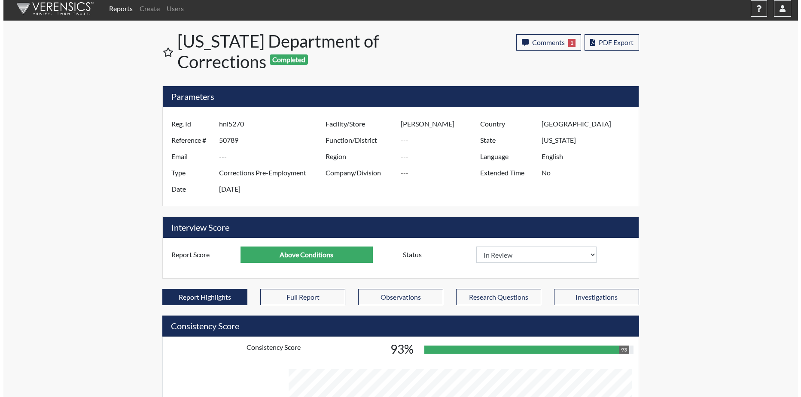
scroll to position [0, 0]
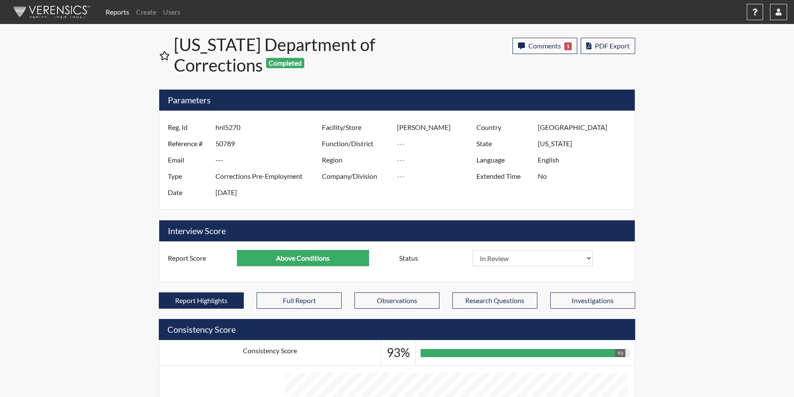
click at [112, 9] on link "Reports" at bounding box center [117, 11] width 30 height 17
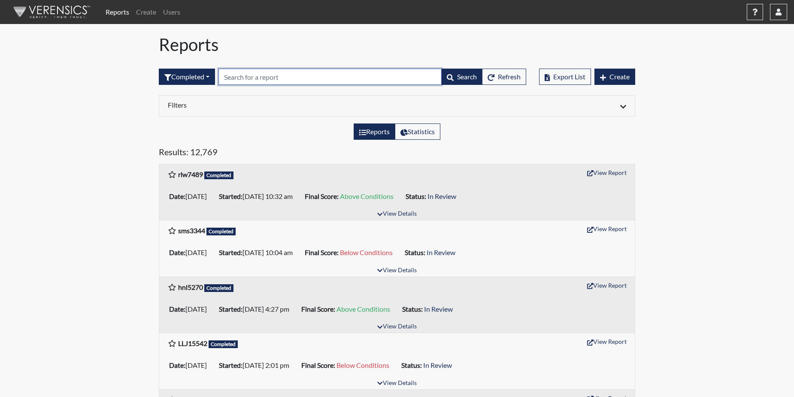
click at [244, 75] on input "text" at bounding box center [329, 77] width 223 height 16
paste input "ajd3345"
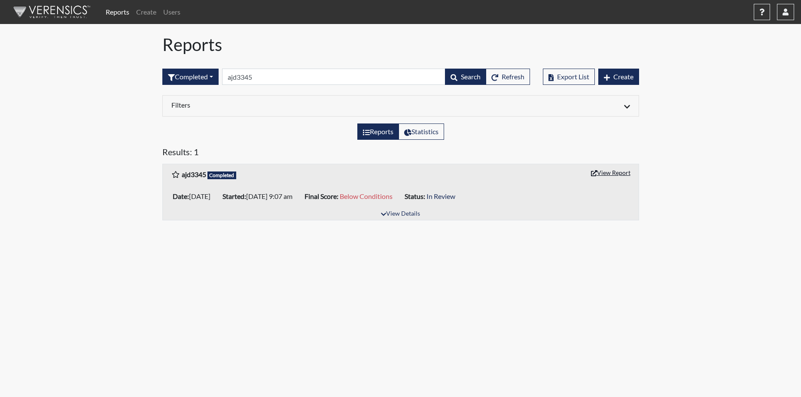
click at [616, 170] on button "View Report" at bounding box center [610, 172] width 47 height 13
click at [268, 80] on input "ajd3345" at bounding box center [333, 77] width 223 height 16
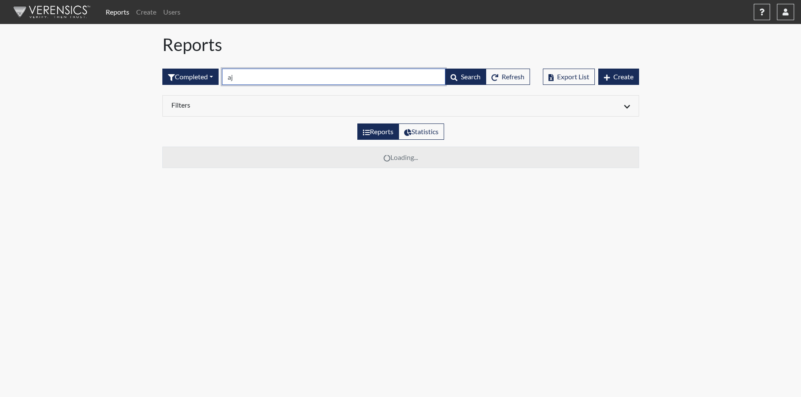
type input "a"
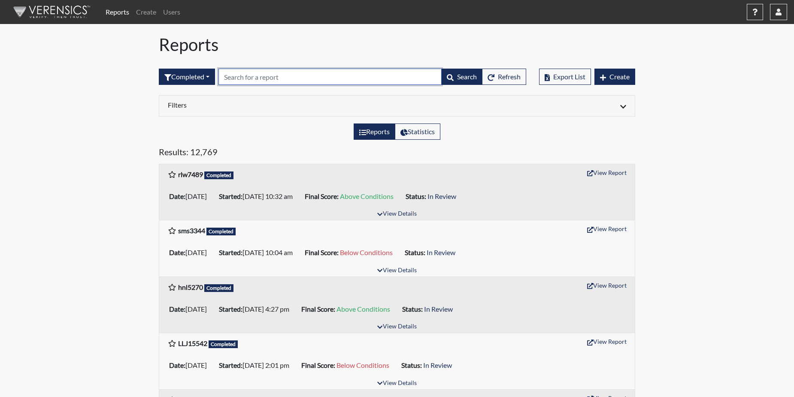
paste input "LC5115"
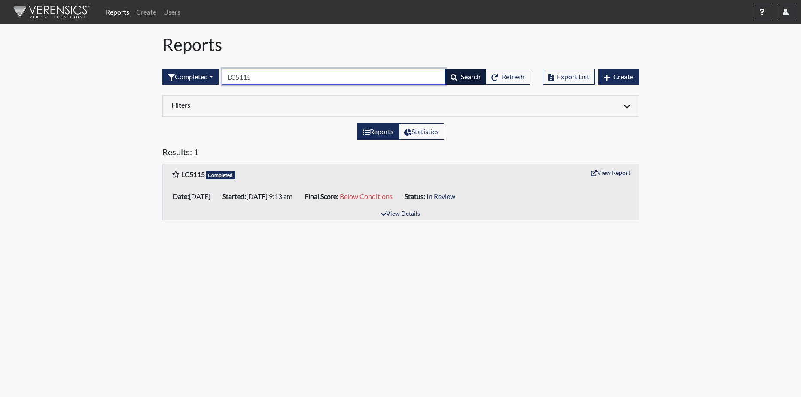
type input "LC5115"
click at [461, 74] on span "Search" at bounding box center [471, 77] width 20 height 8
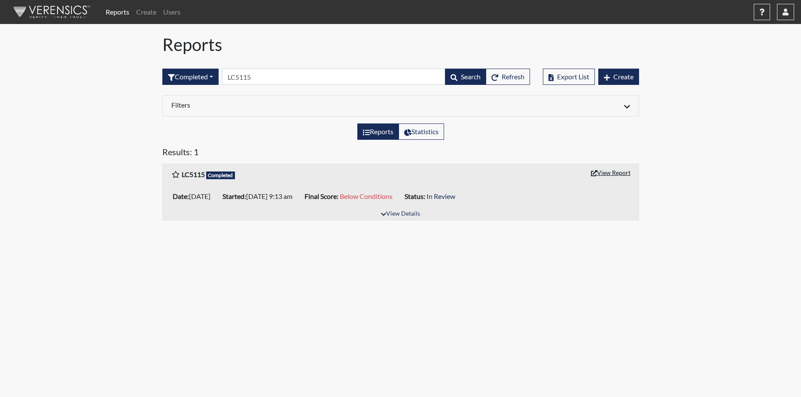
click at [602, 173] on button "View Report" at bounding box center [610, 172] width 47 height 13
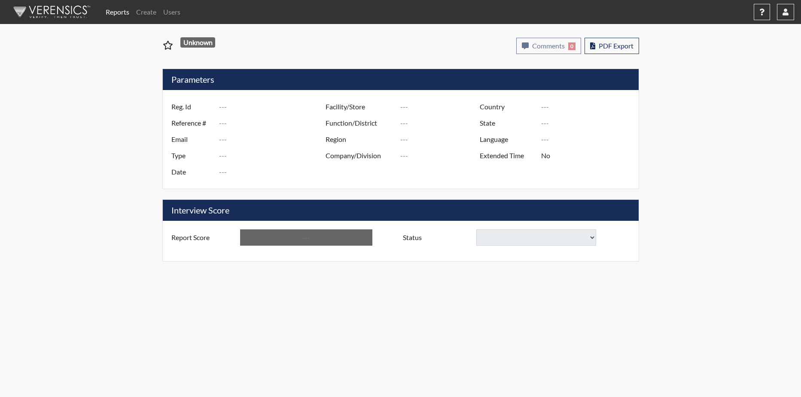
type input "ajd3345"
type input "50768"
type input "---"
type input "Corrections Pre-Employment"
type input "[DATE]"
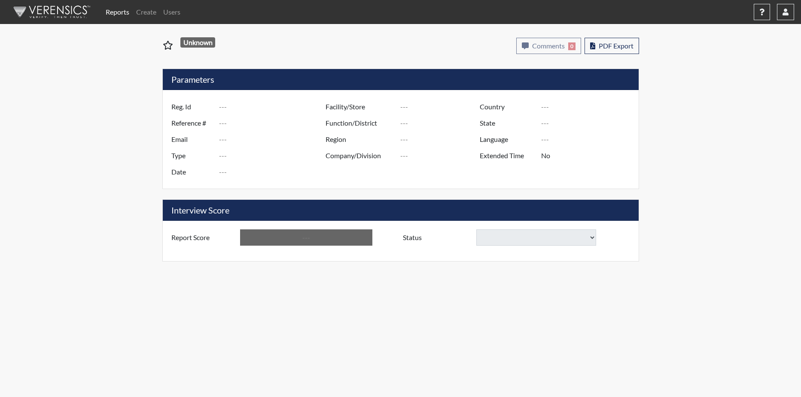
type input "Columbus TC"
type input "[GEOGRAPHIC_DATA]"
type input "[US_STATE]"
type input "English"
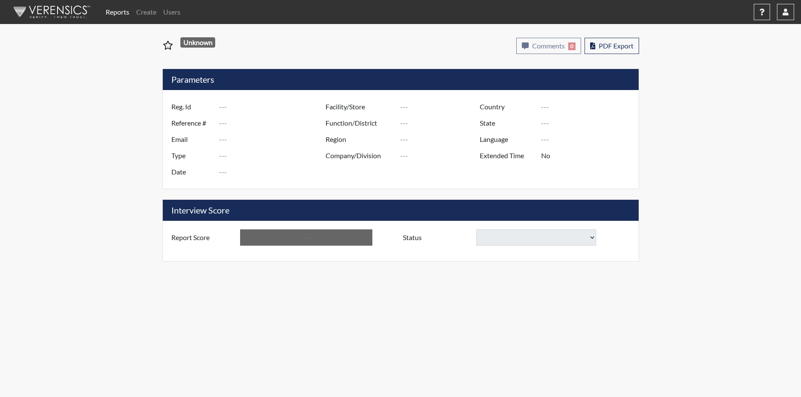
type input "Below Conditions"
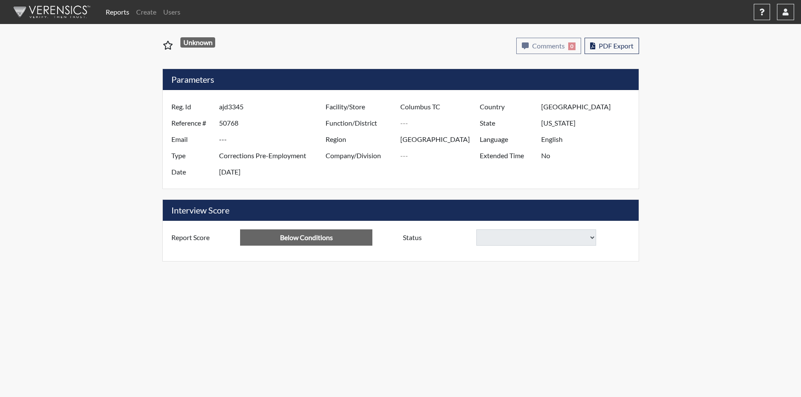
select select
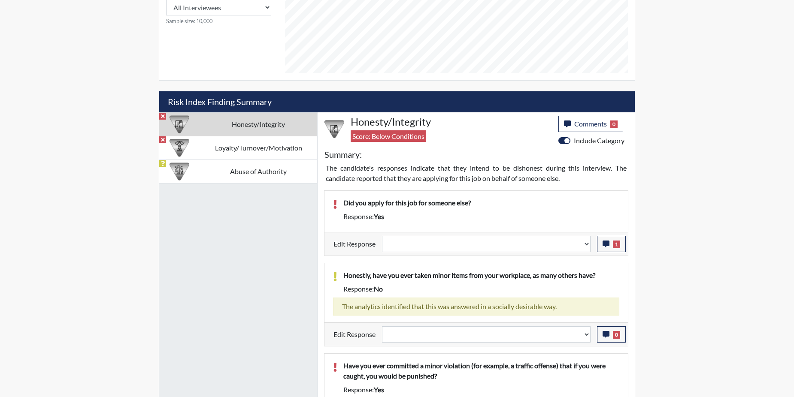
scroll to position [429, 0]
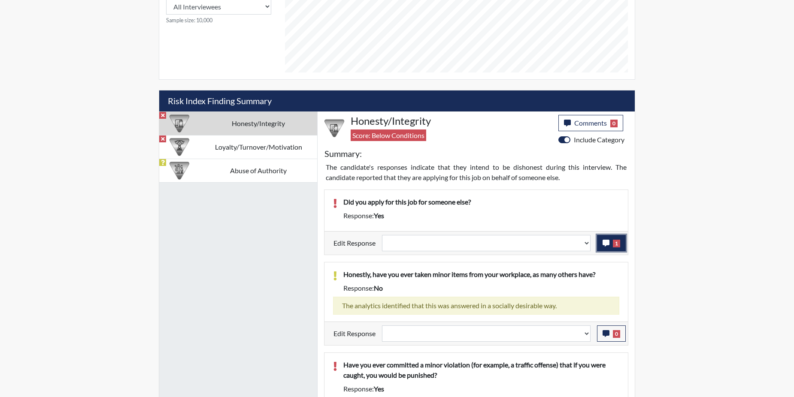
click at [612, 242] on button "1" at bounding box center [611, 243] width 29 height 16
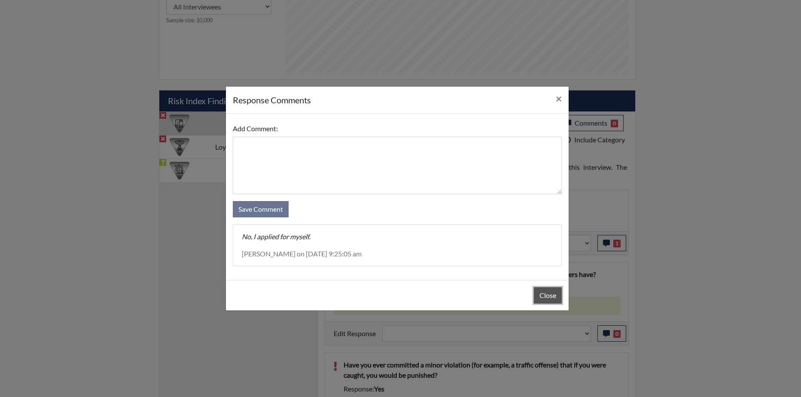
click at [551, 288] on button "Close" at bounding box center [548, 296] width 28 height 16
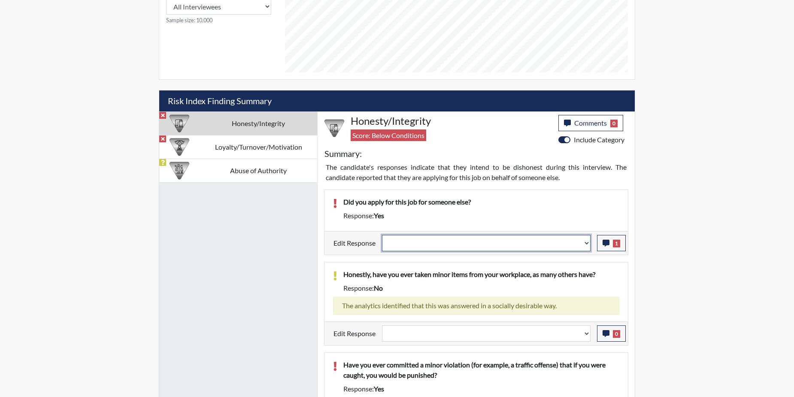
click at [587, 244] on select "Question is not relevant. Results will be updated. Reasonable explanation provi…" at bounding box center [486, 243] width 209 height 16
select select "reasonable-explanation-provided"
click at [382, 235] on select "Question is not relevant. Results will be updated. Reasonable explanation provi…" at bounding box center [486, 243] width 209 height 16
select select
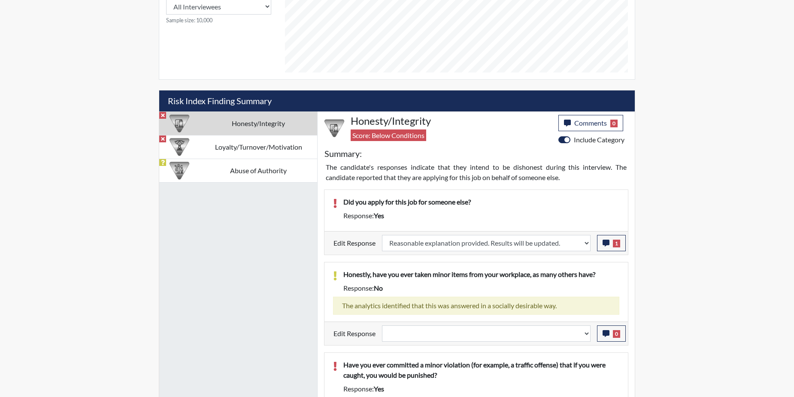
click at [569, 270] on p "Honestly, have you ever taken minor items from your workplace, as many others h…" at bounding box center [481, 275] width 276 height 10
select select
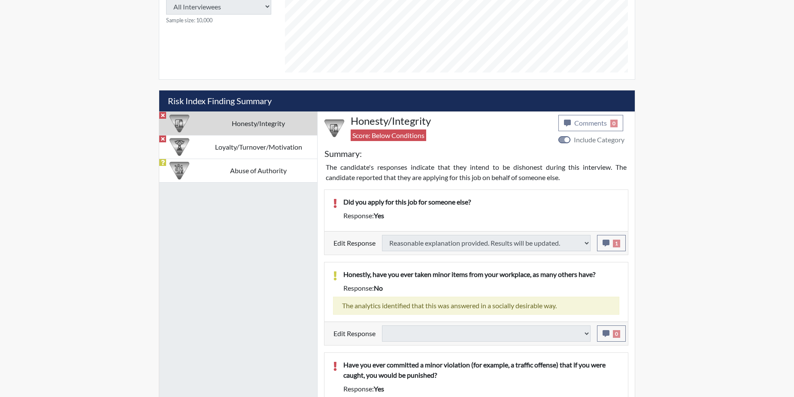
type input "Above Conditions"
select select
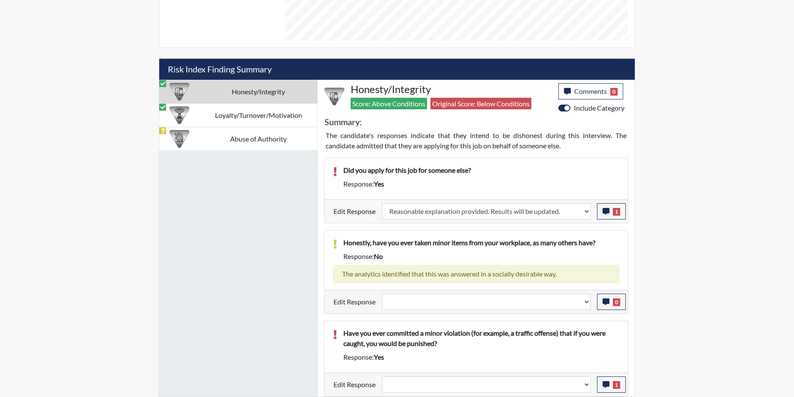
scroll to position [143, 357]
click at [610, 383] on button "1" at bounding box center [611, 385] width 29 height 16
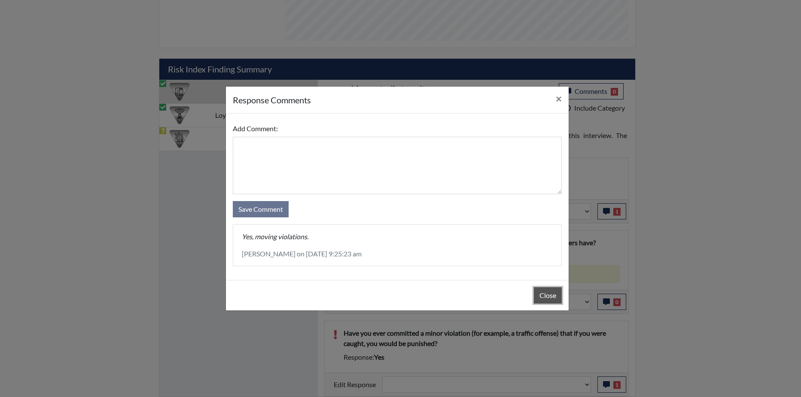
click at [539, 296] on button "Close" at bounding box center [548, 296] width 28 height 16
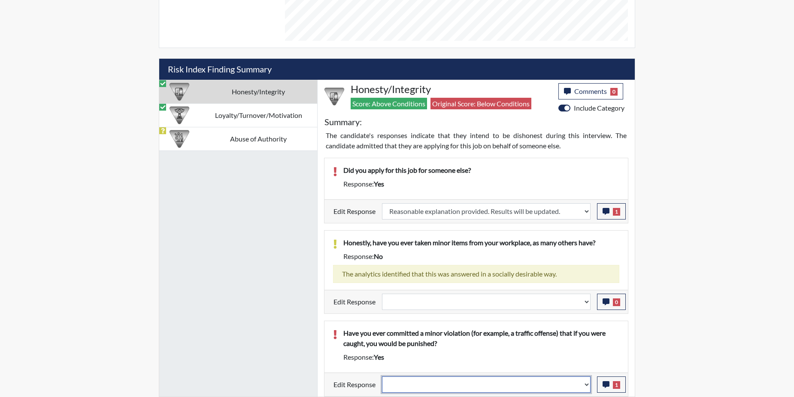
click at [587, 384] on select "Question is not relevant. Results will be updated. Reasonable explanation provi…" at bounding box center [486, 385] width 209 height 16
select select "reasonable-explanation-provided"
click at [382, 377] on select "Question is not relevant. Results will be updated. Reasonable explanation provi…" at bounding box center [486, 385] width 209 height 16
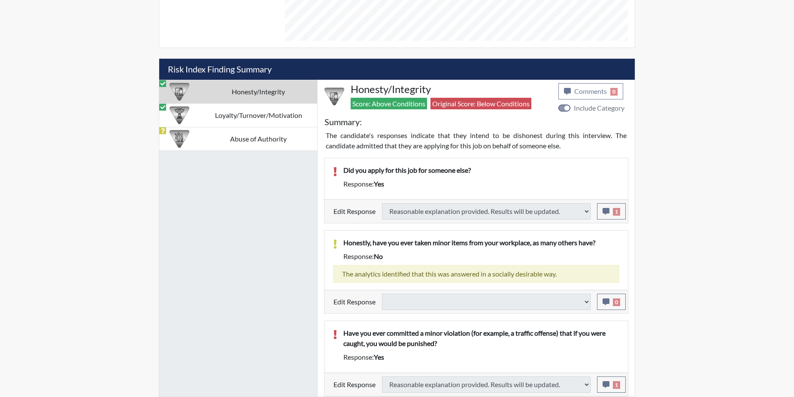
select select
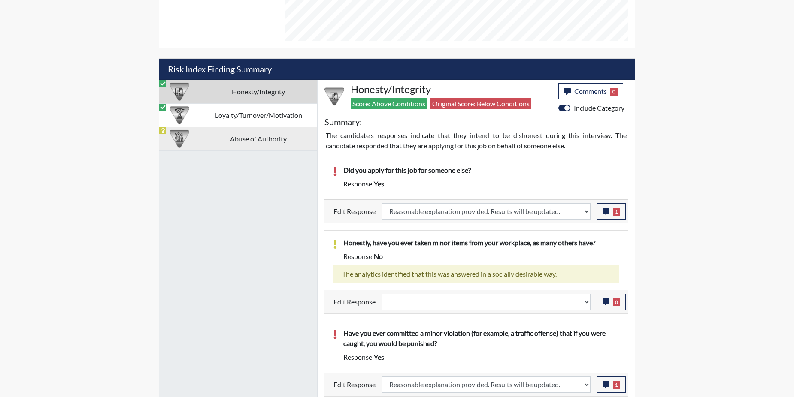
click at [287, 139] on td "Abuse of Authority" at bounding box center [259, 139] width 118 height 24
select select
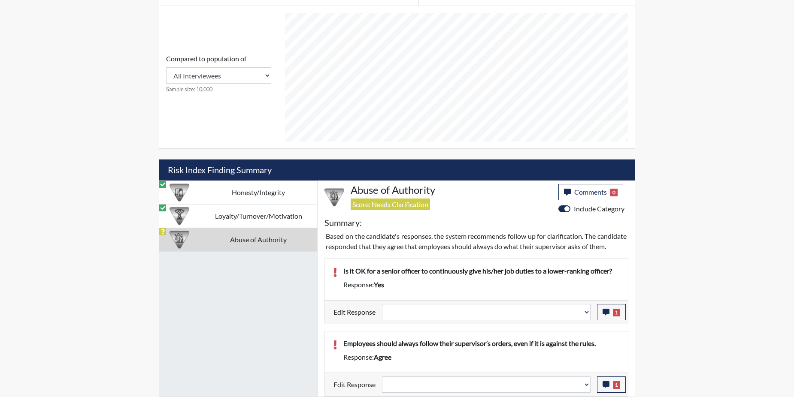
scroll to position [370, 0]
click at [605, 315] on icon "button" at bounding box center [606, 312] width 7 height 7
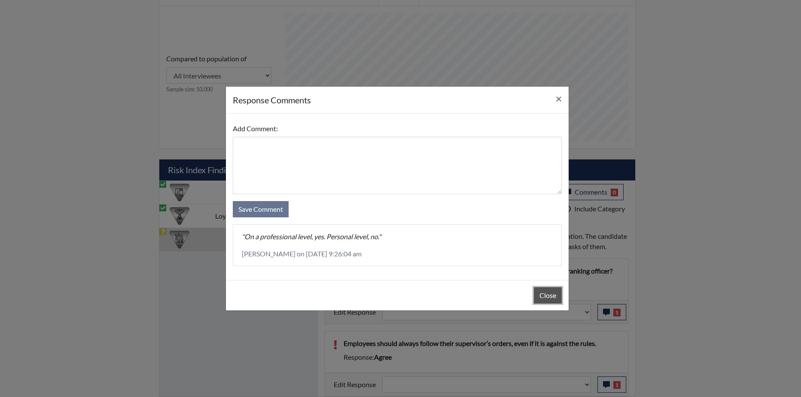
click at [547, 294] on button "Close" at bounding box center [548, 296] width 28 height 16
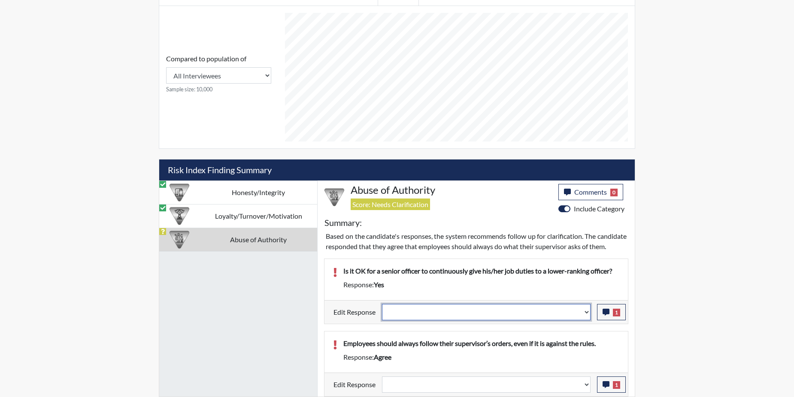
click at [588, 310] on select "Question is not relevant. Results will be updated. Reasonable explanation provi…" at bounding box center [486, 312] width 209 height 16
select select "reasonable-explanation-provided"
click at [382, 304] on select "Question is not relevant. Results will be updated. Reasonable explanation provi…" at bounding box center [486, 312] width 209 height 16
click at [575, 344] on p "Employees should always follow their supervisor’s orders, even if it is against…" at bounding box center [481, 344] width 276 height 10
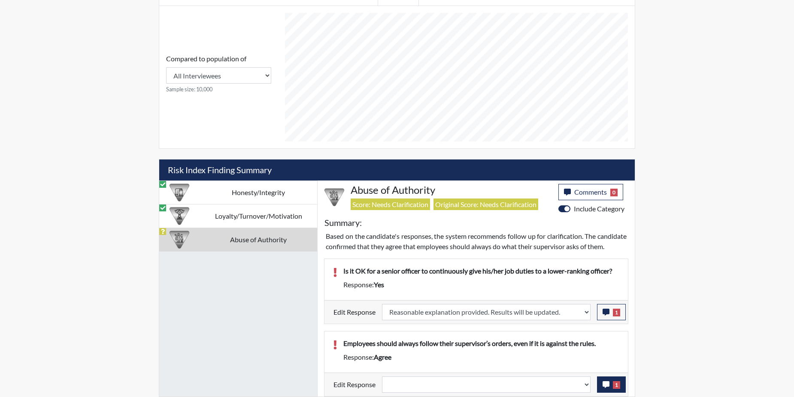
scroll to position [143, 357]
click at [609, 385] on icon "button" at bounding box center [606, 385] width 7 height 7
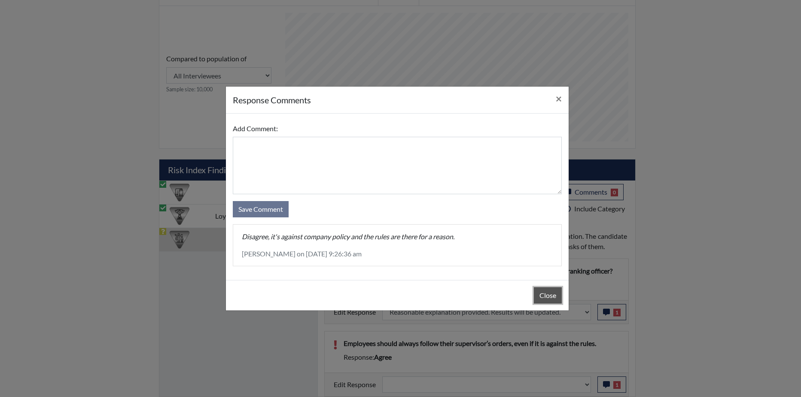
click at [547, 293] on button "Close" at bounding box center [548, 296] width 28 height 16
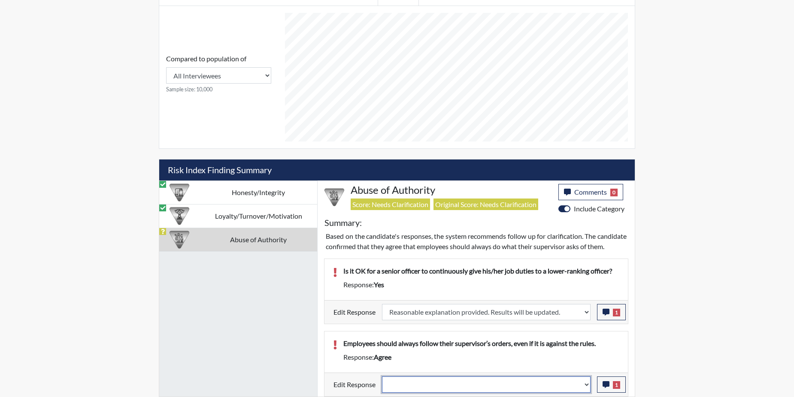
click at [586, 382] on select "Question is not relevant. Results will be updated. Reasonable explanation provi…" at bounding box center [486, 385] width 209 height 16
select select "reasonable-explanation-provided"
click at [382, 377] on select "Question is not relevant. Results will be updated. Reasonable explanation provi…" at bounding box center [486, 385] width 209 height 16
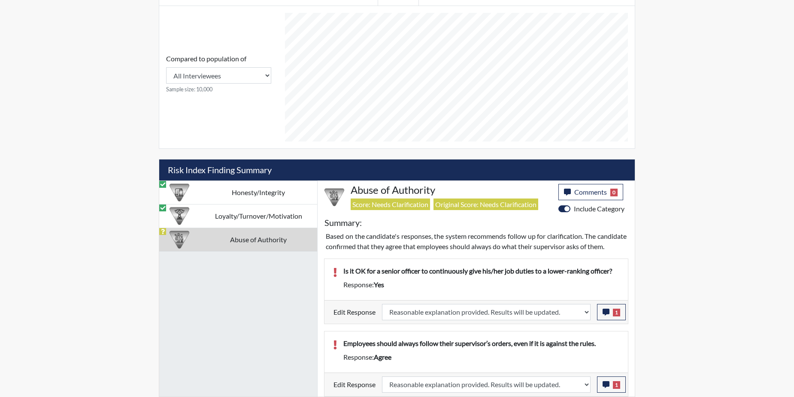
click at [574, 341] on p "Employees should always follow their supervisor’s orders, even if it is against…" at bounding box center [481, 344] width 276 height 10
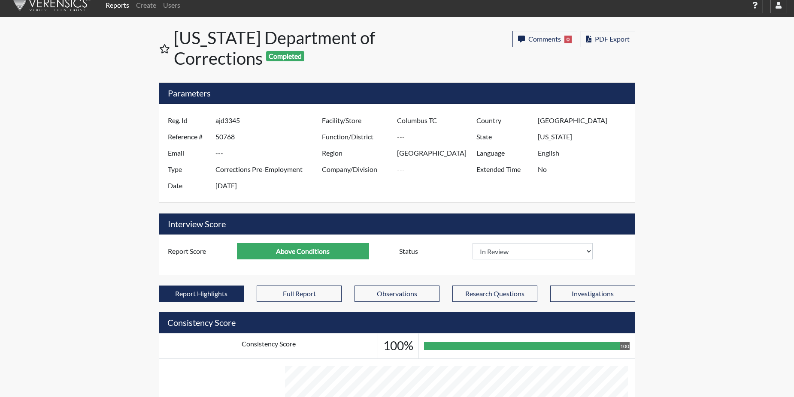
scroll to position [0, 0]
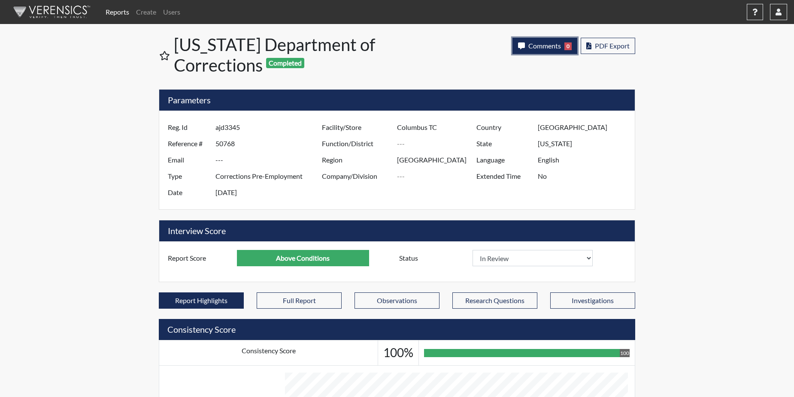
click at [543, 51] on button "Comments 0" at bounding box center [544, 46] width 65 height 16
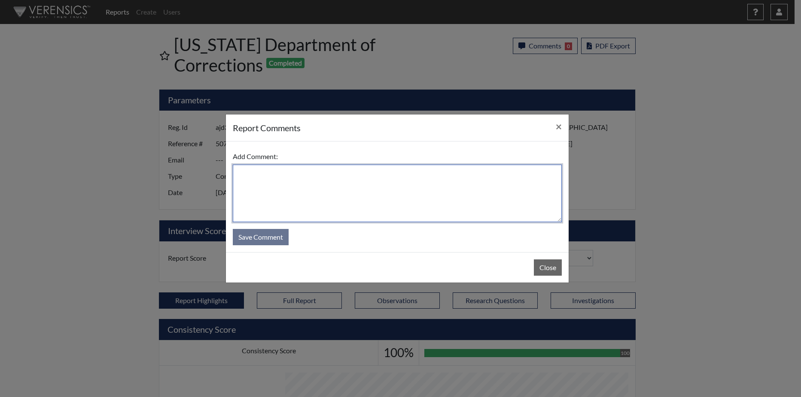
click at [280, 175] on textarea at bounding box center [397, 194] width 329 height 58
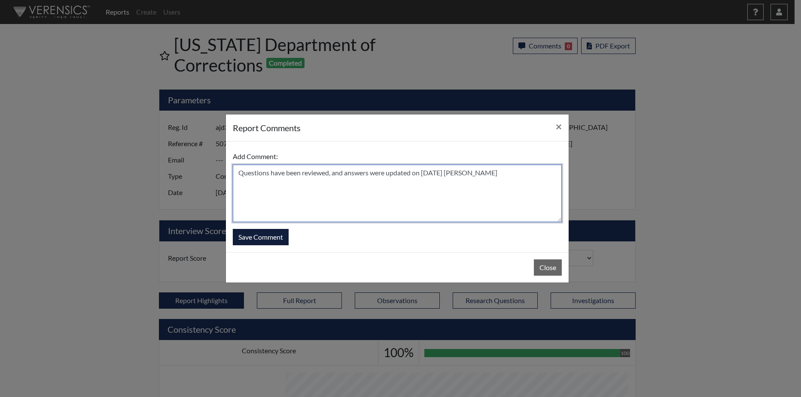
type textarea "Questions have been reviewed, and answers were updated on [DATE] [PERSON_NAME]"
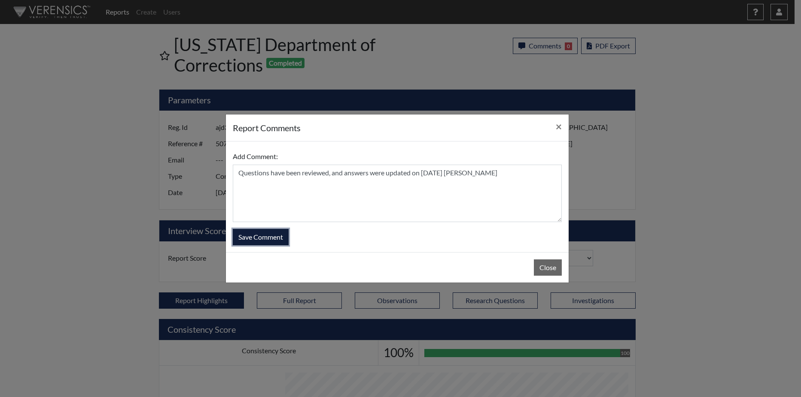
click at [270, 237] on button "Save Comment" at bounding box center [261, 237] width 56 height 16
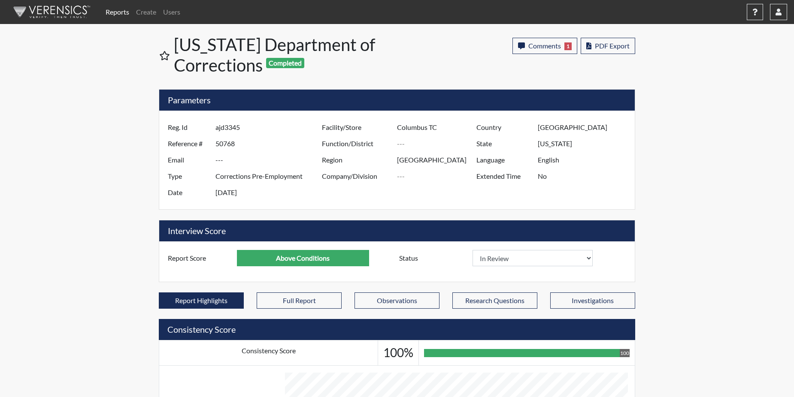
click at [121, 15] on link "Reports" at bounding box center [117, 11] width 30 height 17
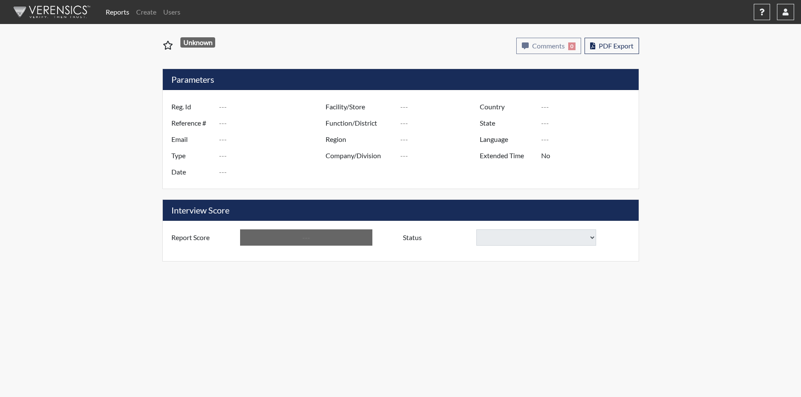
type input "LC5115"
type input "50771"
type input "---"
type input "Corrections Pre-Employment"
type input "[DATE]"
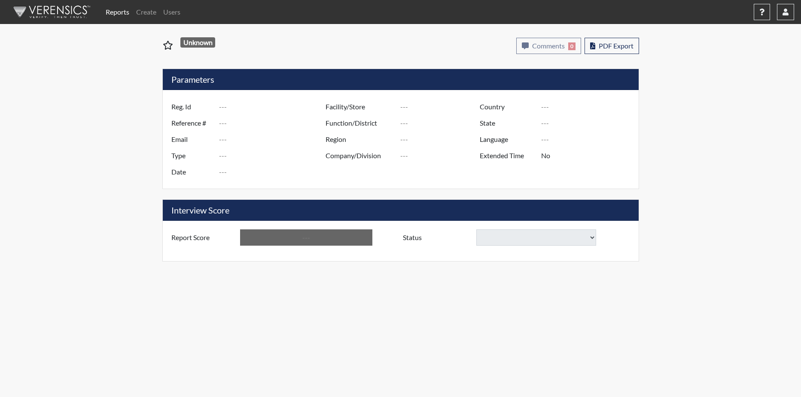
type input "Metro Re-Entry Facility"
type input "[GEOGRAPHIC_DATA]"
type input "[US_STATE]"
type input "English"
type input "Below Conditions"
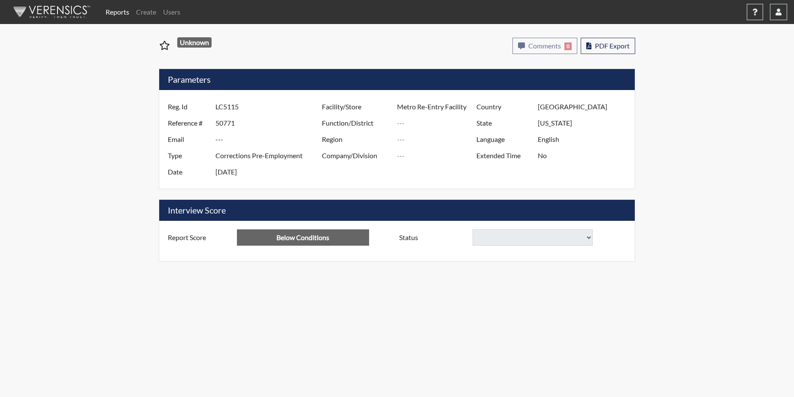
select select
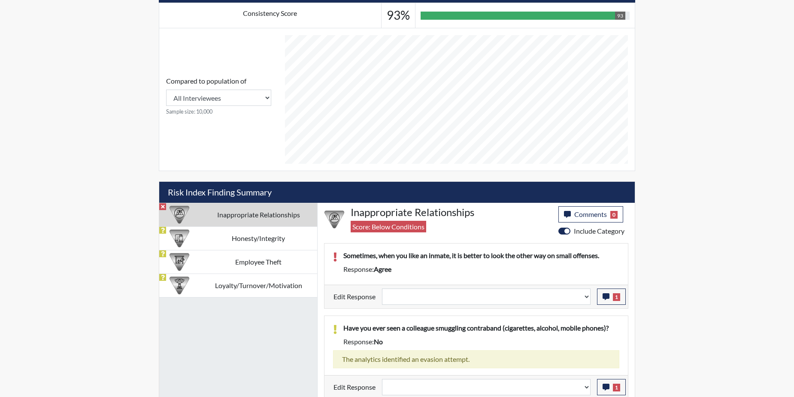
scroll to position [340, 0]
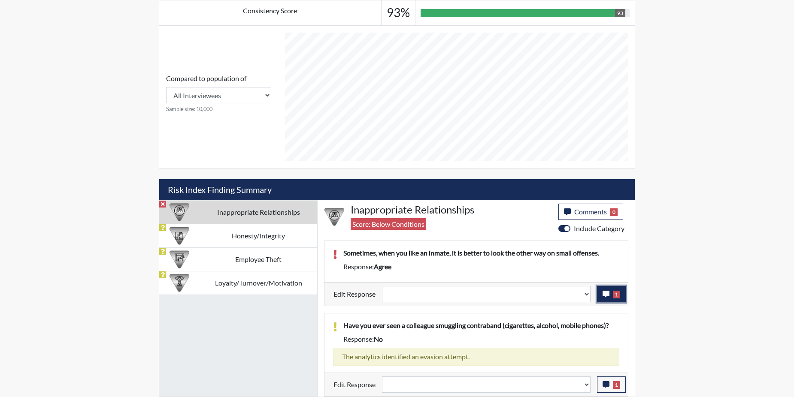
click at [604, 297] on icon "button" at bounding box center [606, 294] width 7 height 7
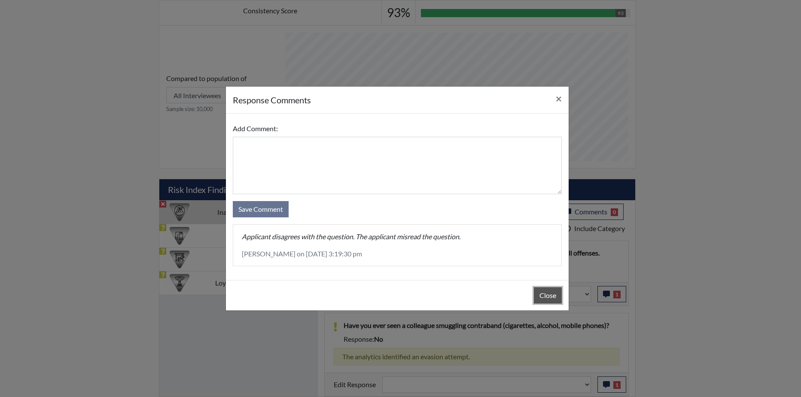
click at [545, 298] on button "Close" at bounding box center [548, 296] width 28 height 16
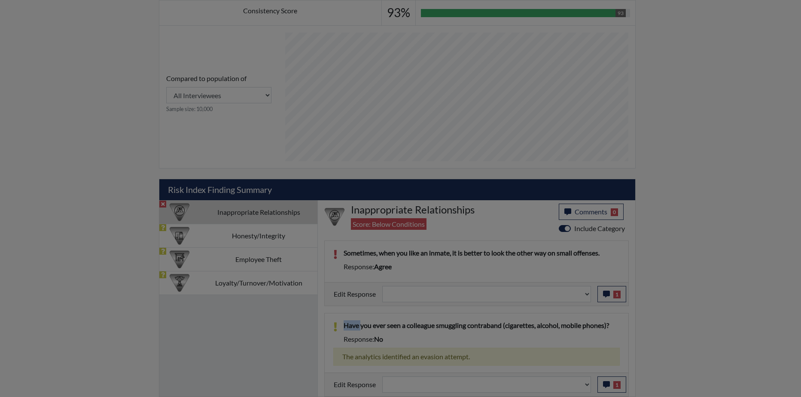
click at [545, 298] on div "response Comments × Add Comment: Save Comment Applicant disagrees with the ques…" at bounding box center [400, 198] width 801 height 397
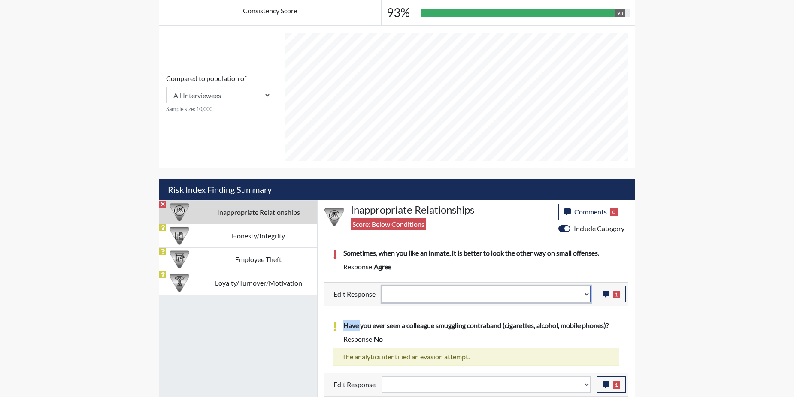
drag, startPoint x: 545, startPoint y: 298, endPoint x: 587, endPoint y: 293, distance: 42.0
click at [587, 293] on select "Question is not relevant. Results will be updated. Reasonable explanation provi…" at bounding box center [486, 294] width 209 height 16
select select "reasonable-explanation-provided"
click at [382, 286] on select "Question is not relevant. Results will be updated. Reasonable explanation provi…" at bounding box center [486, 294] width 209 height 16
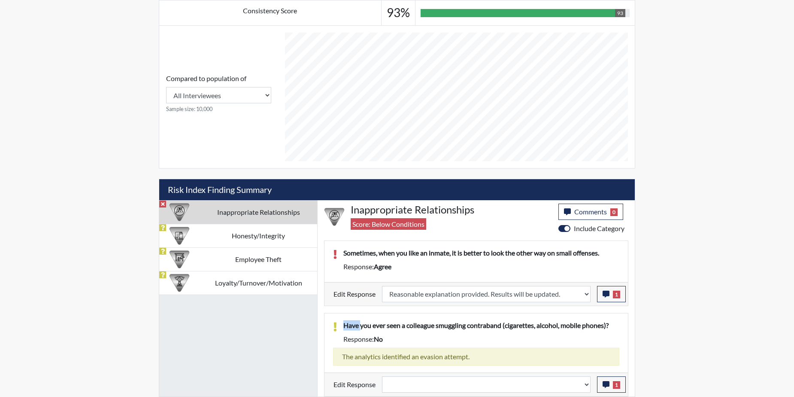
select select
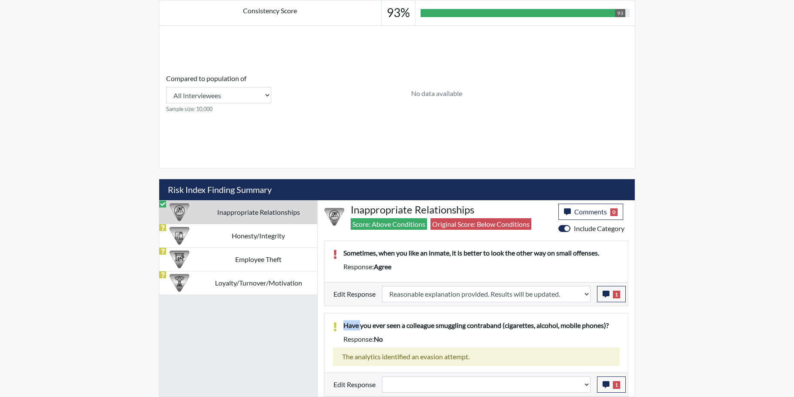
type input "Above Conditions"
click at [608, 388] on icon "button" at bounding box center [606, 385] width 7 height 7
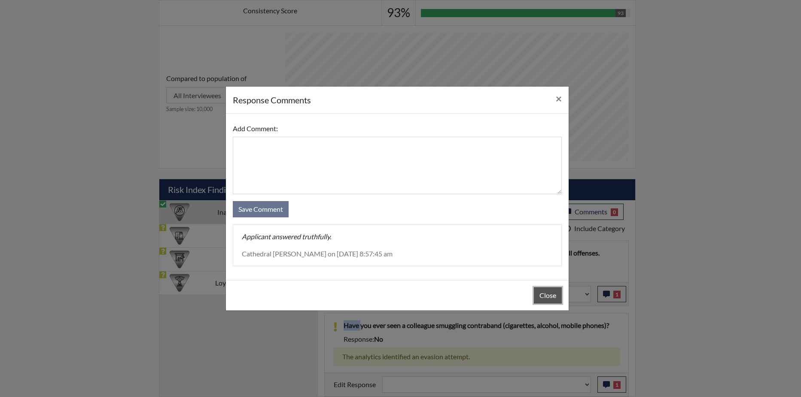
click at [540, 294] on button "Close" at bounding box center [548, 296] width 28 height 16
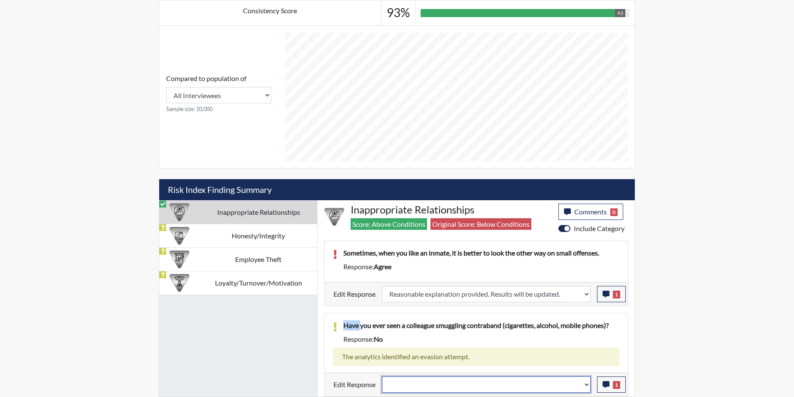
click at [588, 383] on select "Question is not relevant. Results will be updated. Reasonable explanation provi…" at bounding box center [486, 385] width 209 height 16
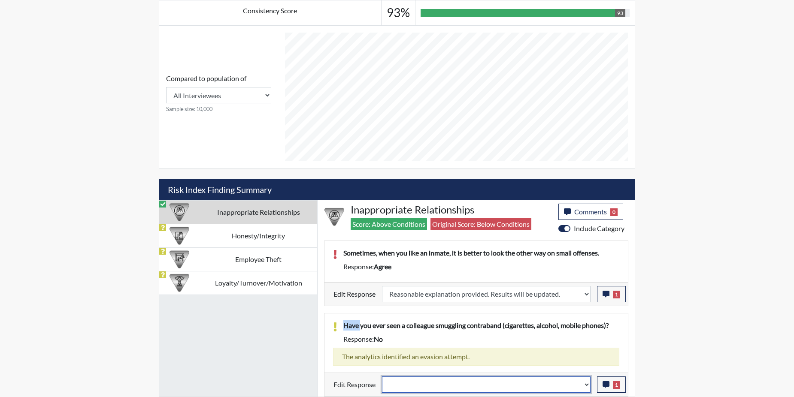
select select "reasonable-explanation-provided"
click at [382, 377] on select "Question is not relevant. Results will be updated. Reasonable explanation provi…" at bounding box center [486, 385] width 209 height 16
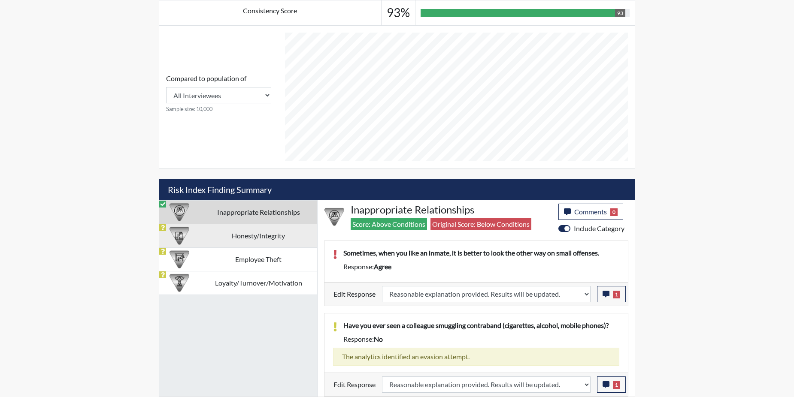
click at [270, 237] on td "Honesty/Integrity" at bounding box center [259, 236] width 118 height 24
select select
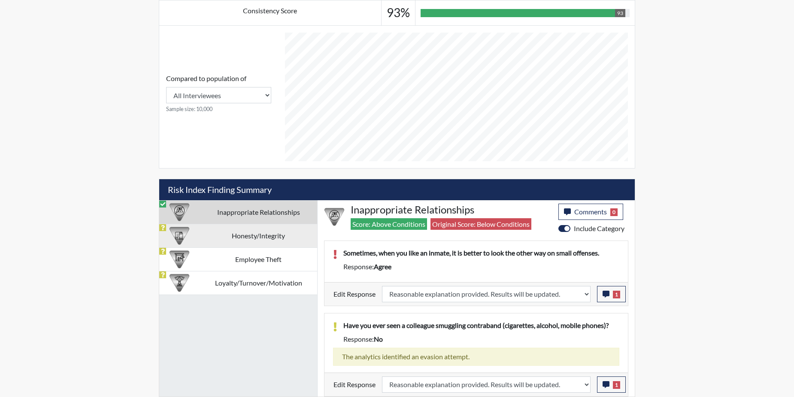
select select
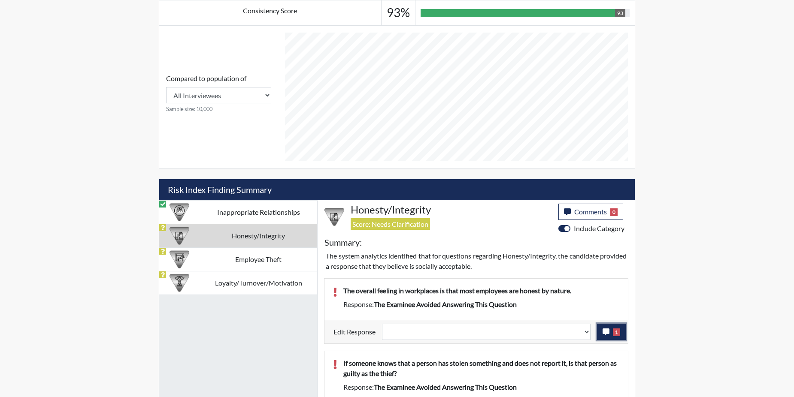
click at [600, 331] on button "1" at bounding box center [611, 332] width 29 height 16
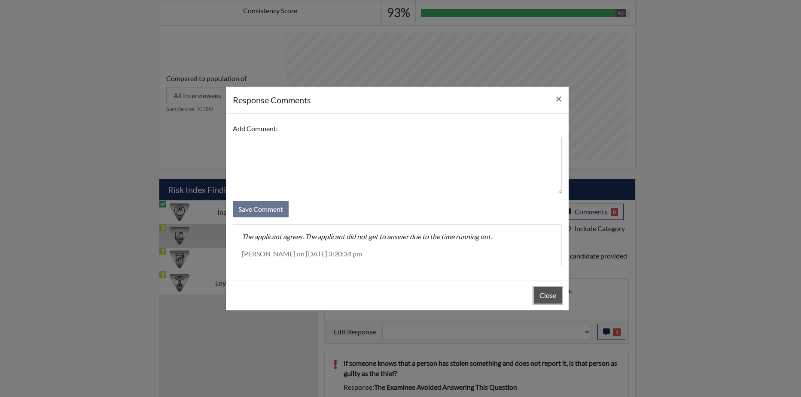
click at [550, 300] on button "Close" at bounding box center [548, 296] width 28 height 16
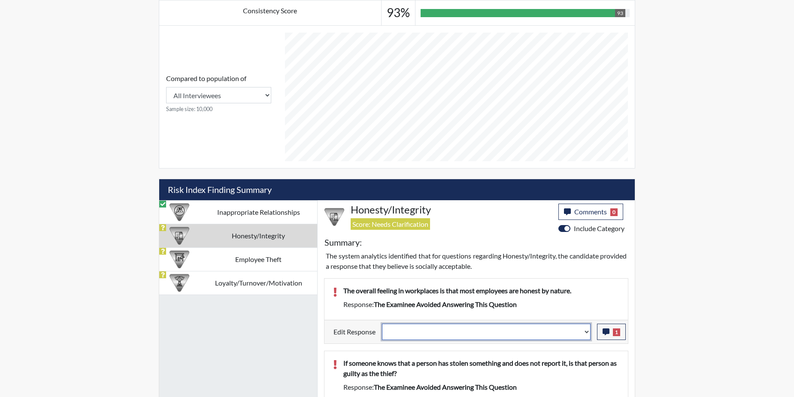
click at [585, 332] on select "Question is not relevant. Results will be updated. Reasonable explanation provi…" at bounding box center [486, 332] width 209 height 16
select select "reasonable-explanation-provided"
click at [382, 324] on select "Question is not relevant. Results will be updated. Reasonable explanation provi…" at bounding box center [486, 332] width 209 height 16
select select
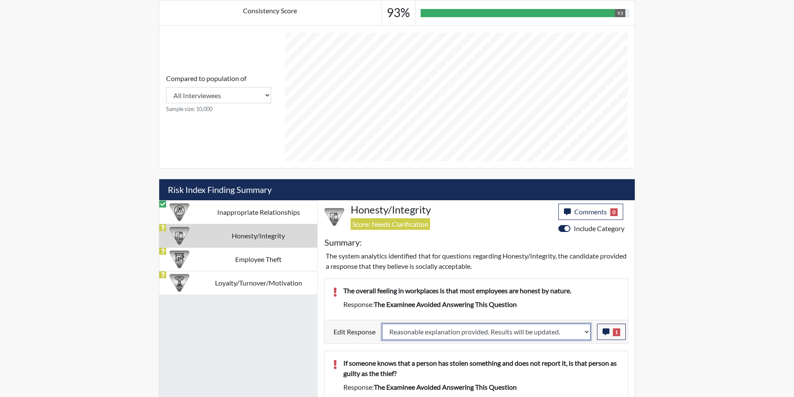
select select
click at [571, 355] on div "If someone knows that a person has stolen something and does not report it, is …" at bounding box center [475, 378] width 303 height 52
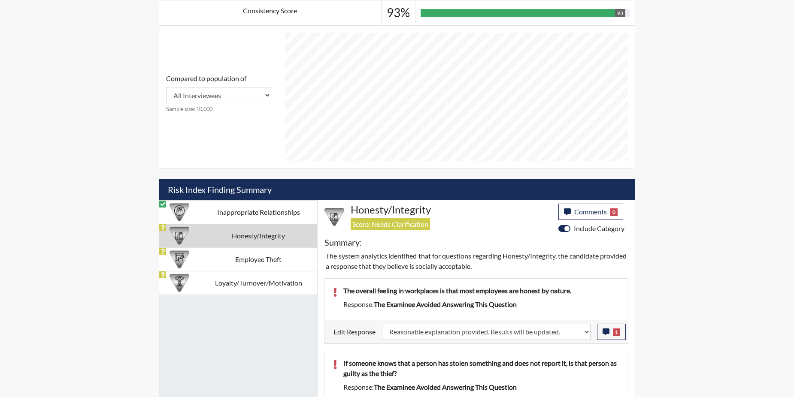
select select
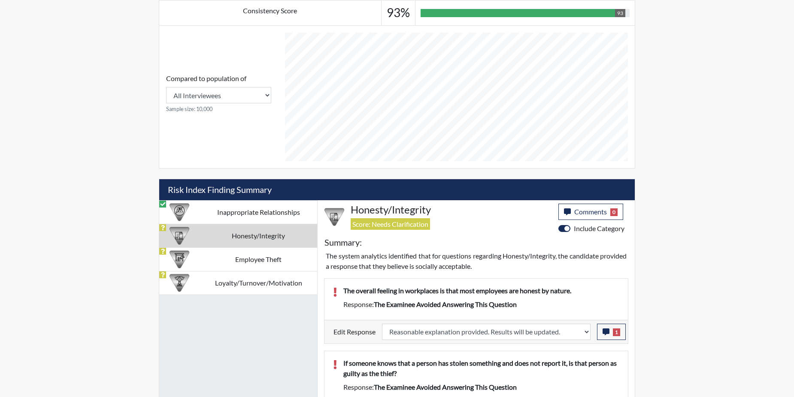
select select
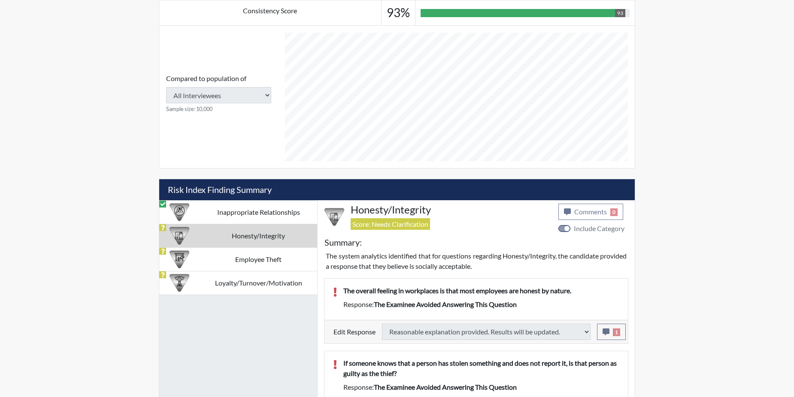
select select
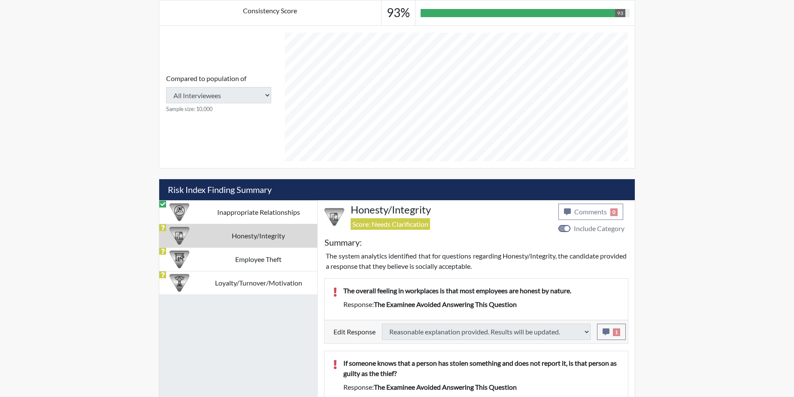
select select
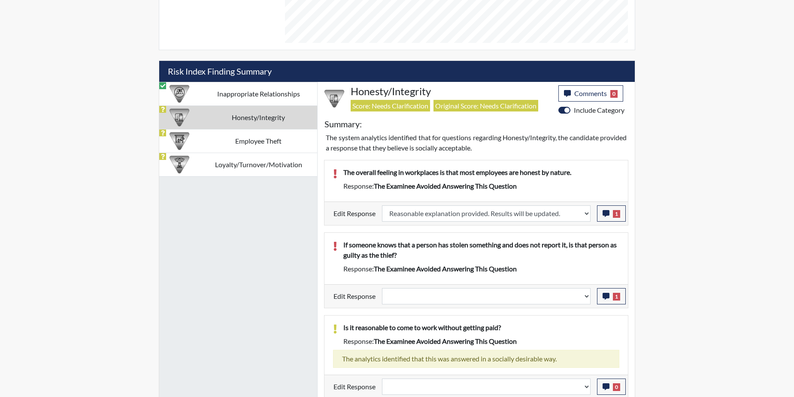
scroll to position [469, 0]
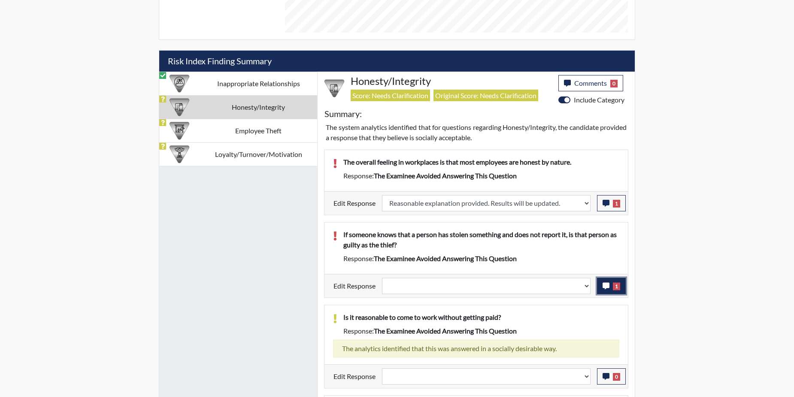
click at [604, 288] on icon "button" at bounding box center [606, 286] width 7 height 7
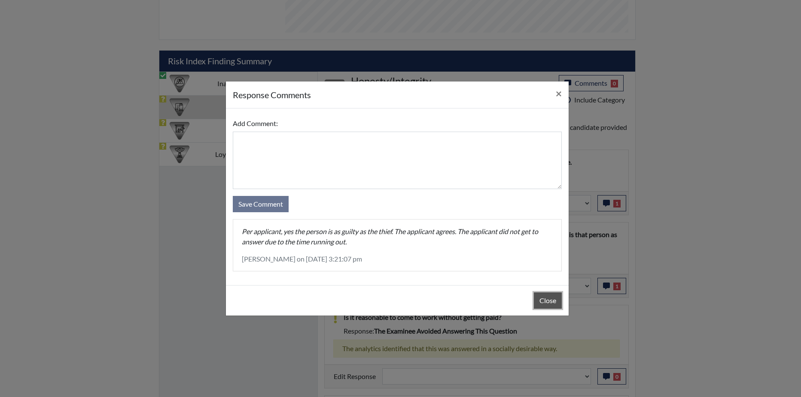
click at [548, 300] on button "Close" at bounding box center [548, 301] width 28 height 16
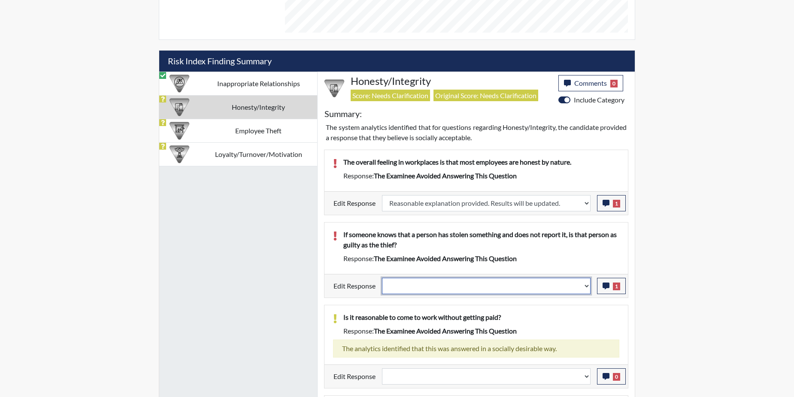
click at [587, 286] on select "Question is not relevant. Results will be updated. Reasonable explanation provi…" at bounding box center [486, 286] width 209 height 16
select select "reasonable-explanation-provided"
click at [382, 278] on select "Question is not relevant. Results will be updated. Reasonable explanation provi…" at bounding box center [486, 286] width 209 height 16
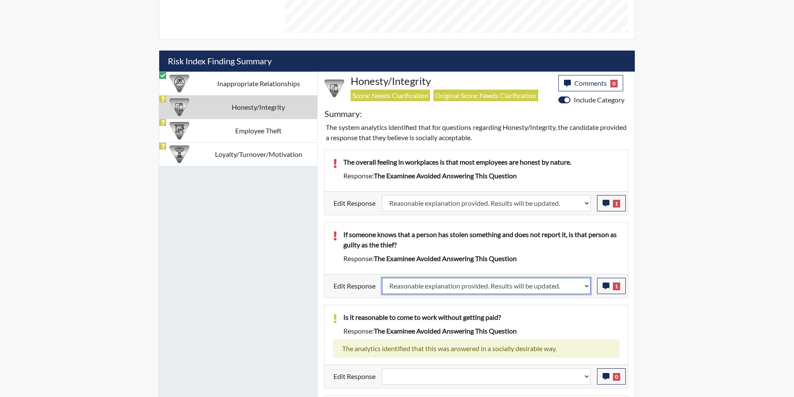
select select
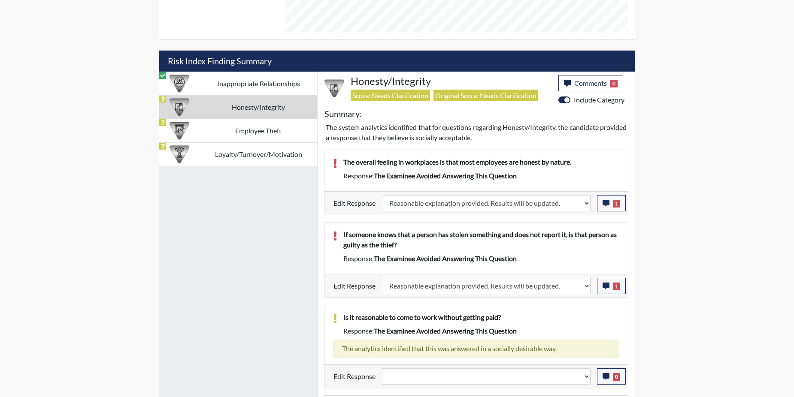
select select
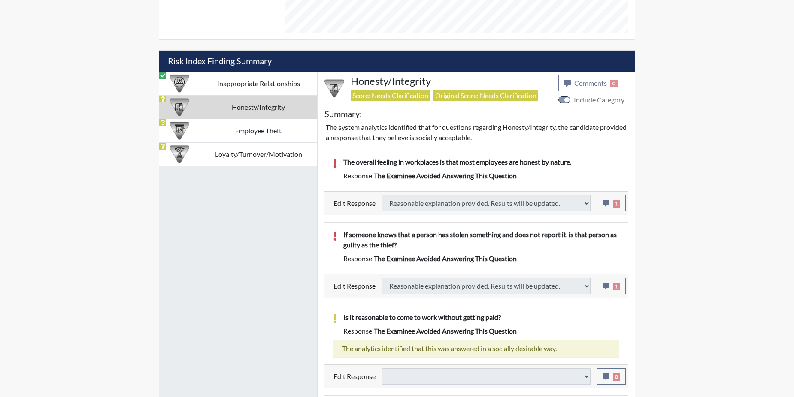
select select
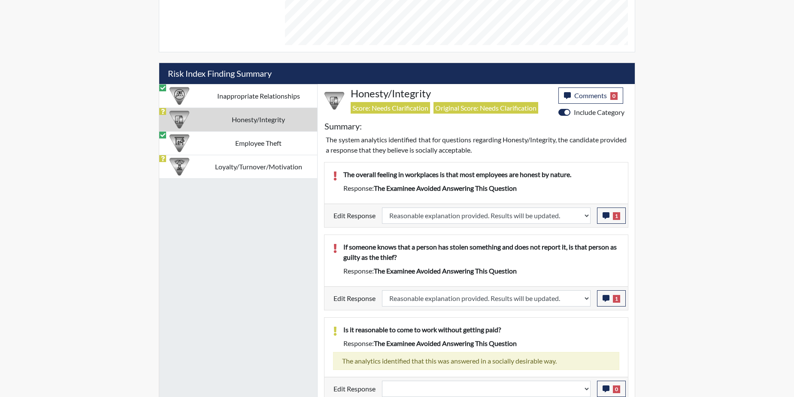
scroll to position [404, 0]
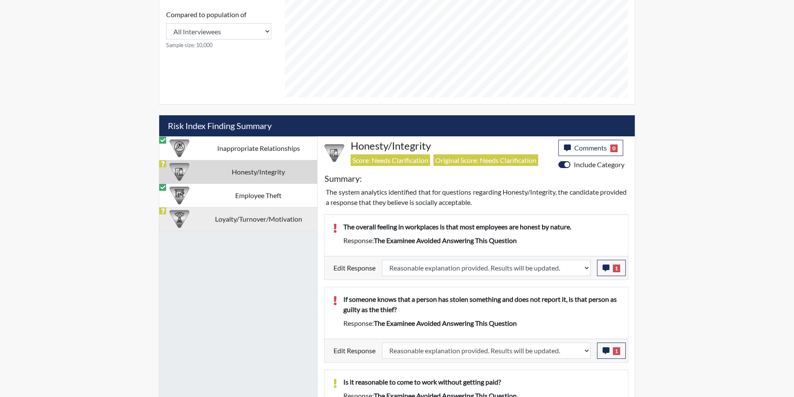
click at [232, 217] on td "Loyalty/Turnover/Motivation" at bounding box center [259, 219] width 118 height 24
select select
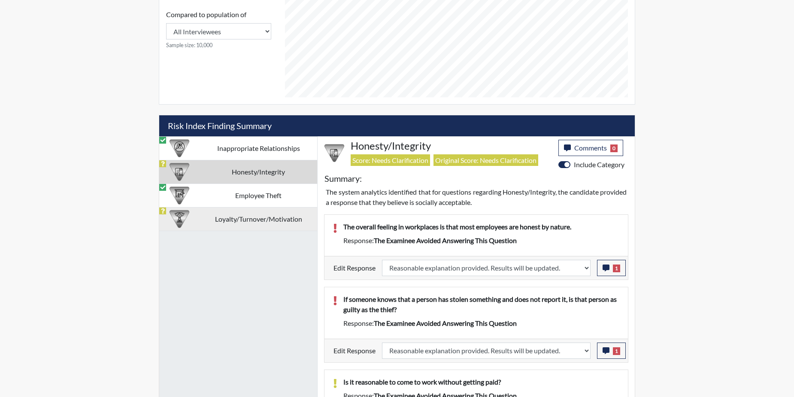
select select
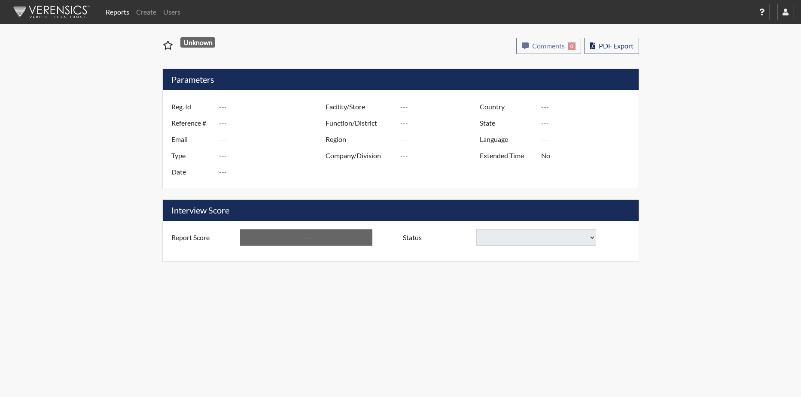
type input "LC5115"
type input "50771"
type input "---"
type input "Corrections Pre-Employment"
type input "[DATE]"
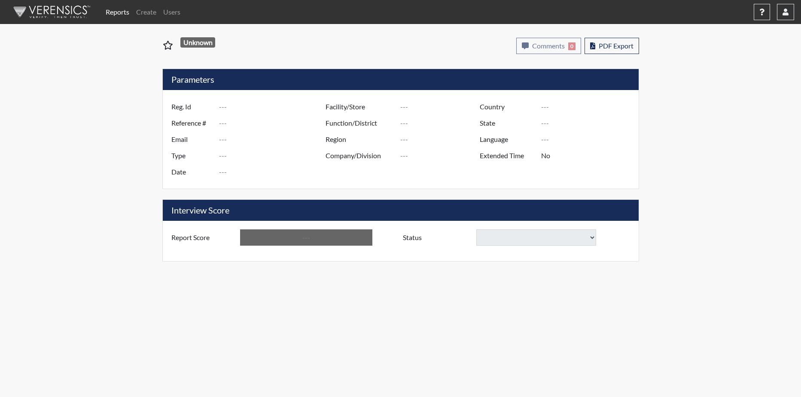
type input "Metro Re-Entry Facility"
type input "[GEOGRAPHIC_DATA]"
type input "[US_STATE]"
type input "English"
type input "Above Conditions"
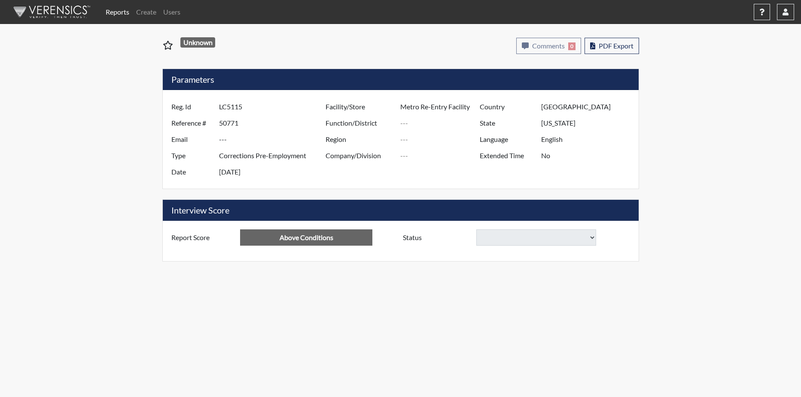
select select "reasonable-explanation-provided"
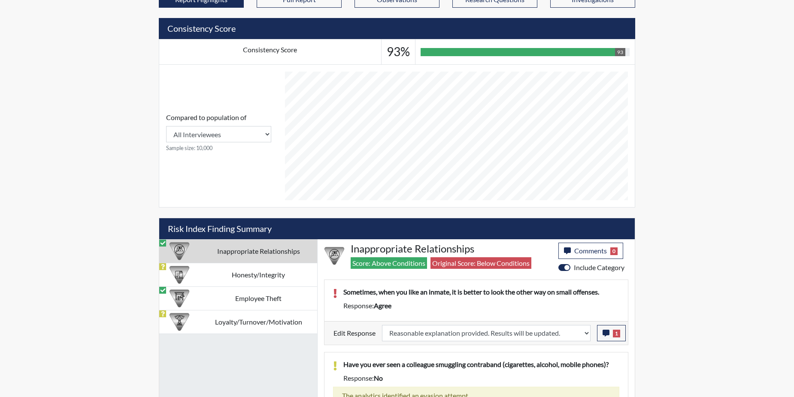
scroll to position [340, 0]
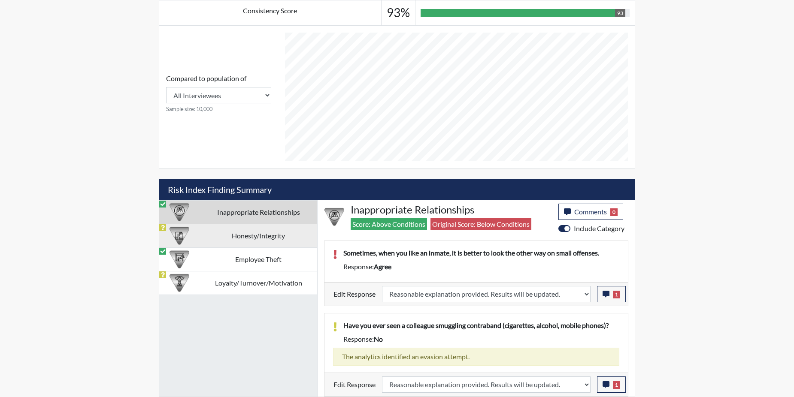
click at [266, 239] on td "Honesty/Integrity" at bounding box center [259, 236] width 118 height 24
select select "reasonable-explanation-provided"
select select
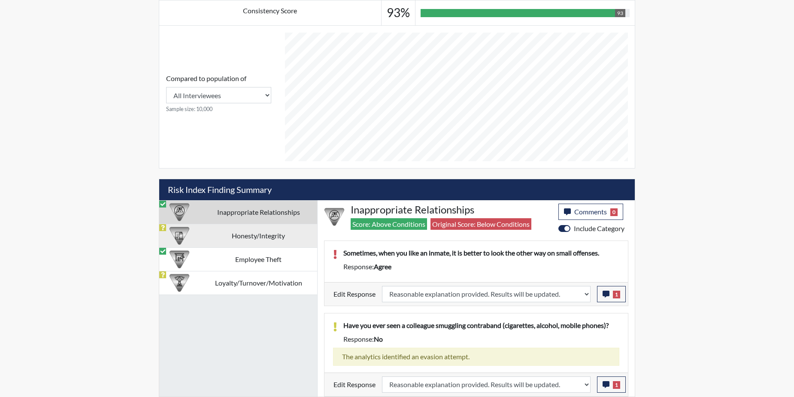
select select
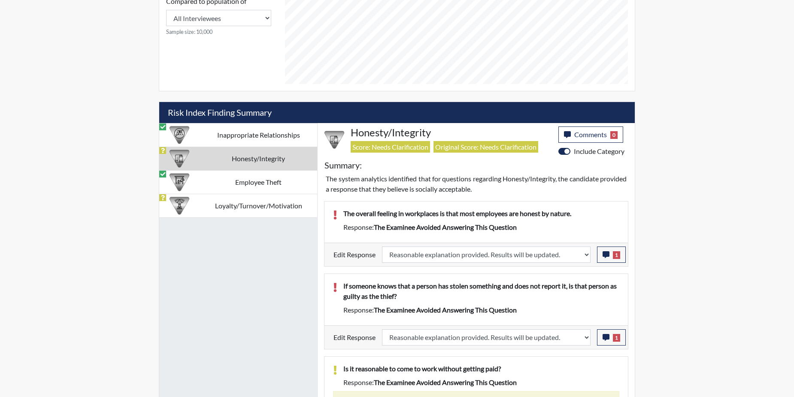
scroll to position [361, 0]
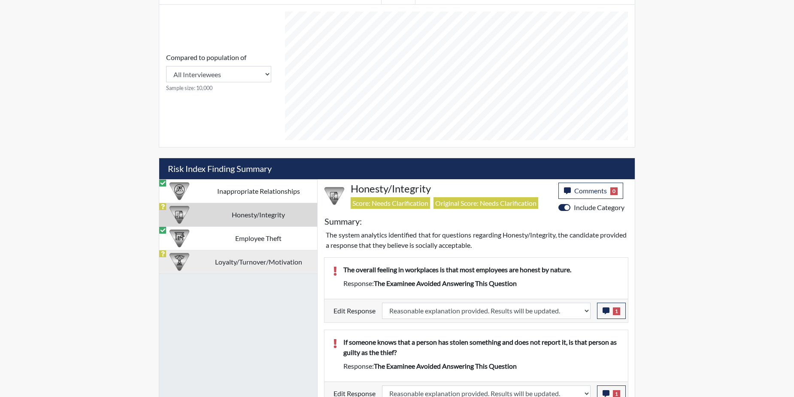
click at [250, 255] on td "Loyalty/Turnover/Motivation" at bounding box center [259, 262] width 118 height 24
select select
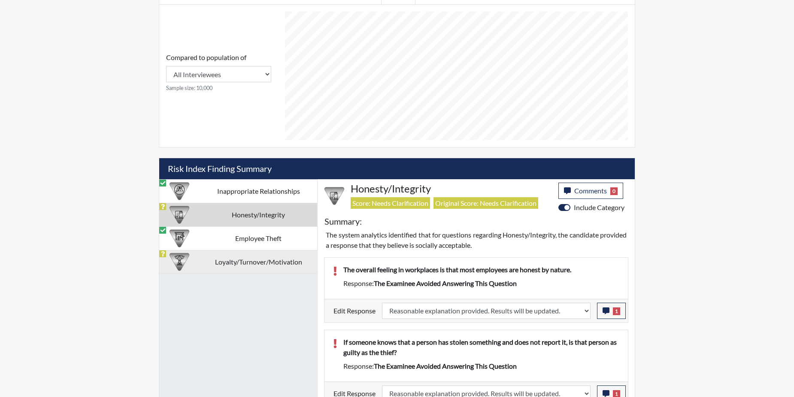
select select
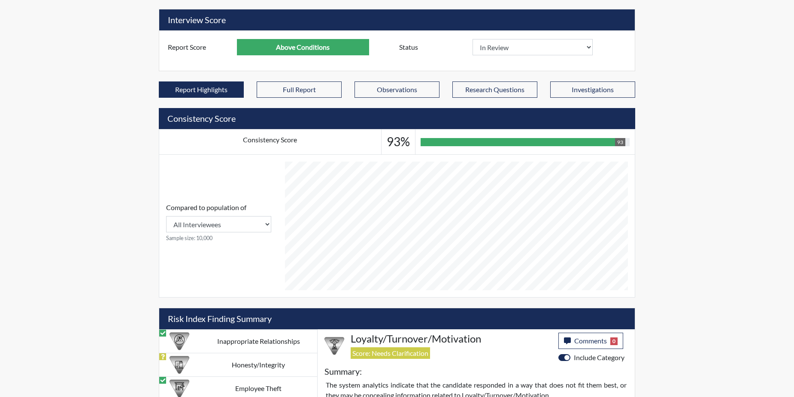
scroll to position [0, 0]
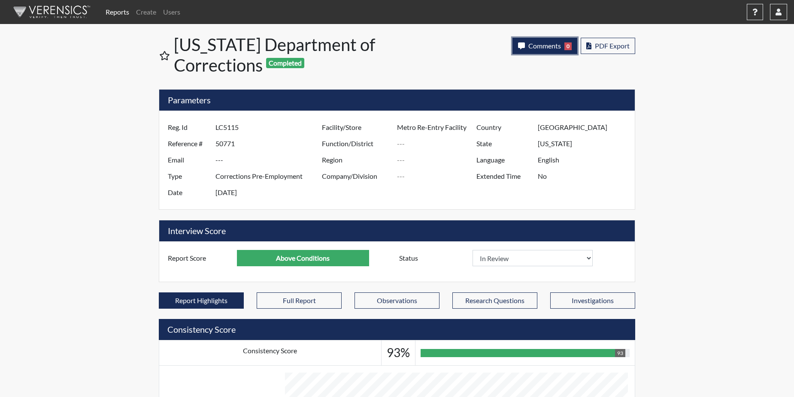
click at [551, 48] on span "Comments" at bounding box center [544, 46] width 33 height 8
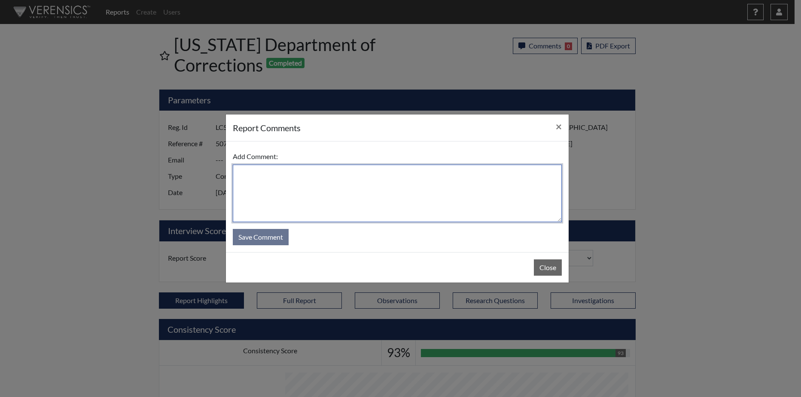
click at [254, 178] on textarea at bounding box center [397, 194] width 329 height 58
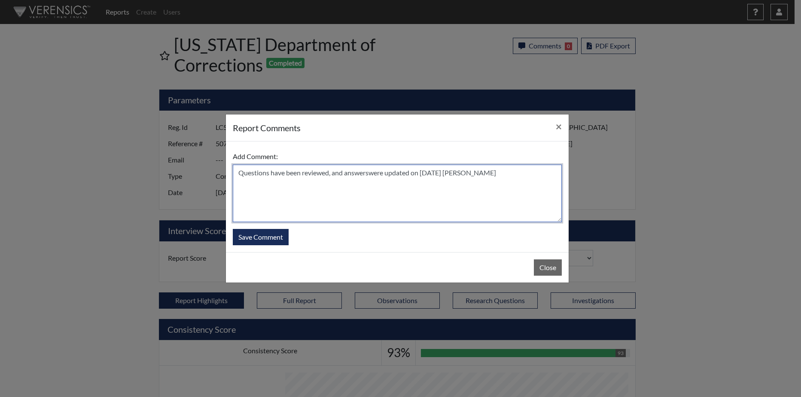
type textarea "Questions have been reviewed, and answers were updated on [DATE] [PERSON_NAME]"
select select
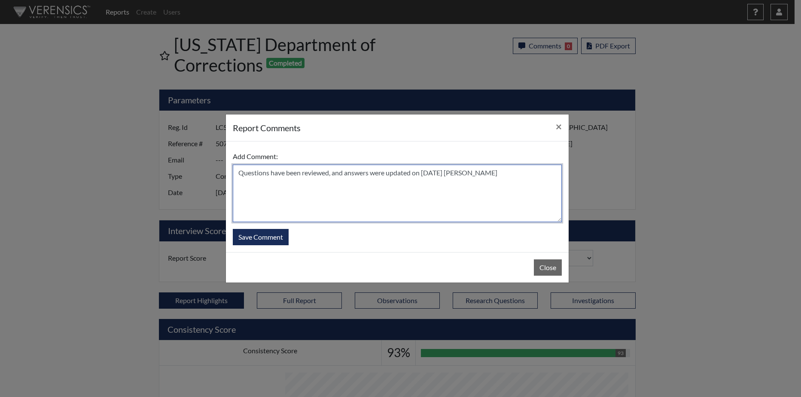
select select
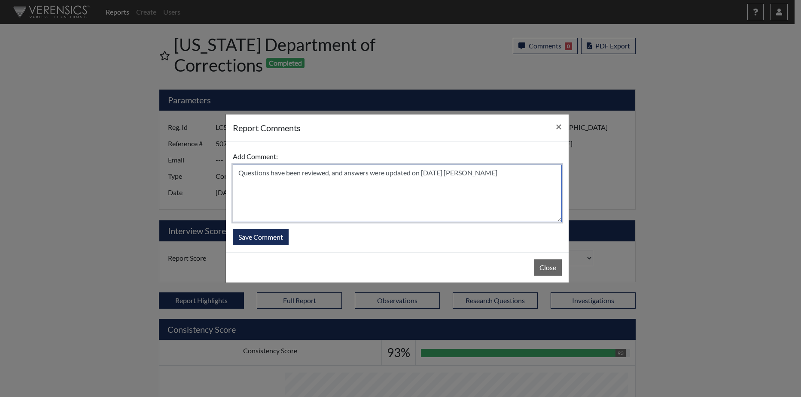
select select
type textarea "Questions have been reviewed, and answers were updated on [DATE] [PERSON_NAME]"
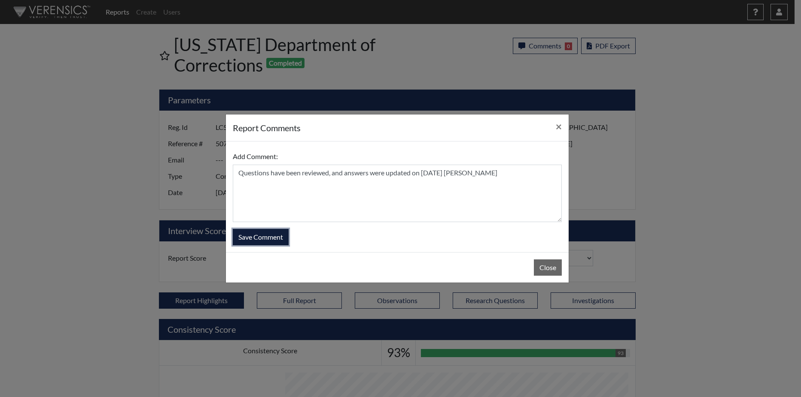
click at [261, 237] on button "Save Comment" at bounding box center [261, 237] width 56 height 16
select select
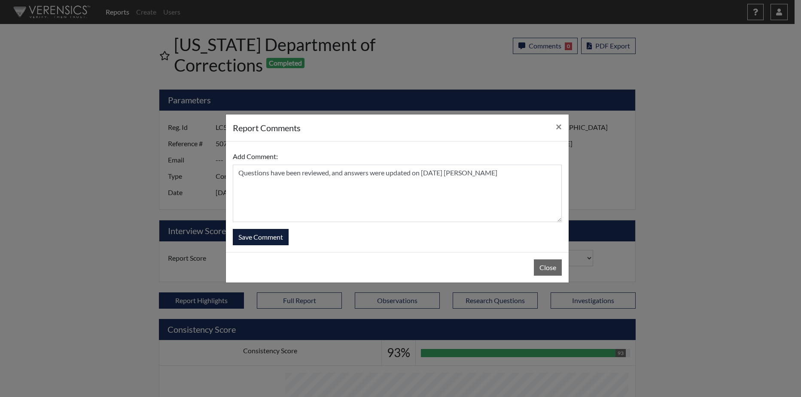
select select
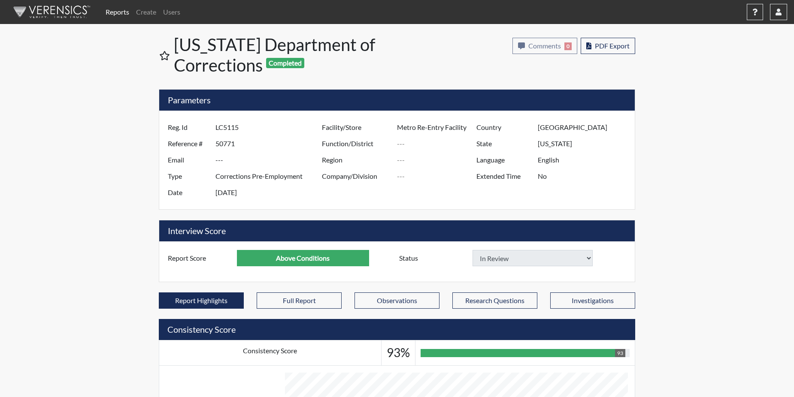
select select
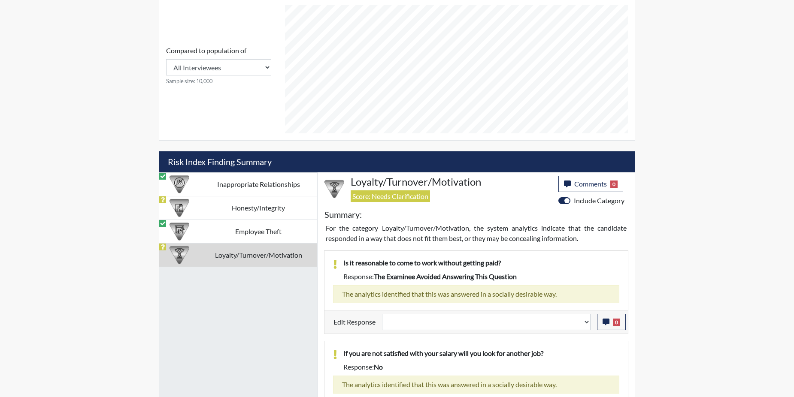
scroll to position [367, 0]
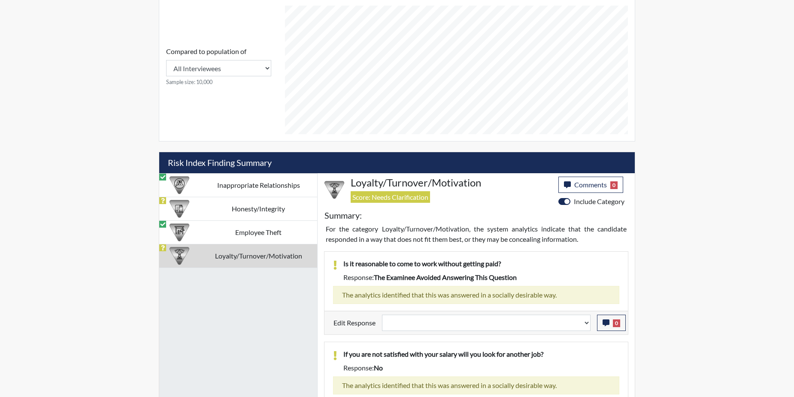
click at [268, 255] on td "Loyalty/Turnover/Motivation" at bounding box center [259, 256] width 118 height 24
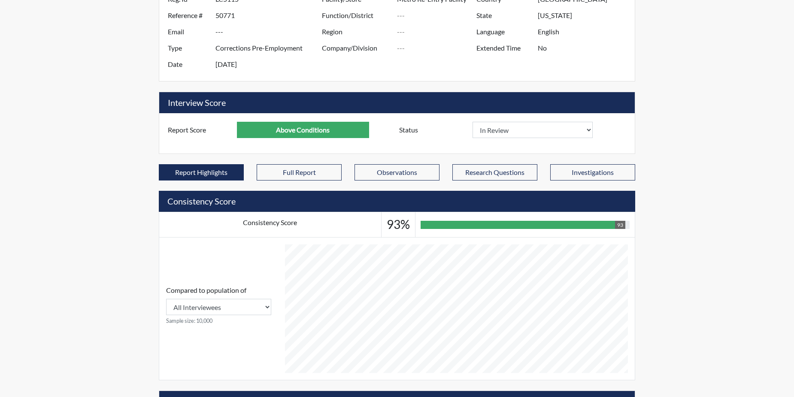
scroll to position [0, 0]
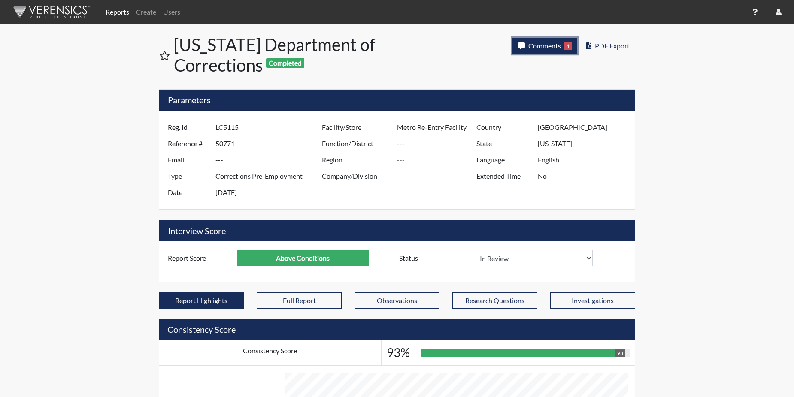
click at [524, 41] on button "Comments 1" at bounding box center [544, 46] width 65 height 16
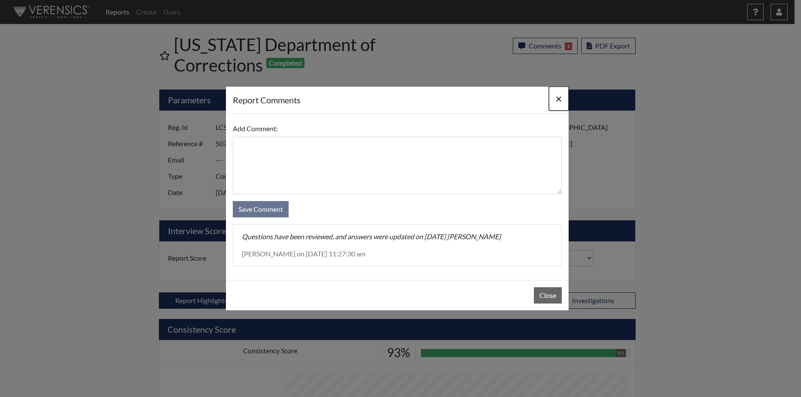
click at [561, 96] on button "×" at bounding box center [559, 99] width 20 height 24
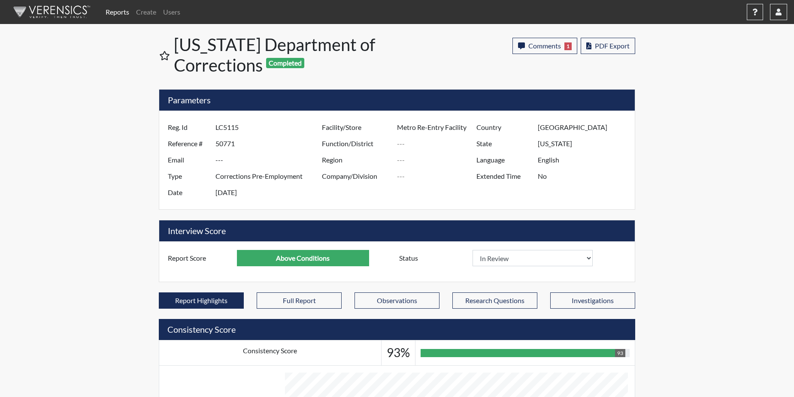
click at [115, 10] on link "Reports" at bounding box center [117, 11] width 30 height 17
